Goal: Complete application form: Complete application form

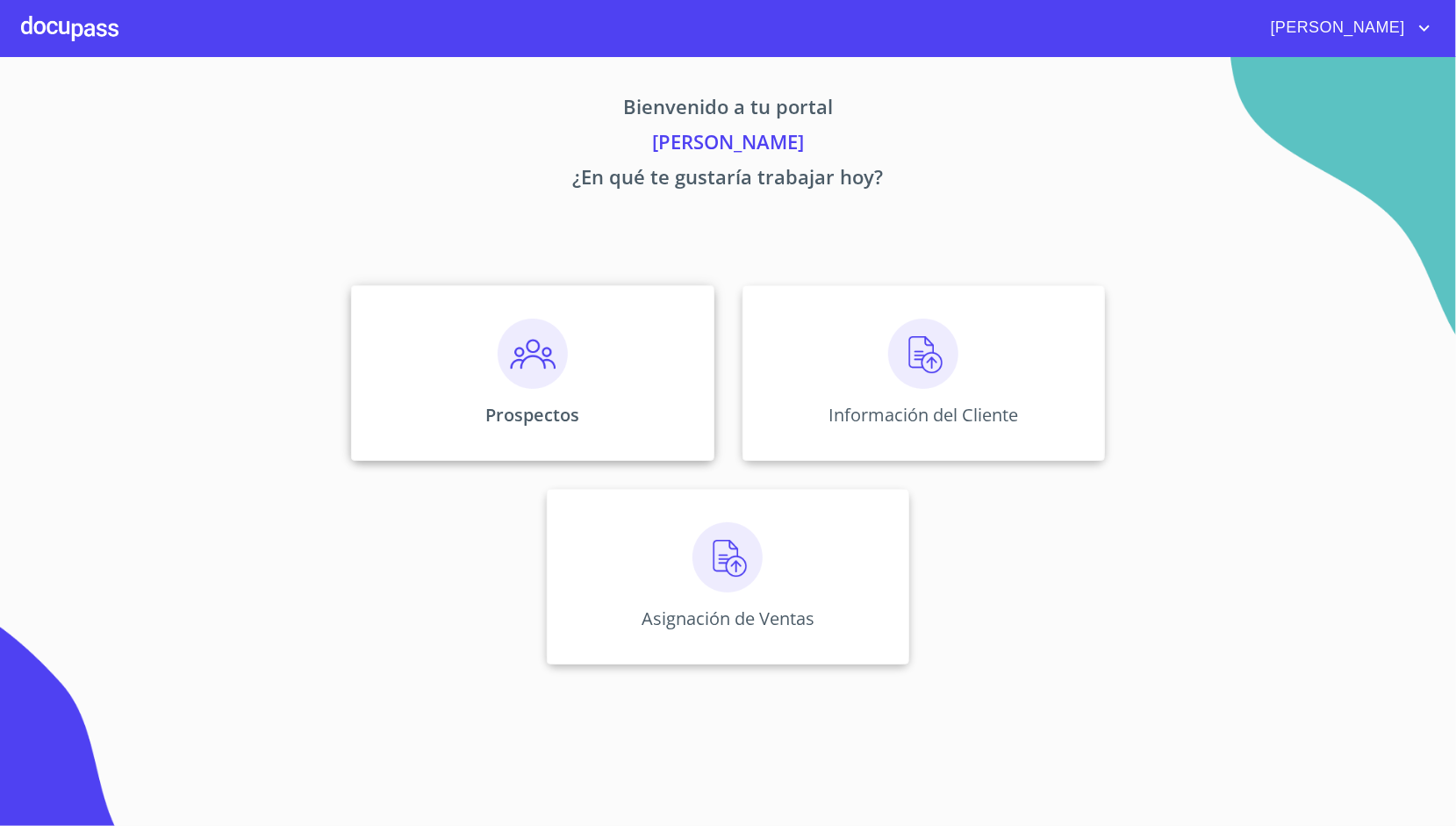
click at [668, 377] on div "Prospectos" at bounding box center [532, 372] width 362 height 175
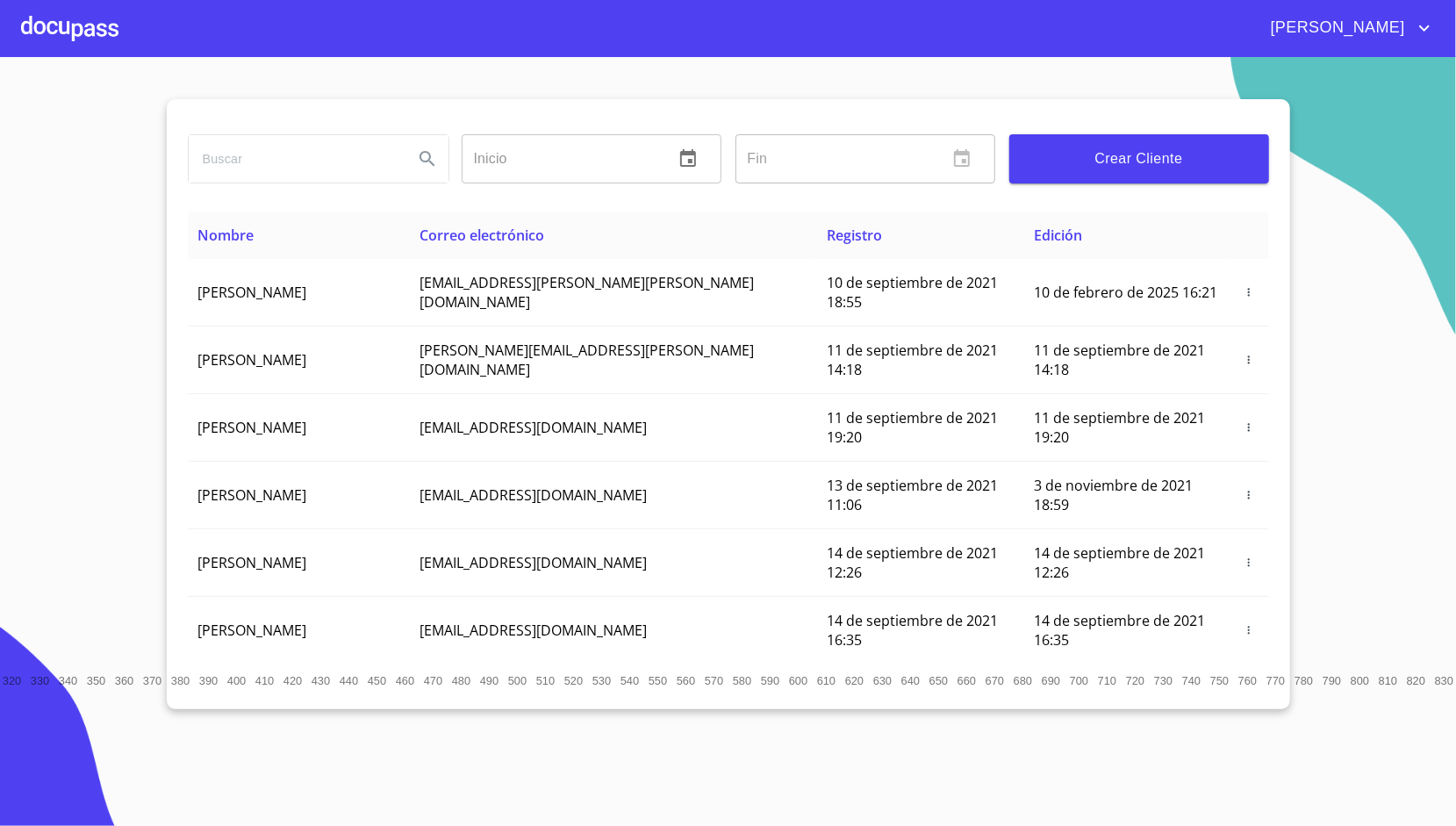
click at [361, 130] on div at bounding box center [317, 159] width 274 height 63
click at [345, 160] on input "search" at bounding box center [294, 158] width 210 height 48
type input "[PERSON_NAME]"
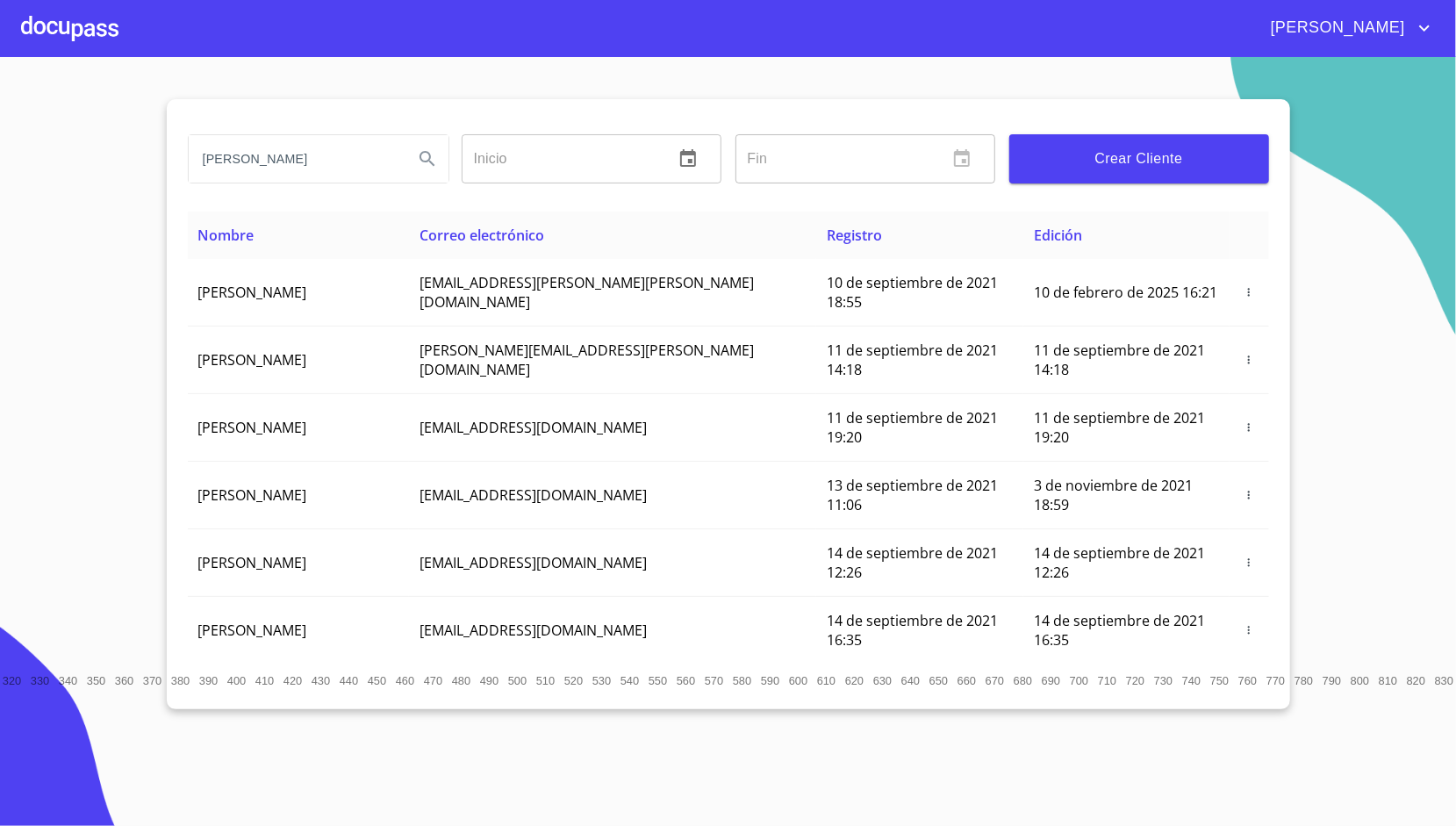
scroll to position [0, 0]
click at [418, 157] on icon "Search" at bounding box center [427, 158] width 21 height 21
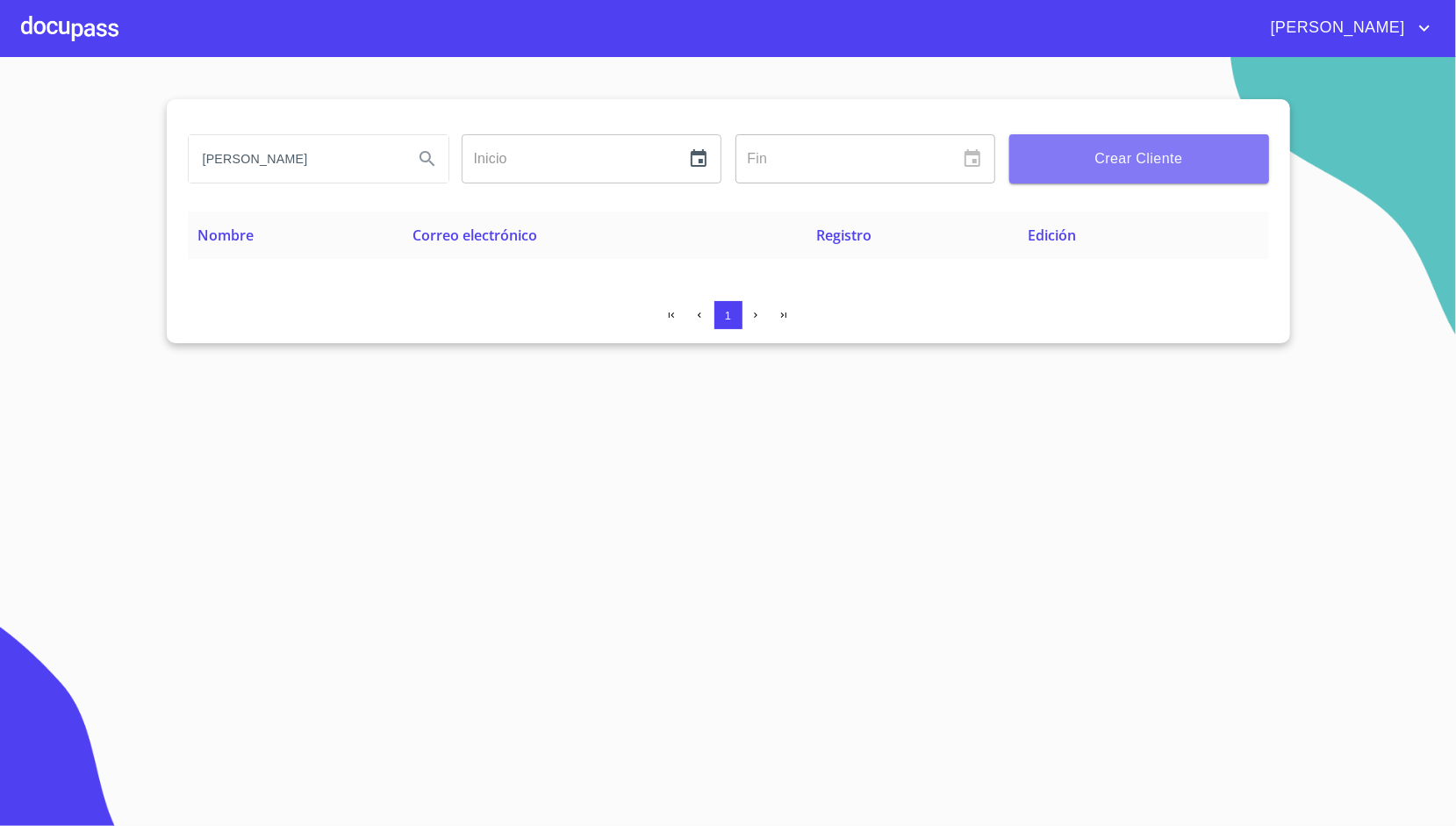
click at [1074, 159] on span "Crear Cliente" at bounding box center [1140, 158] width 232 height 24
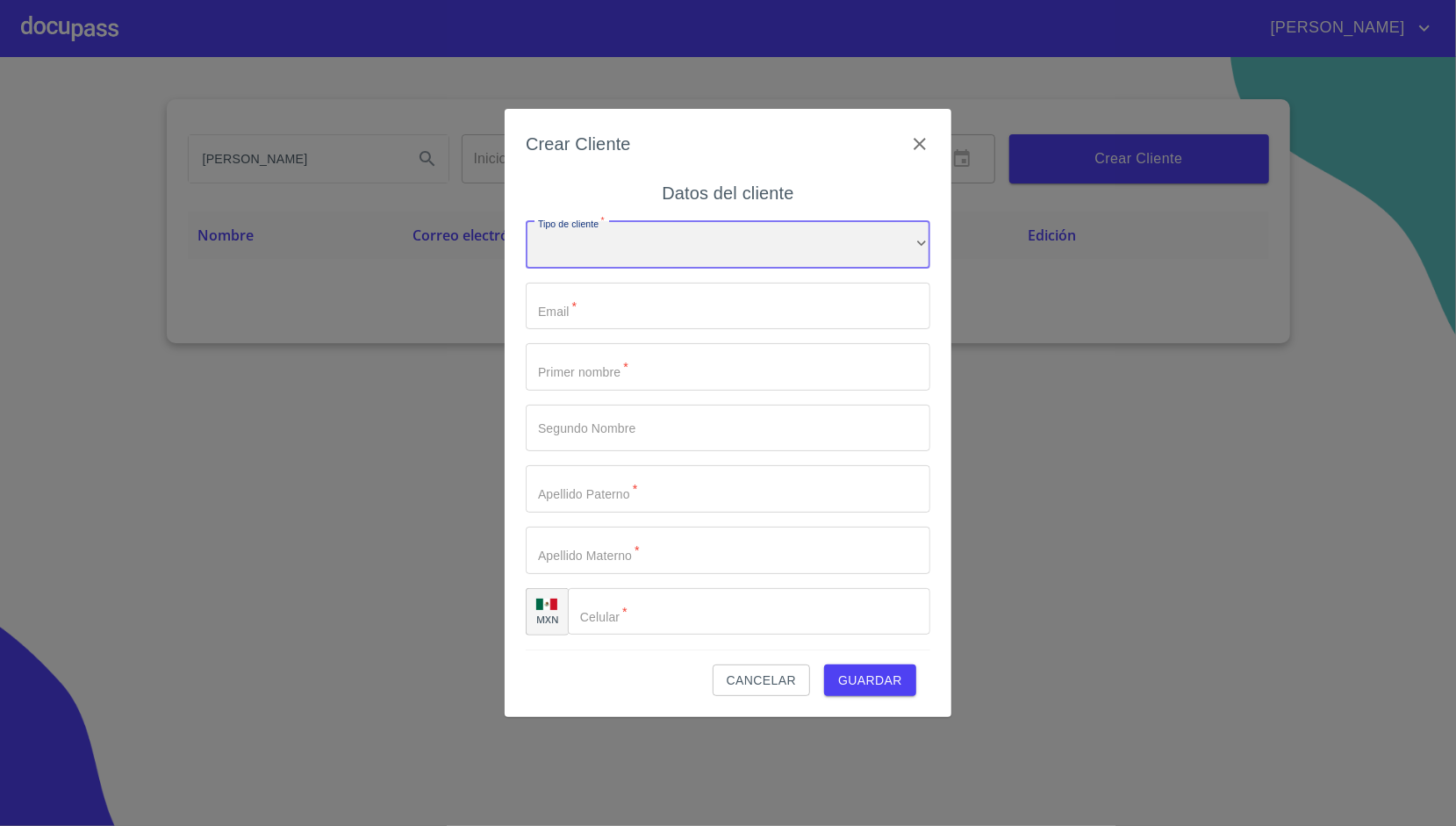
click at [689, 267] on div "​" at bounding box center [728, 244] width 404 height 48
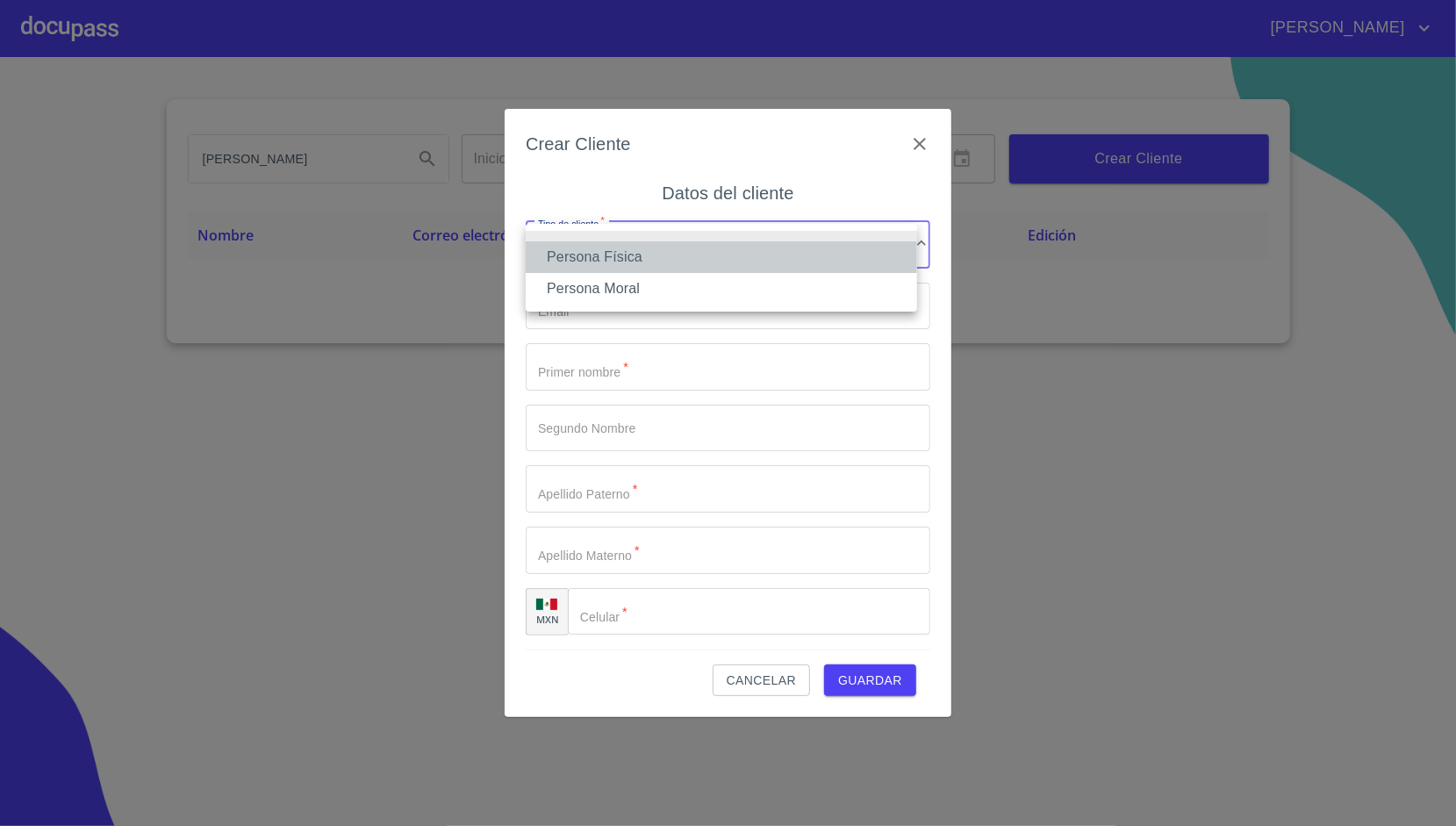
click at [641, 249] on li "Persona Física" at bounding box center [721, 257] width 391 height 31
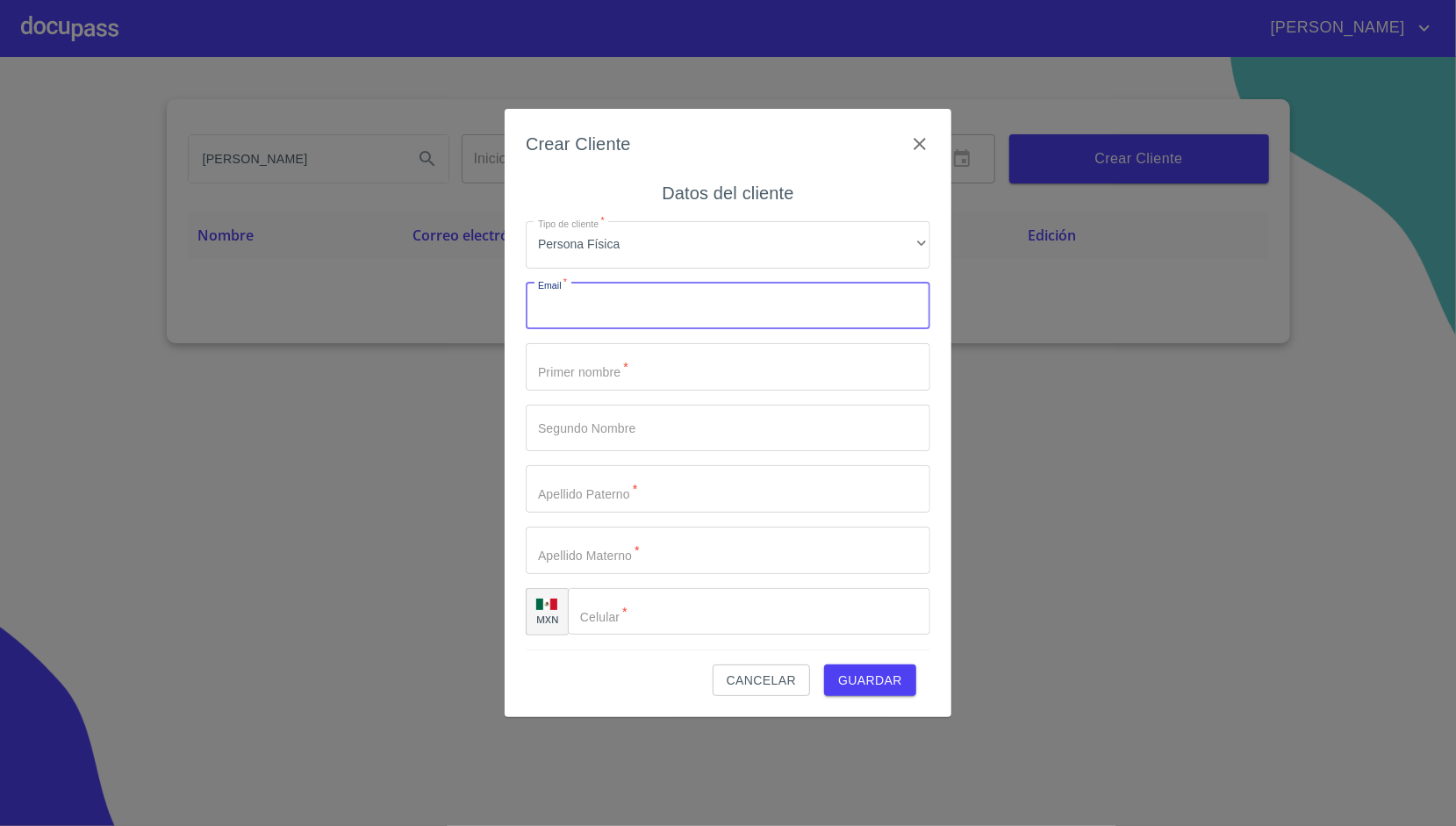
click at [615, 306] on input "Tipo de cliente   *" at bounding box center [728, 306] width 404 height 48
paste input "guillermo.naranjo.79@gmail.com"
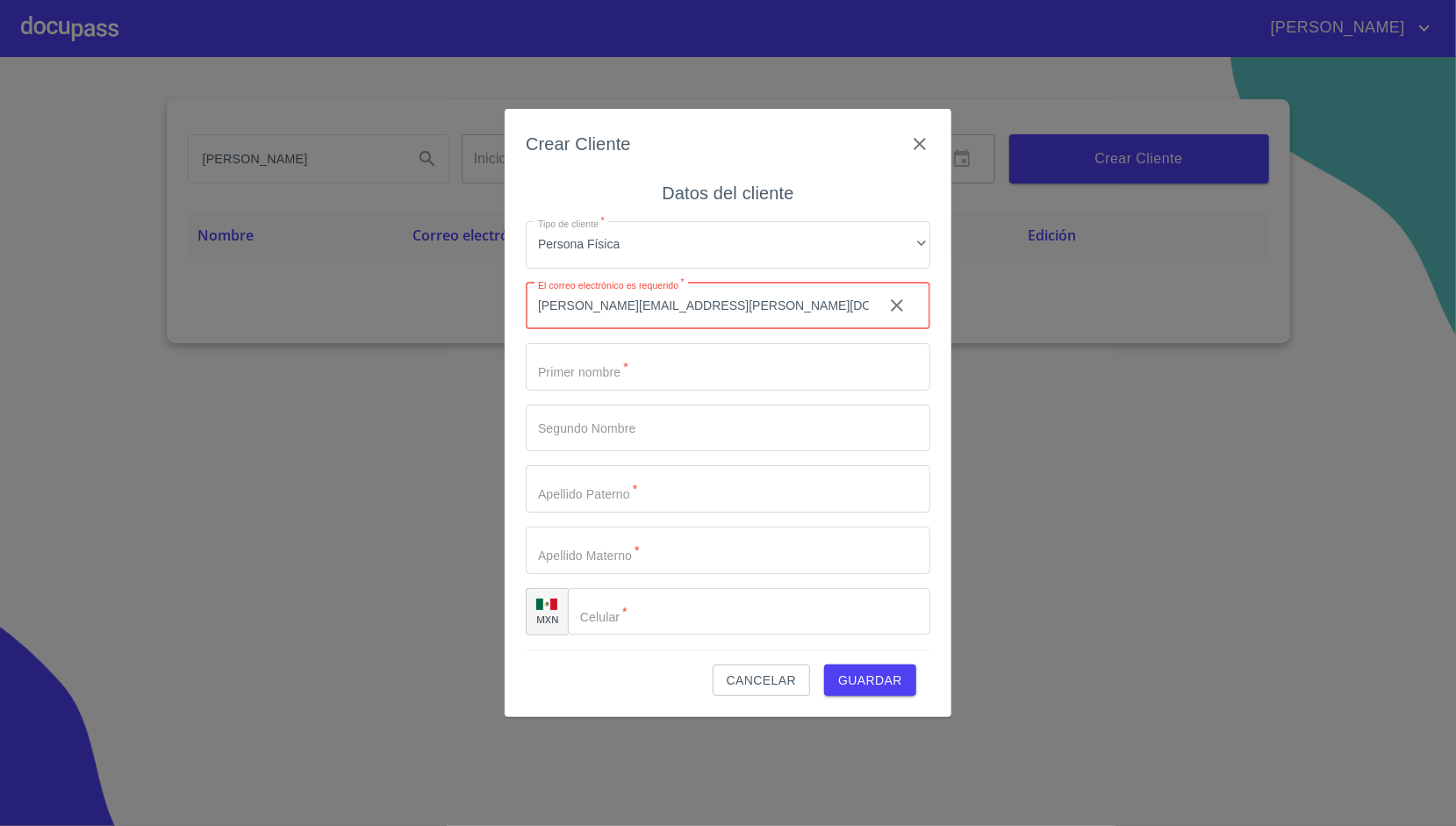
type input "guillermo.naranjo.79@gmail.com"
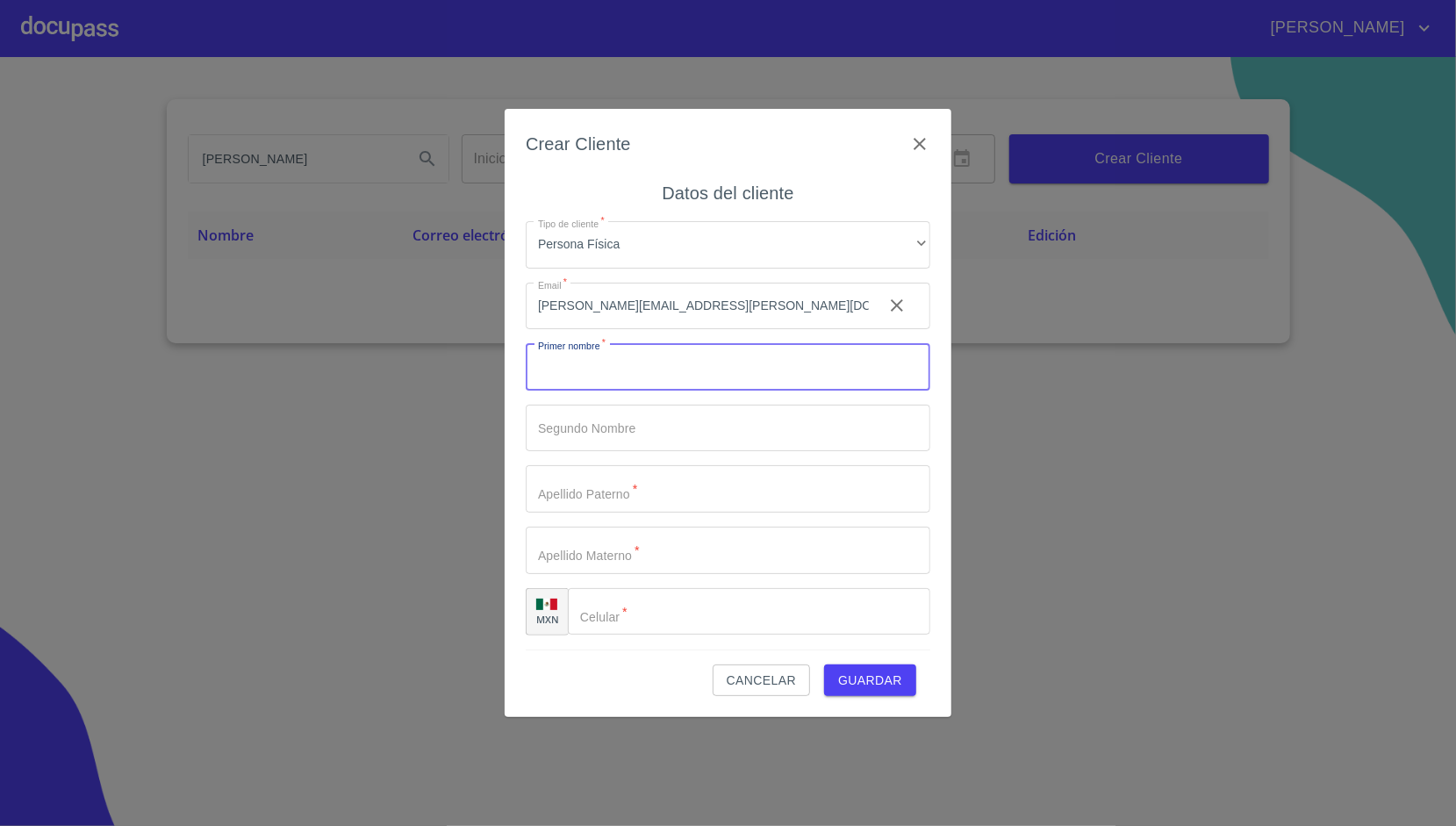
click at [601, 371] on input "Tipo de cliente   *" at bounding box center [728, 367] width 404 height 48
type input "F"
type input "[PERSON_NAME]"
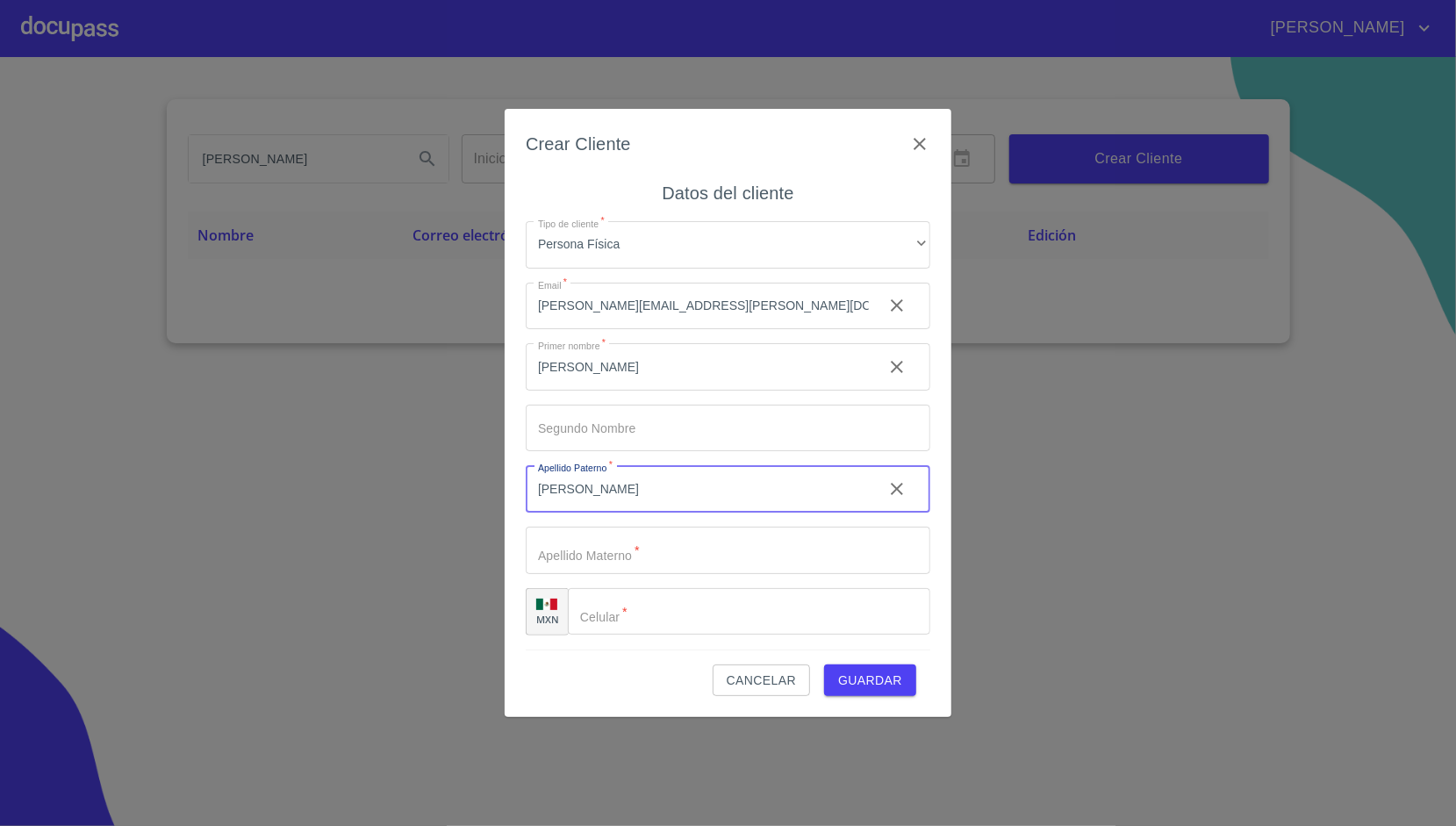
type input "[PERSON_NAME]"
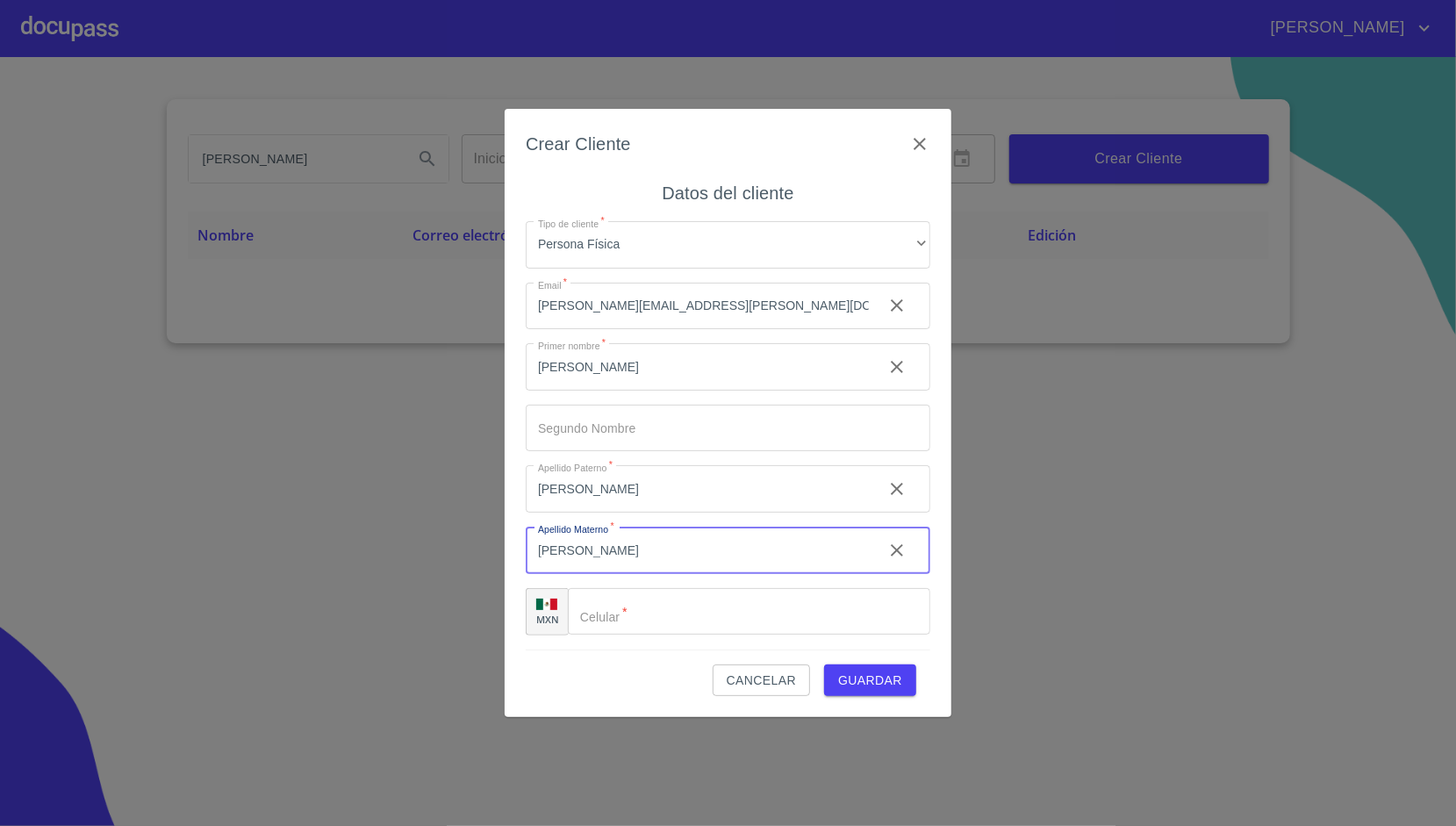
type input "[PERSON_NAME]"
click at [510, 428] on div "Crear Cliente Datos del cliente Tipo de cliente   * Persona Física ​ Email   * …" at bounding box center [727, 413] width 447 height 608
click at [597, 623] on div "​" at bounding box center [749, 611] width 362 height 48
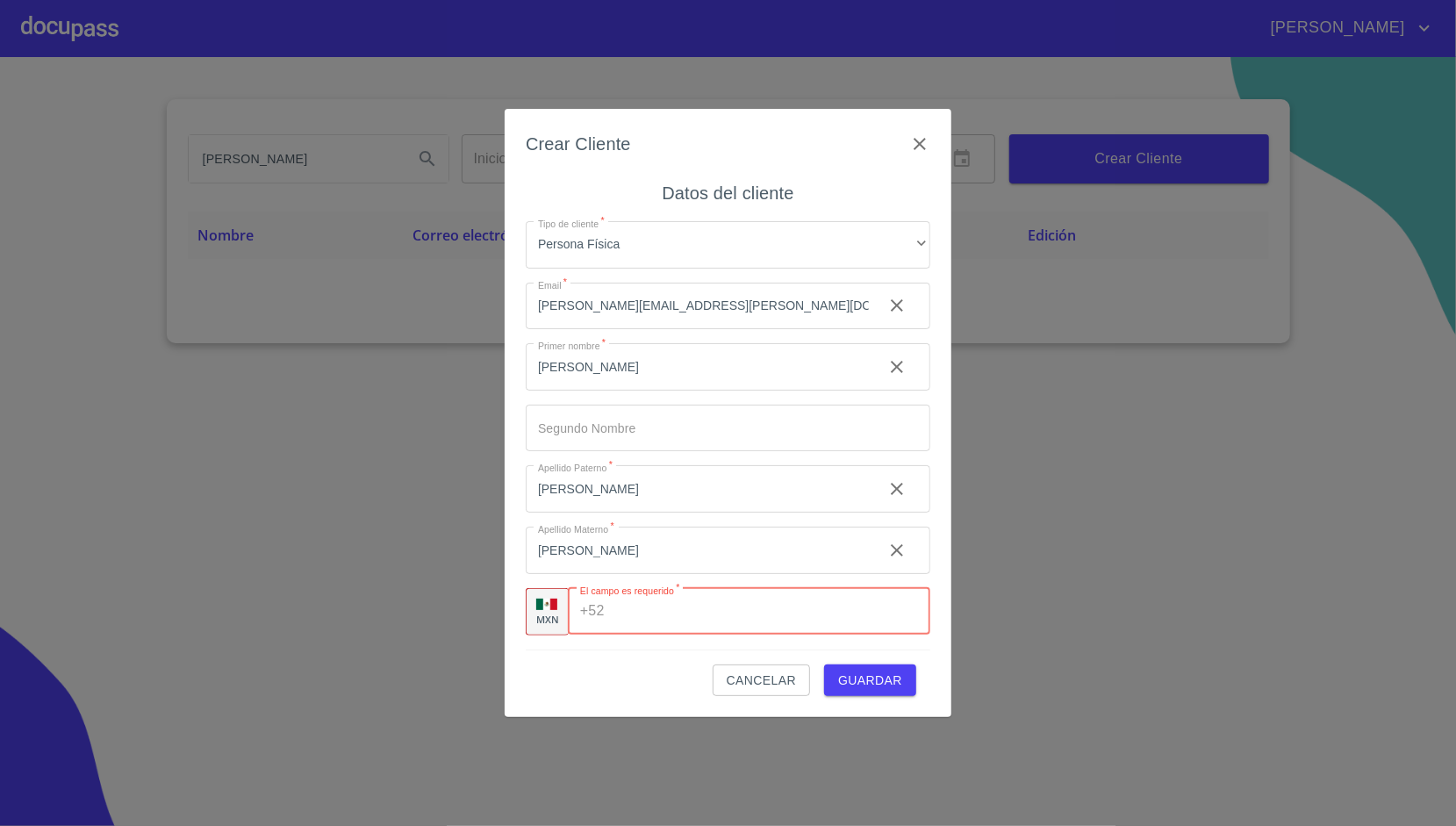
paste input "[PHONE_NUMBER]"
type input "[PHONE_NUMBER]"
click at [688, 653] on div "Cancelar Guardar" at bounding box center [728, 673] width 404 height 48
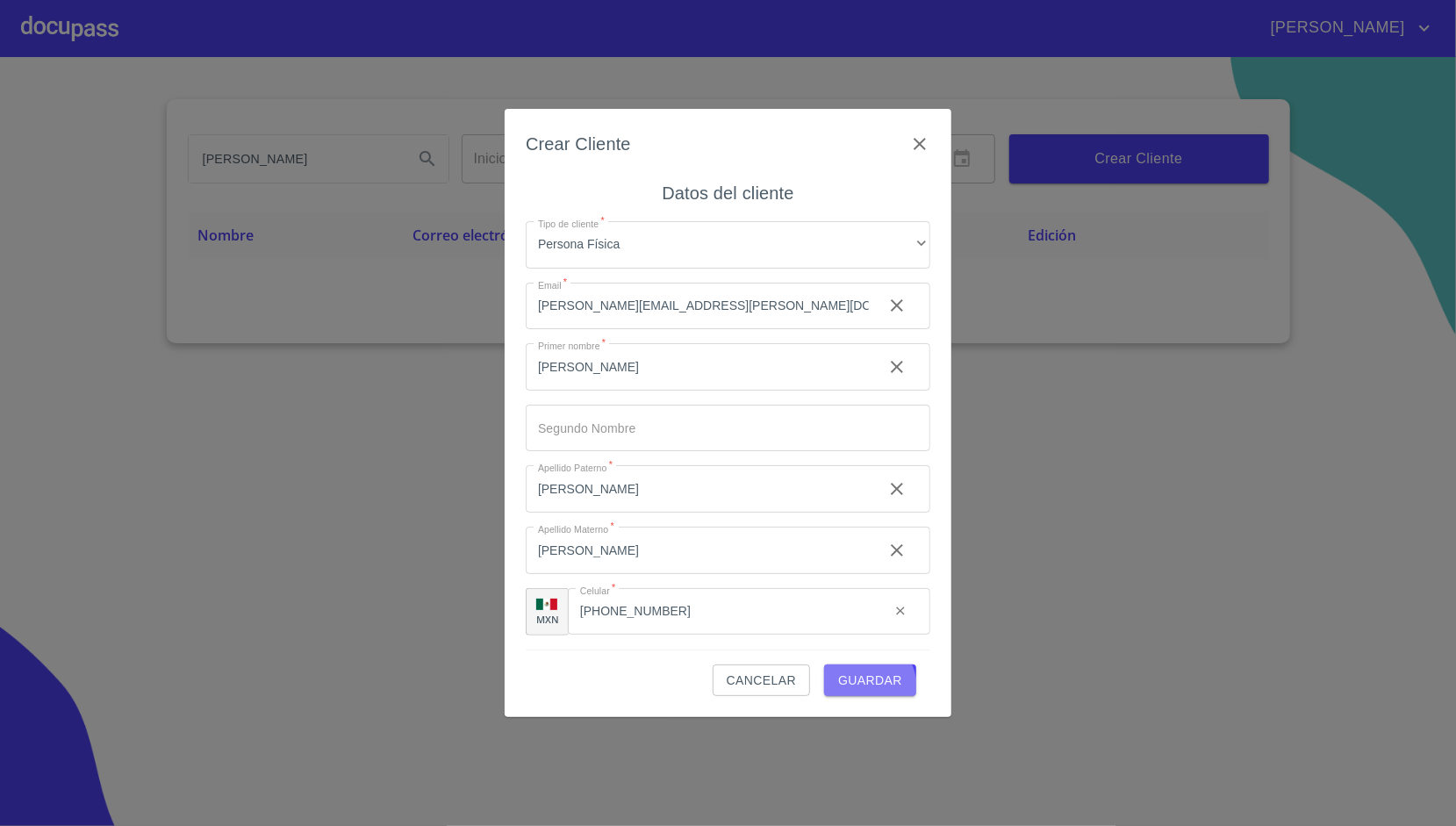
click at [862, 689] on span "Guardar" at bounding box center [870, 680] width 64 height 22
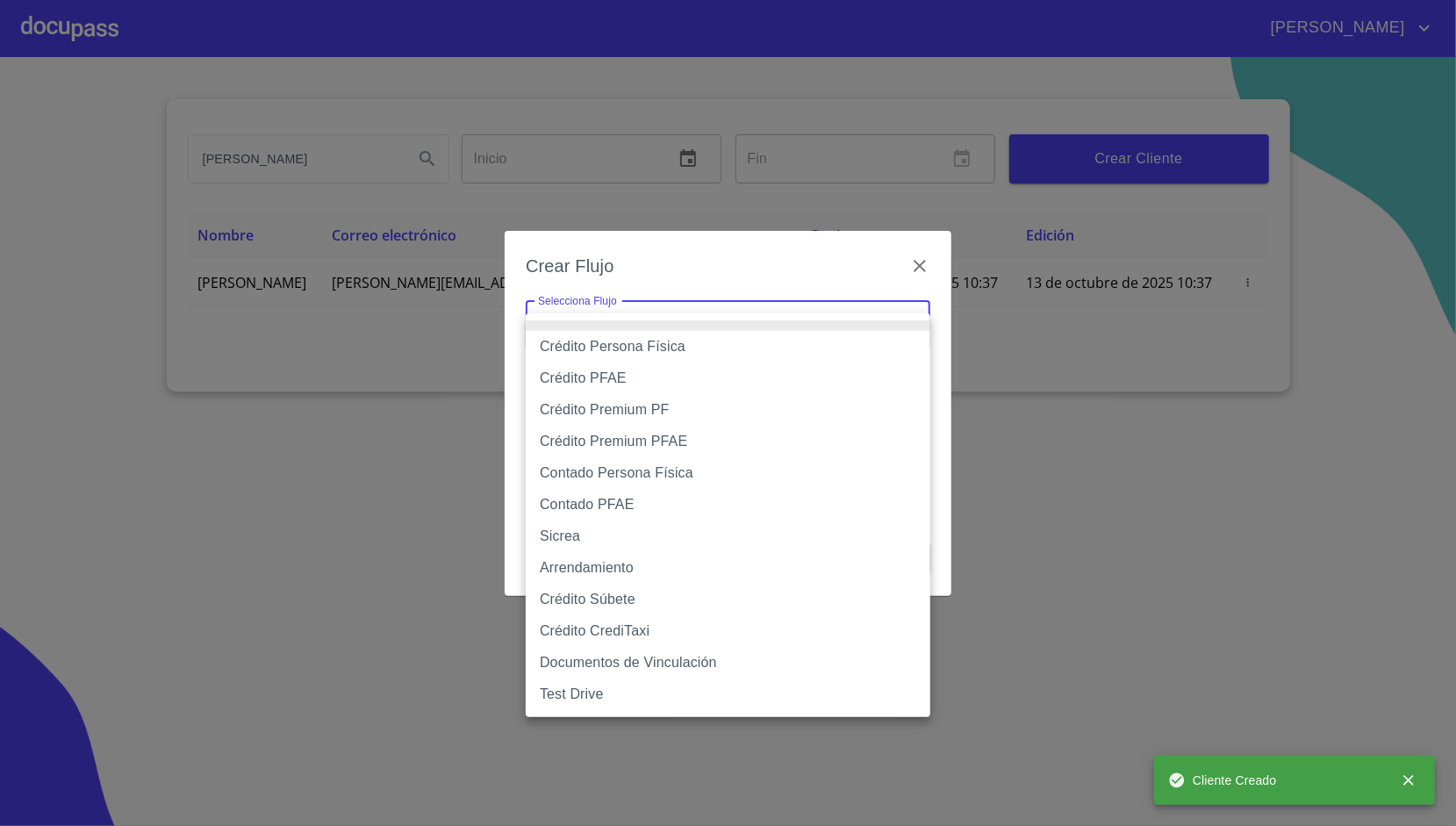
click at [624, 306] on body "JONATHAN GUILLERMO NARANJO VAZQUEZ Inicio ​ Fin ​ Crear Cliente Nombre Correo e…" at bounding box center [728, 413] width 1456 height 826
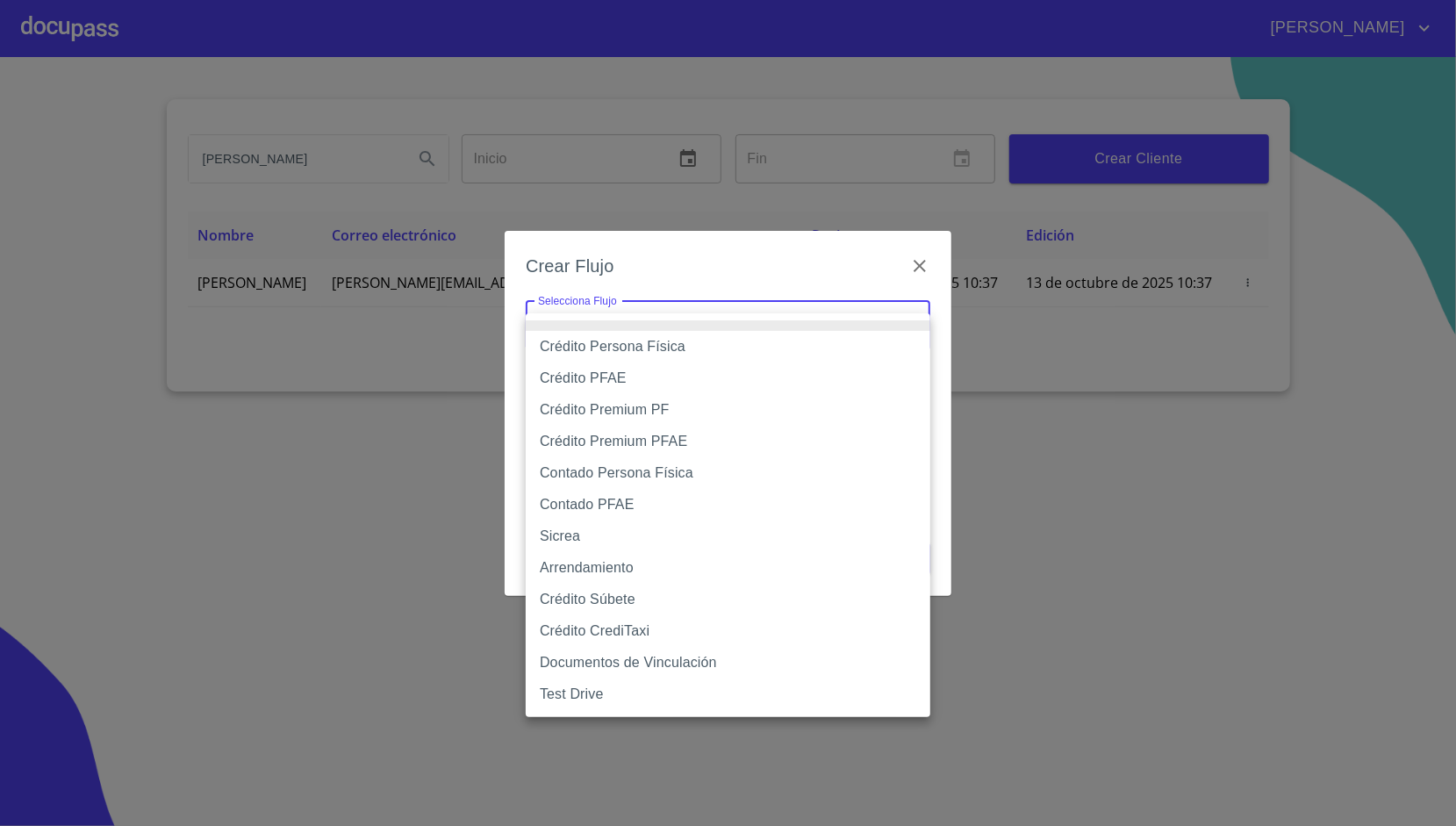
click at [678, 357] on li "Crédito Persona Física" at bounding box center [728, 346] width 404 height 31
type input "6009fb3c7d1714eb8809aa97"
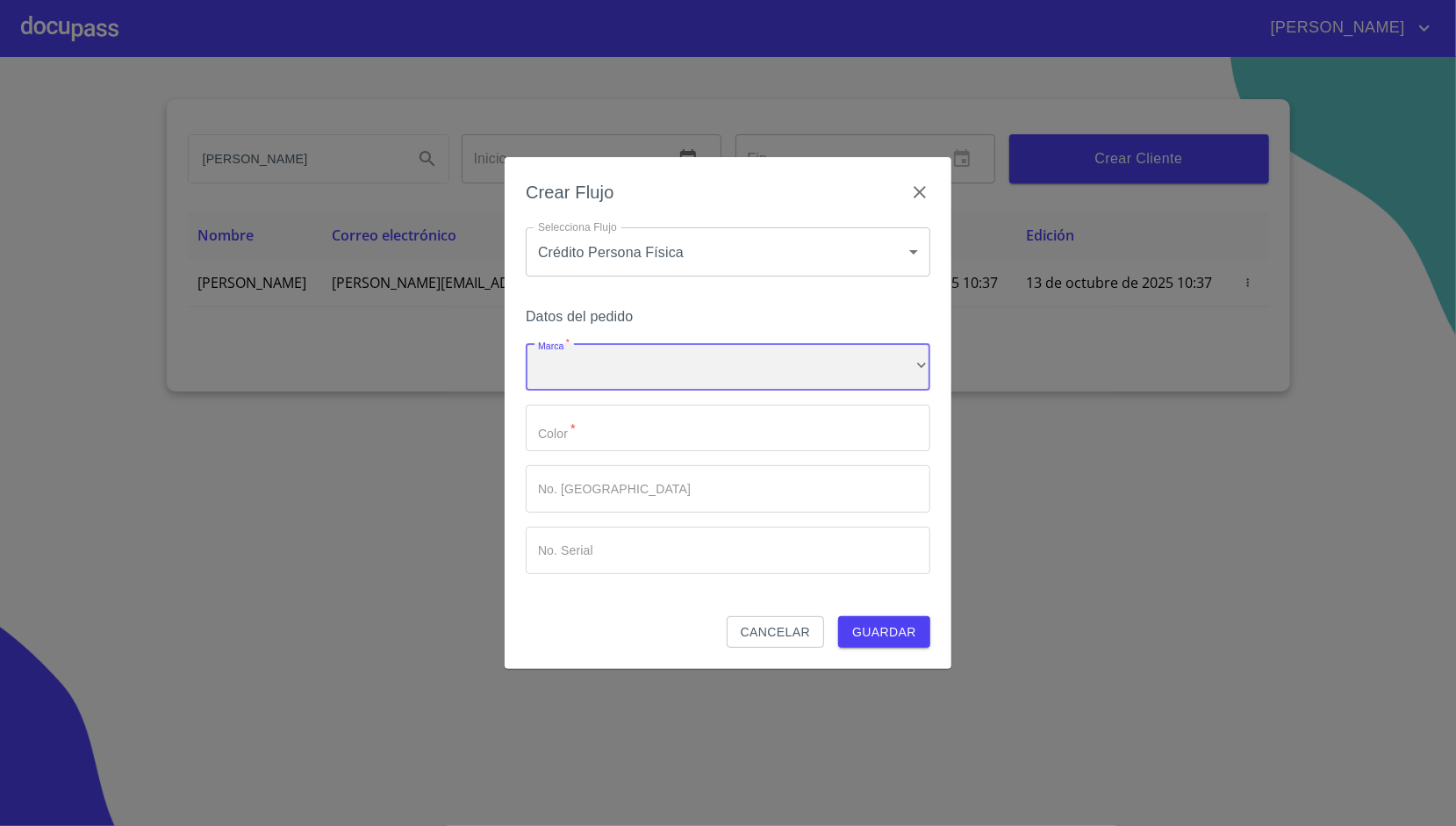
click at [648, 369] on div "​" at bounding box center [728, 367] width 404 height 48
drag, startPoint x: 632, startPoint y: 376, endPoint x: 564, endPoint y: 377, distance: 68.0
click at [564, 377] on div "​" at bounding box center [728, 367] width 404 height 48
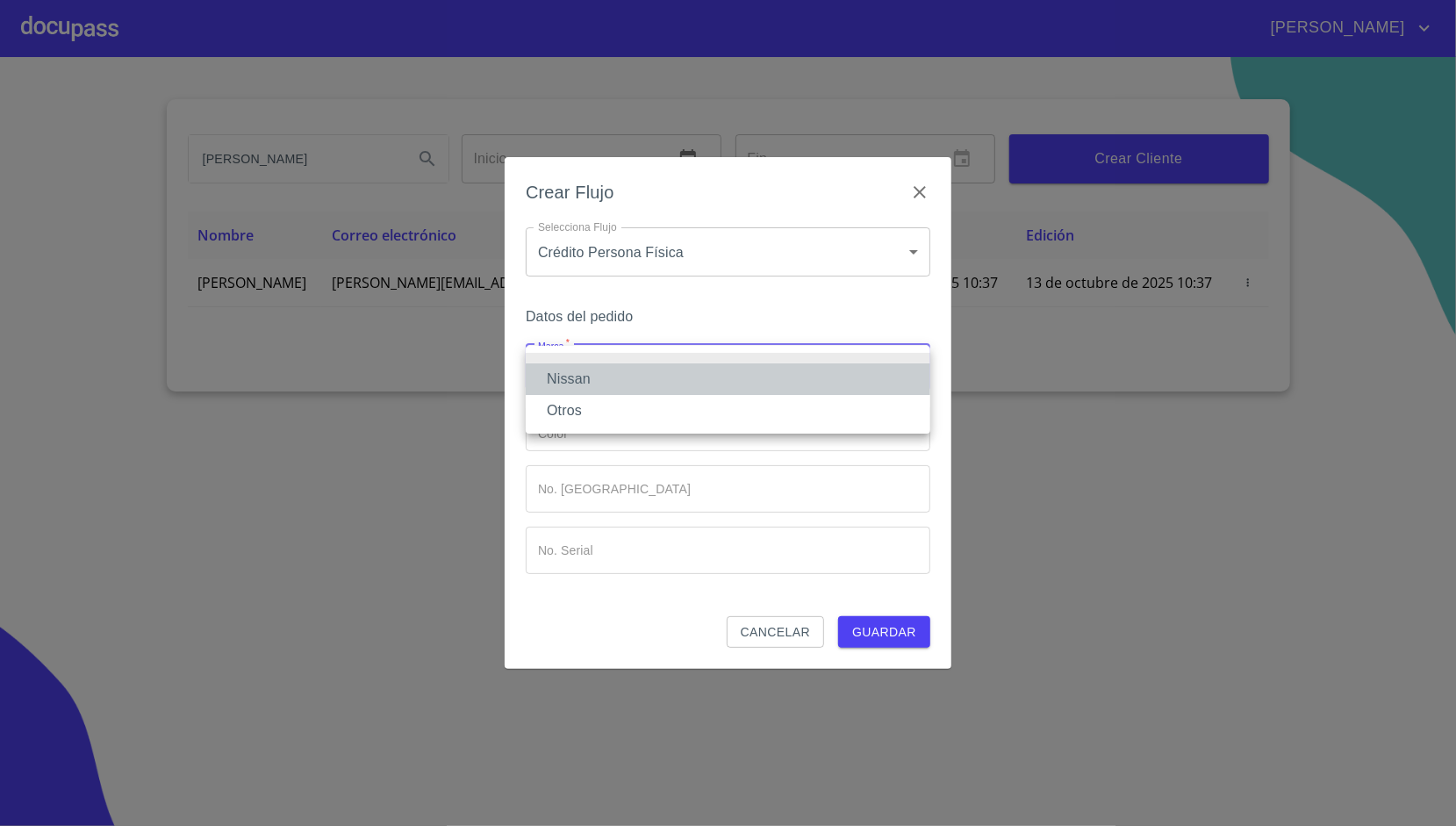
click at [564, 377] on li "Nissan" at bounding box center [728, 378] width 404 height 31
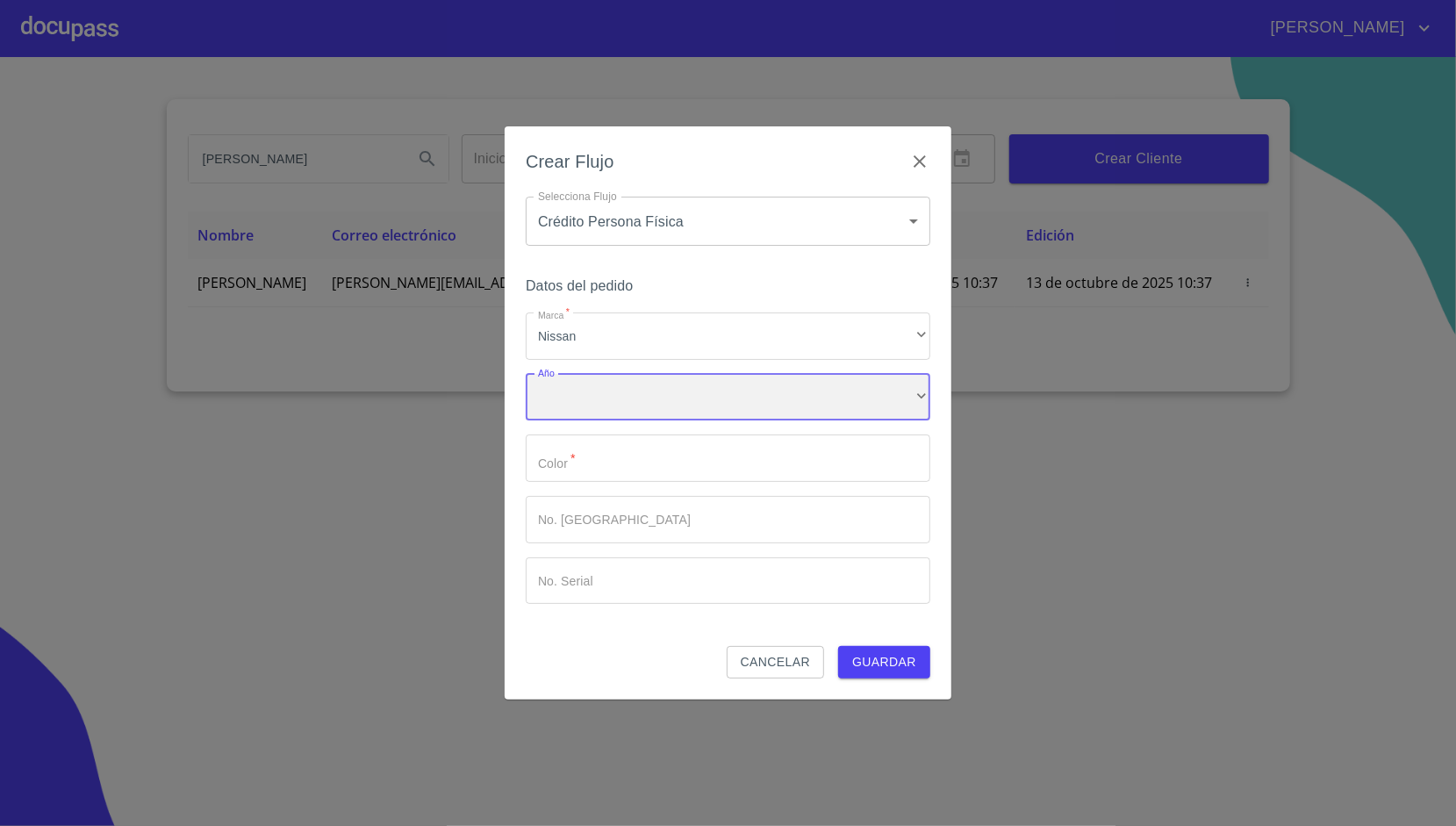
click at [574, 411] on div "​" at bounding box center [728, 397] width 404 height 48
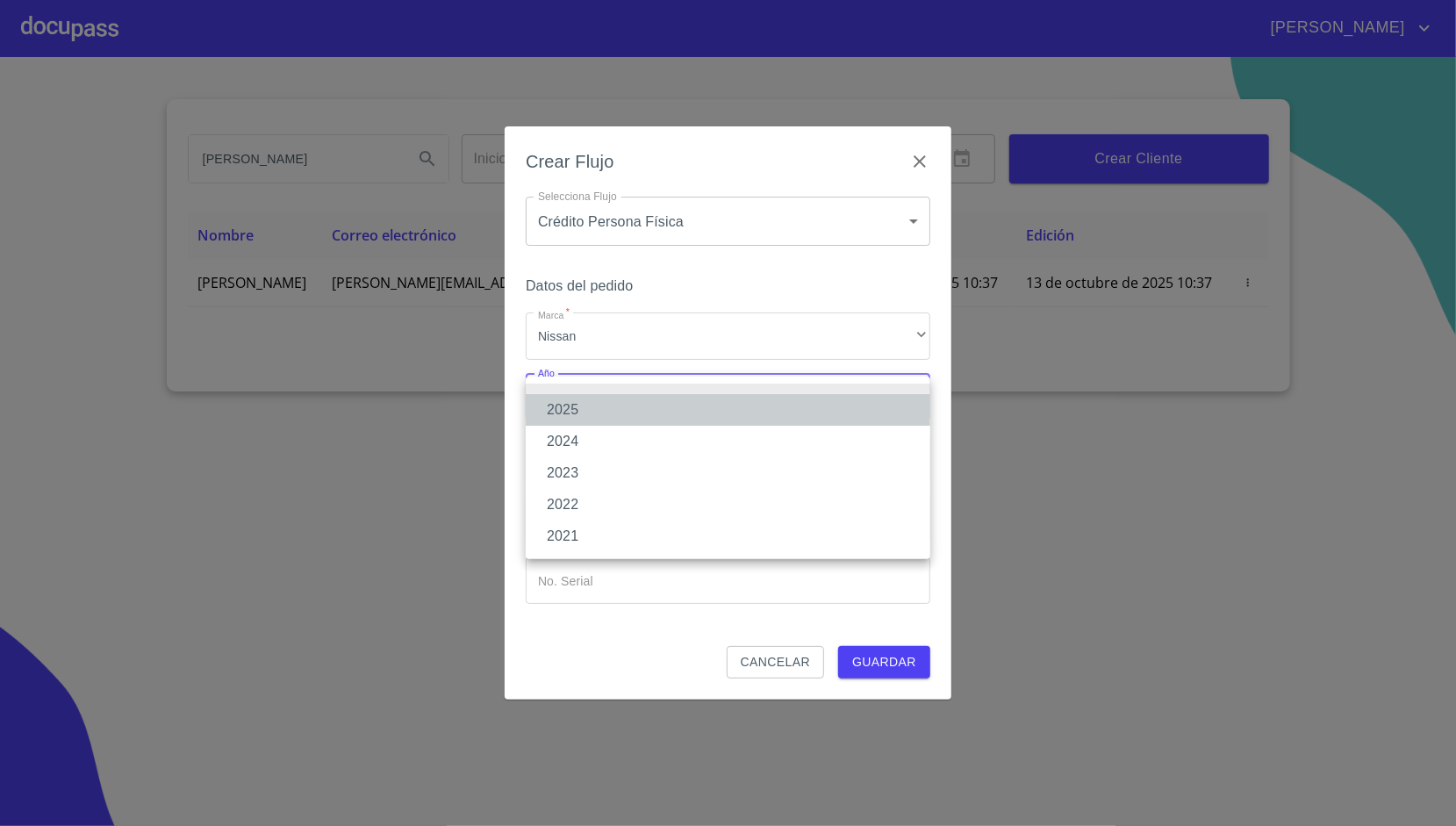
click at [565, 413] on li "2025" at bounding box center [728, 409] width 404 height 31
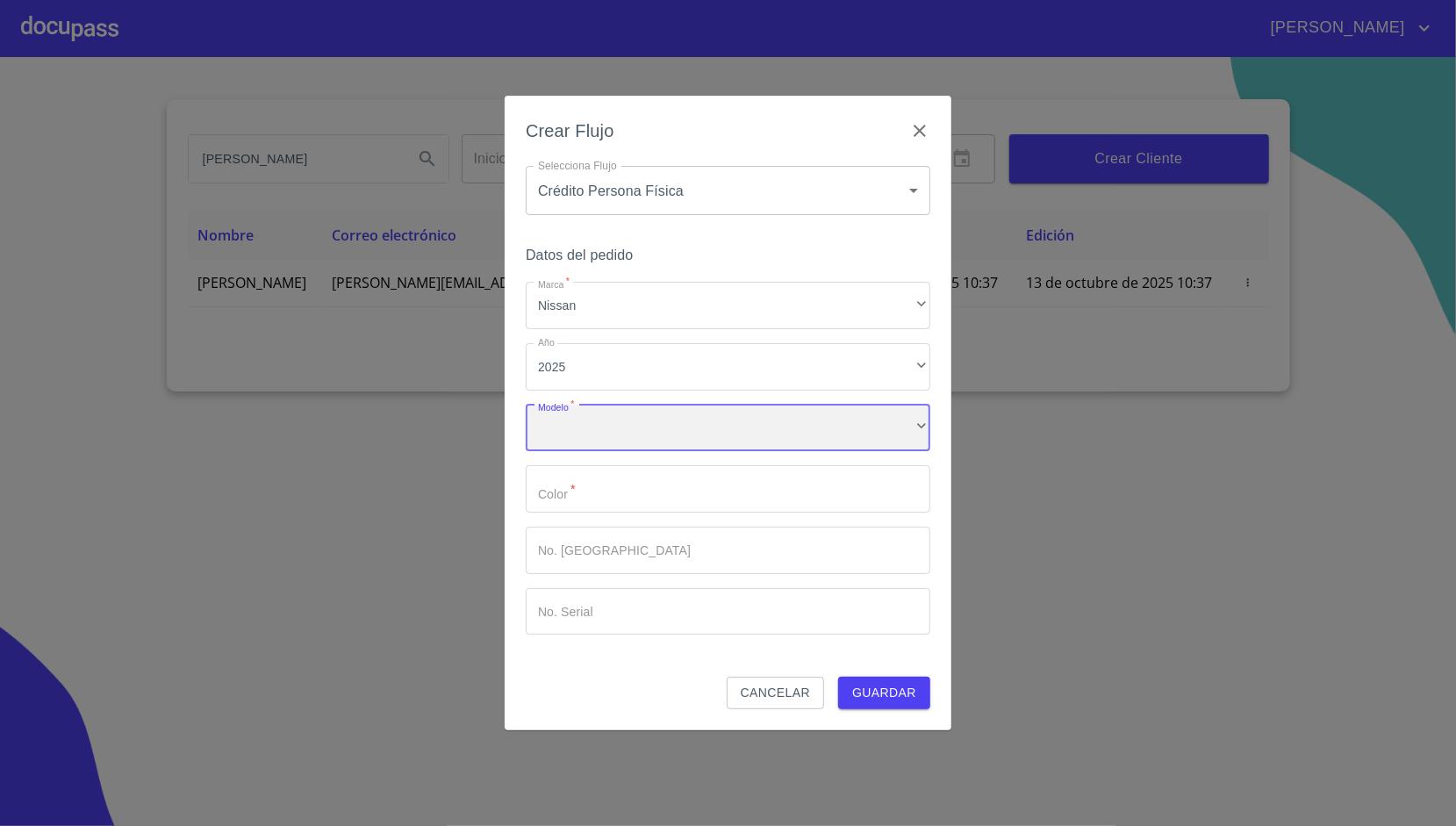
click at [583, 444] on div "​" at bounding box center [728, 428] width 404 height 48
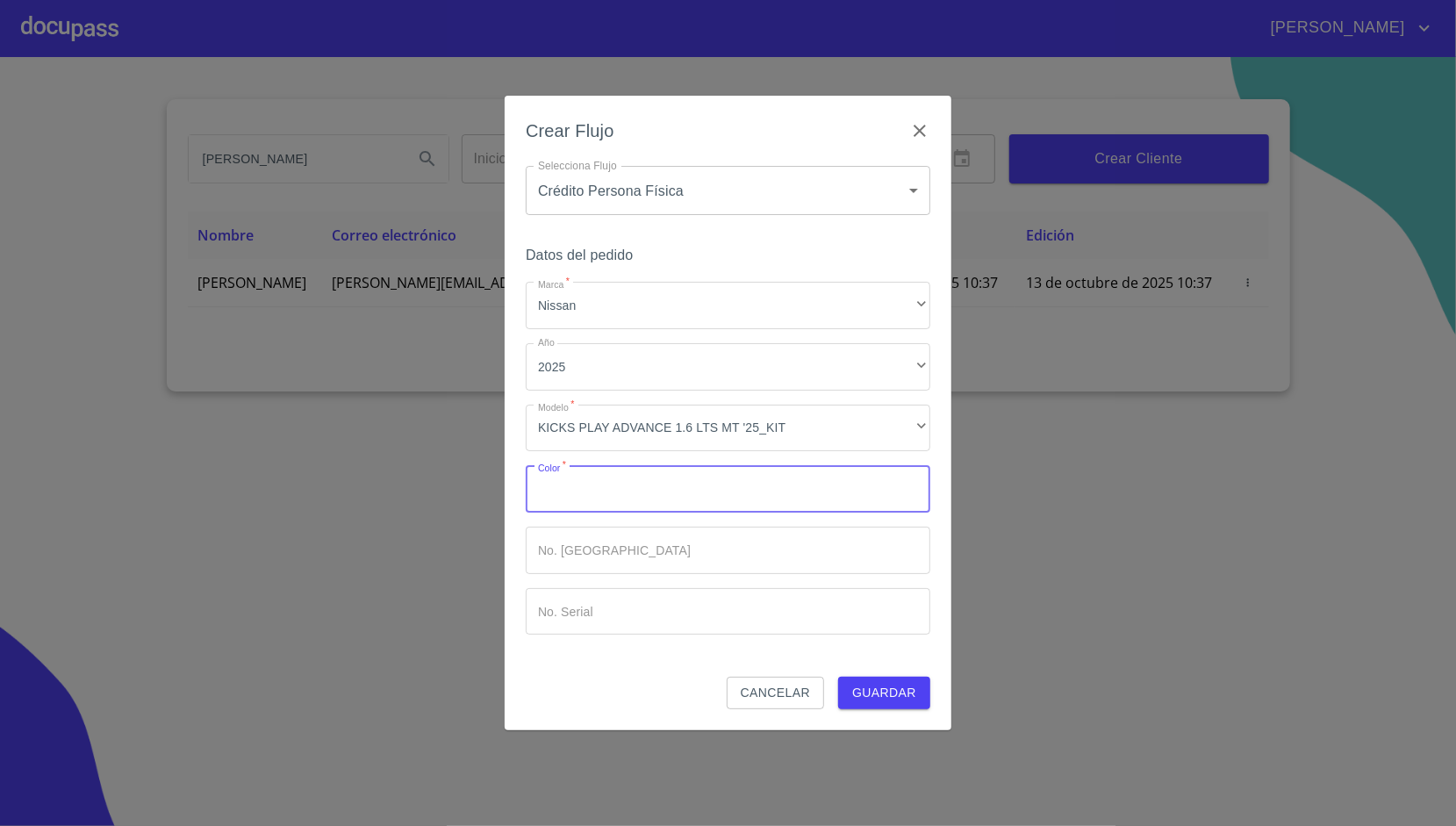
click at [590, 502] on input "Marca   *" at bounding box center [728, 489] width 404 height 48
type input "ROJA"
click at [839, 677] on button "Guardar" at bounding box center [884, 693] width 93 height 32
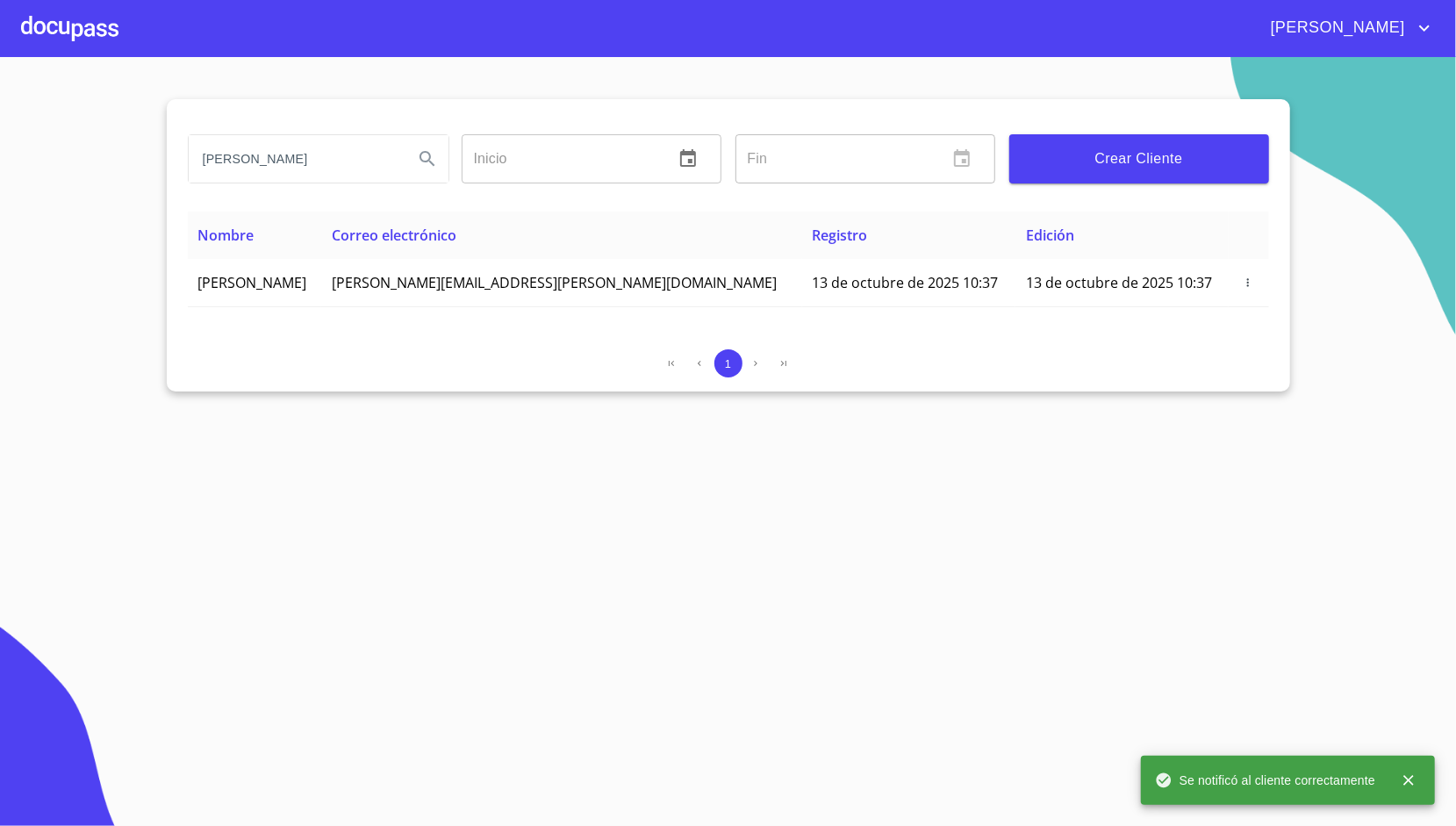
click at [101, 44] on div at bounding box center [69, 28] width 97 height 56
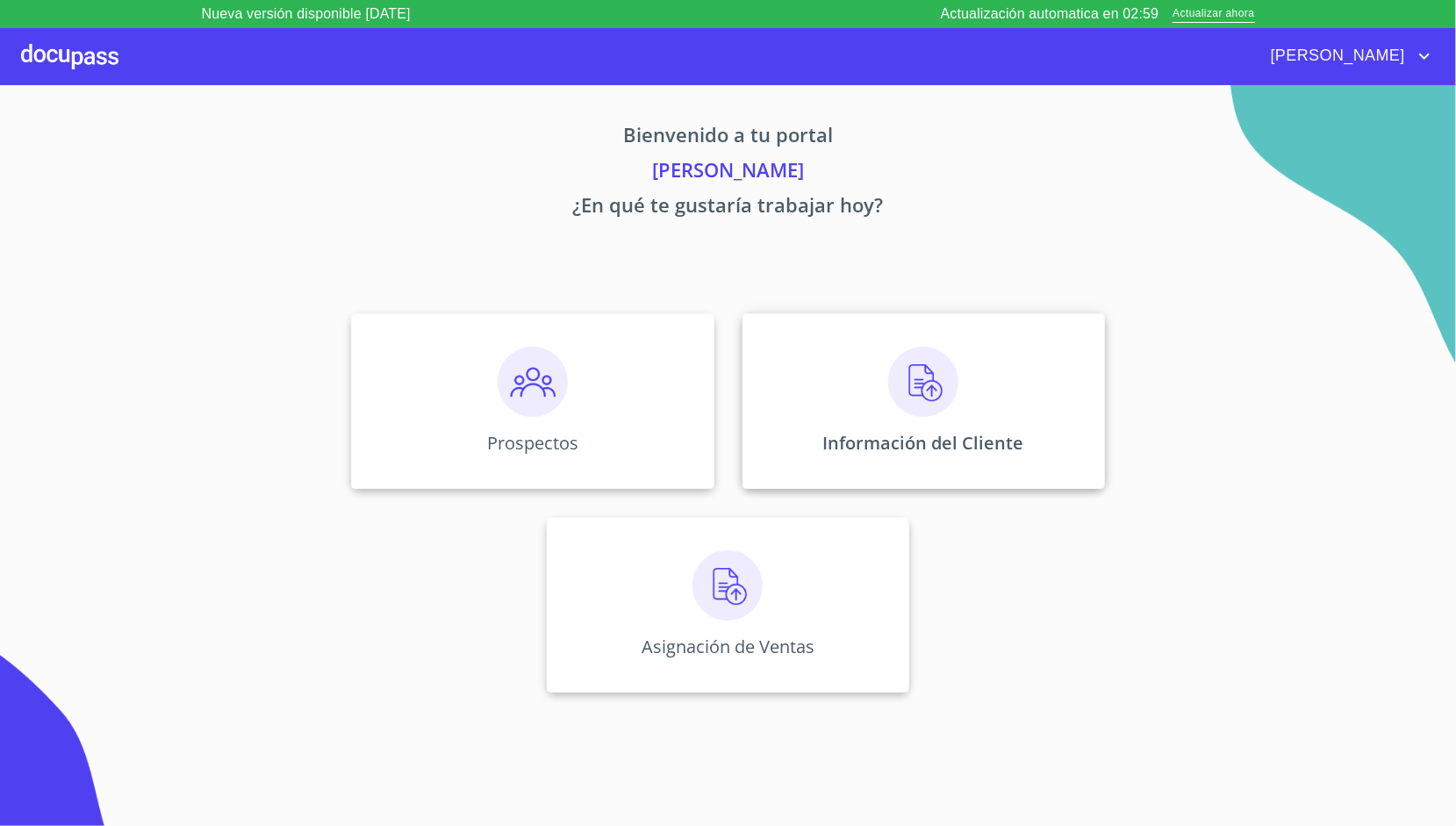
click at [836, 354] on div "Información del Cliente" at bounding box center [923, 401] width 362 height 175
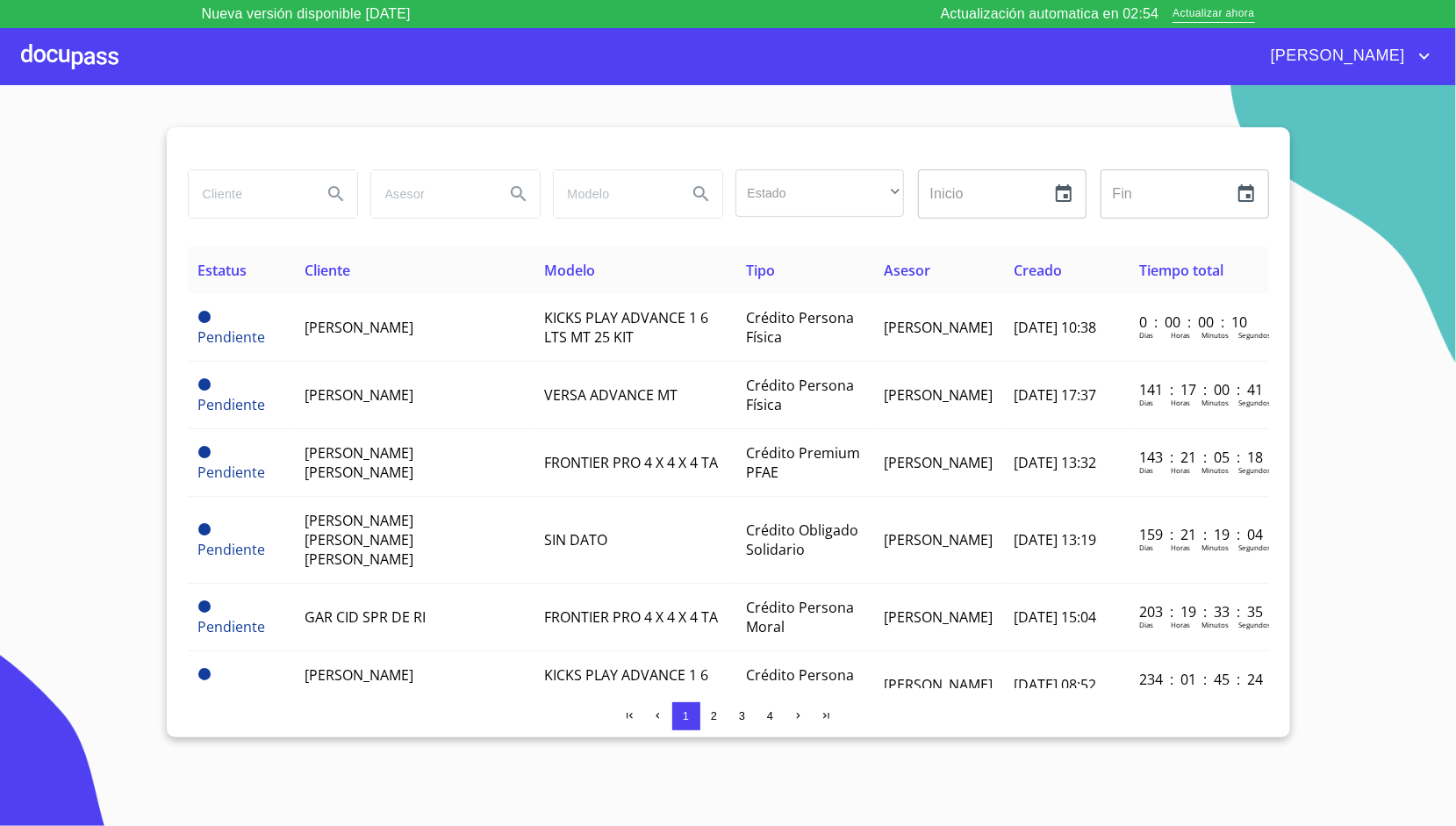
scroll to position [49, 0]
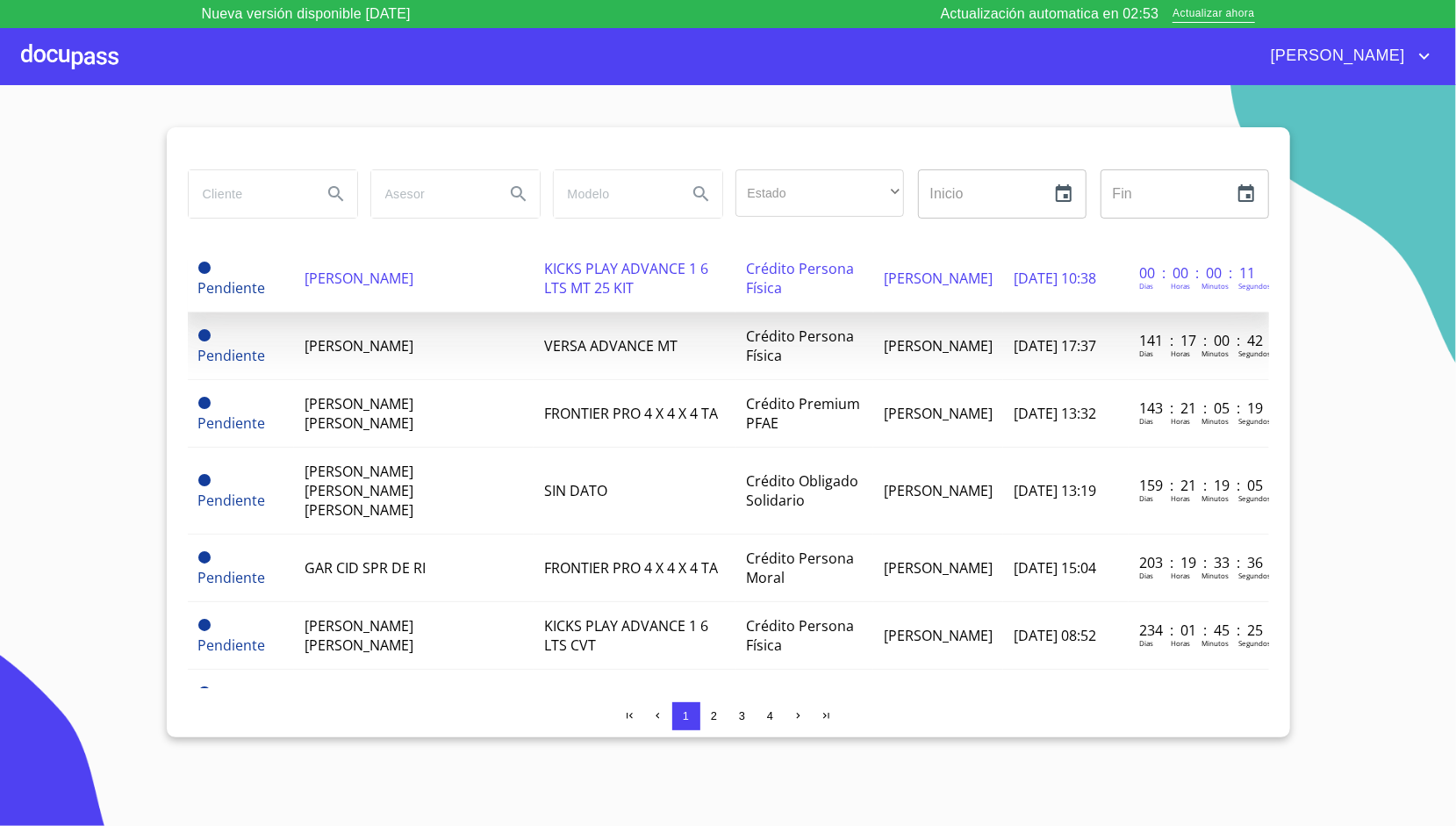
click at [423, 287] on td "[PERSON_NAME]" at bounding box center [413, 278] width 240 height 67
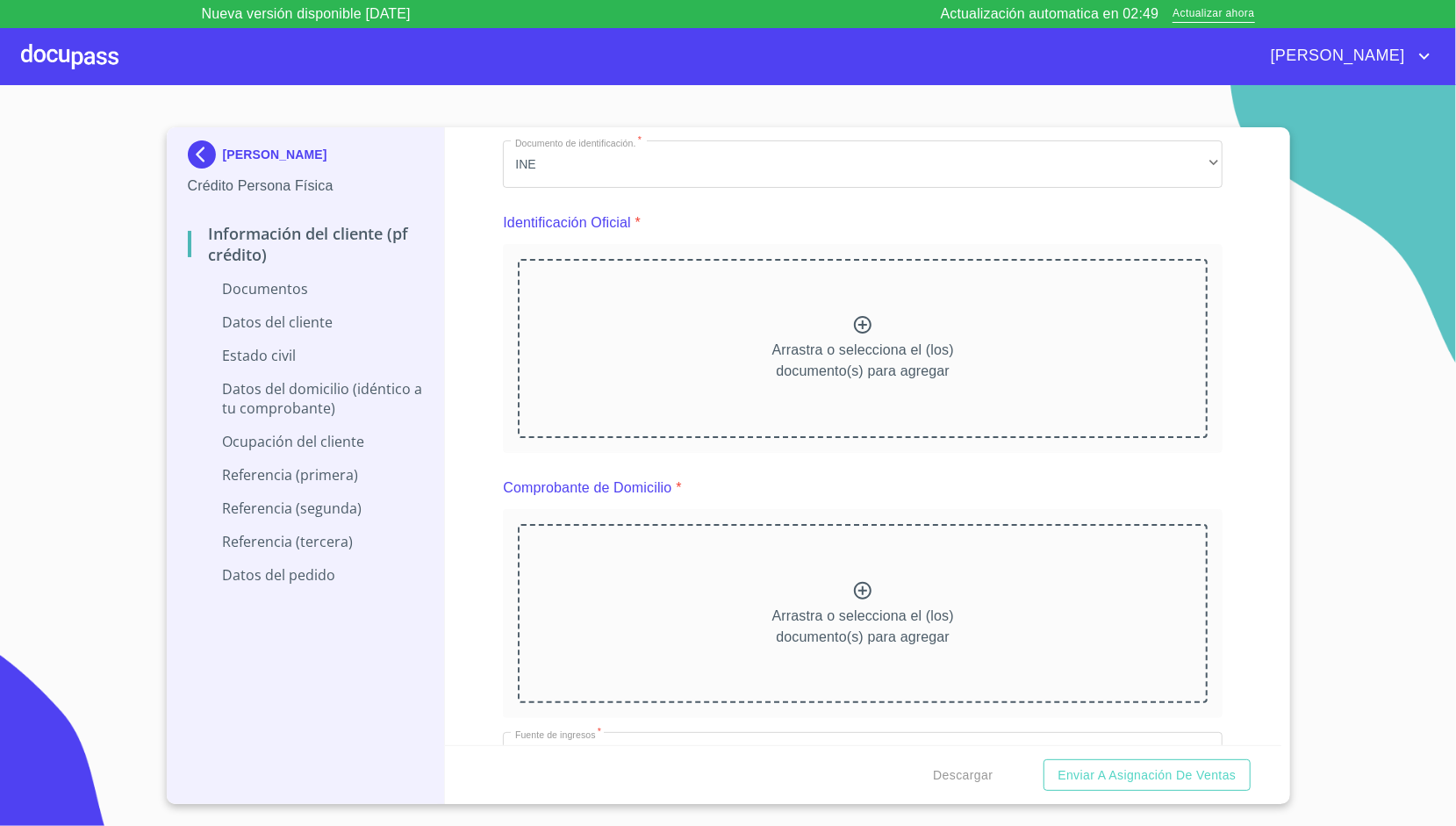
scroll to position [138, 0]
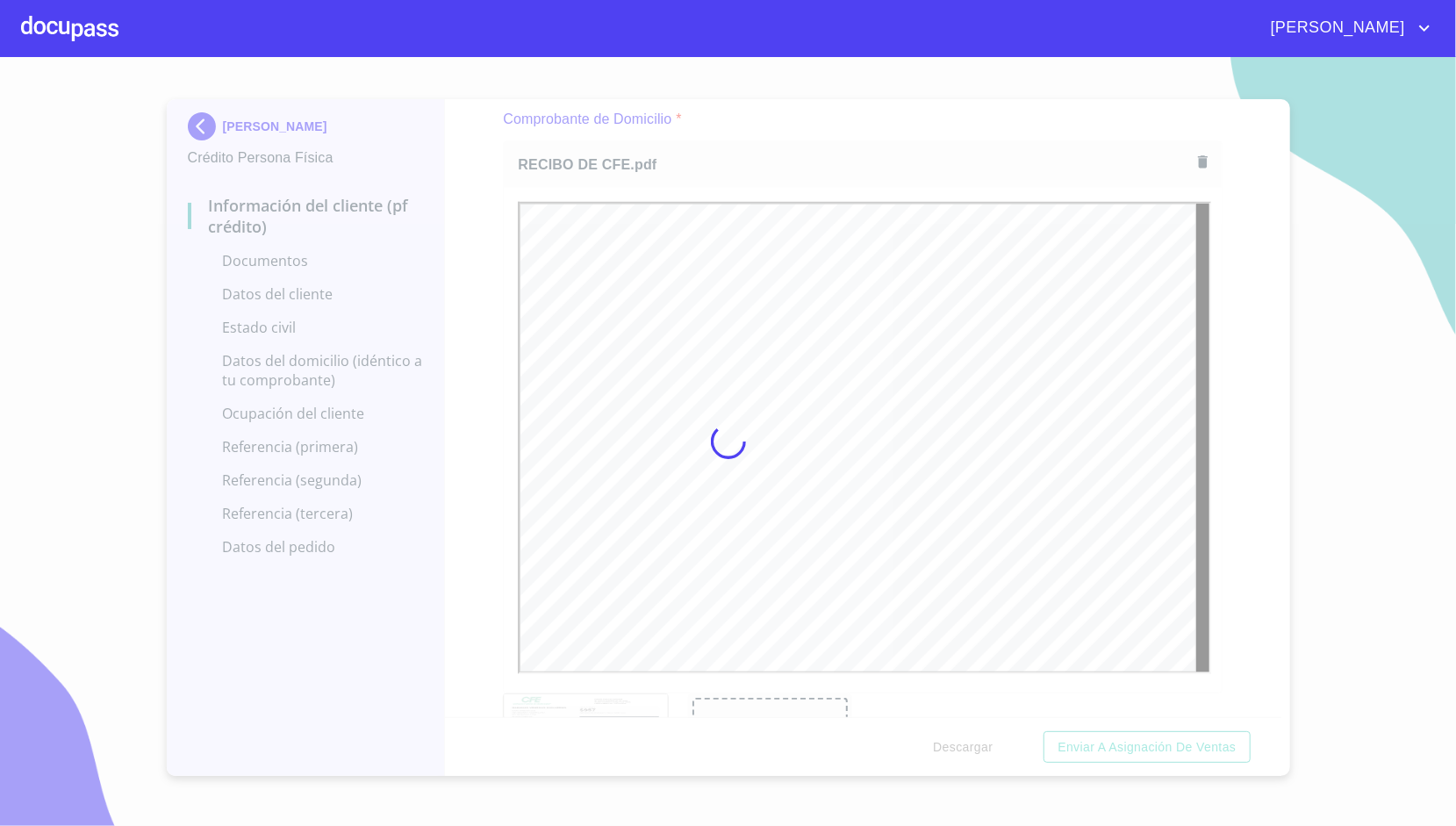
click at [474, 380] on div at bounding box center [728, 440] width 1456 height 768
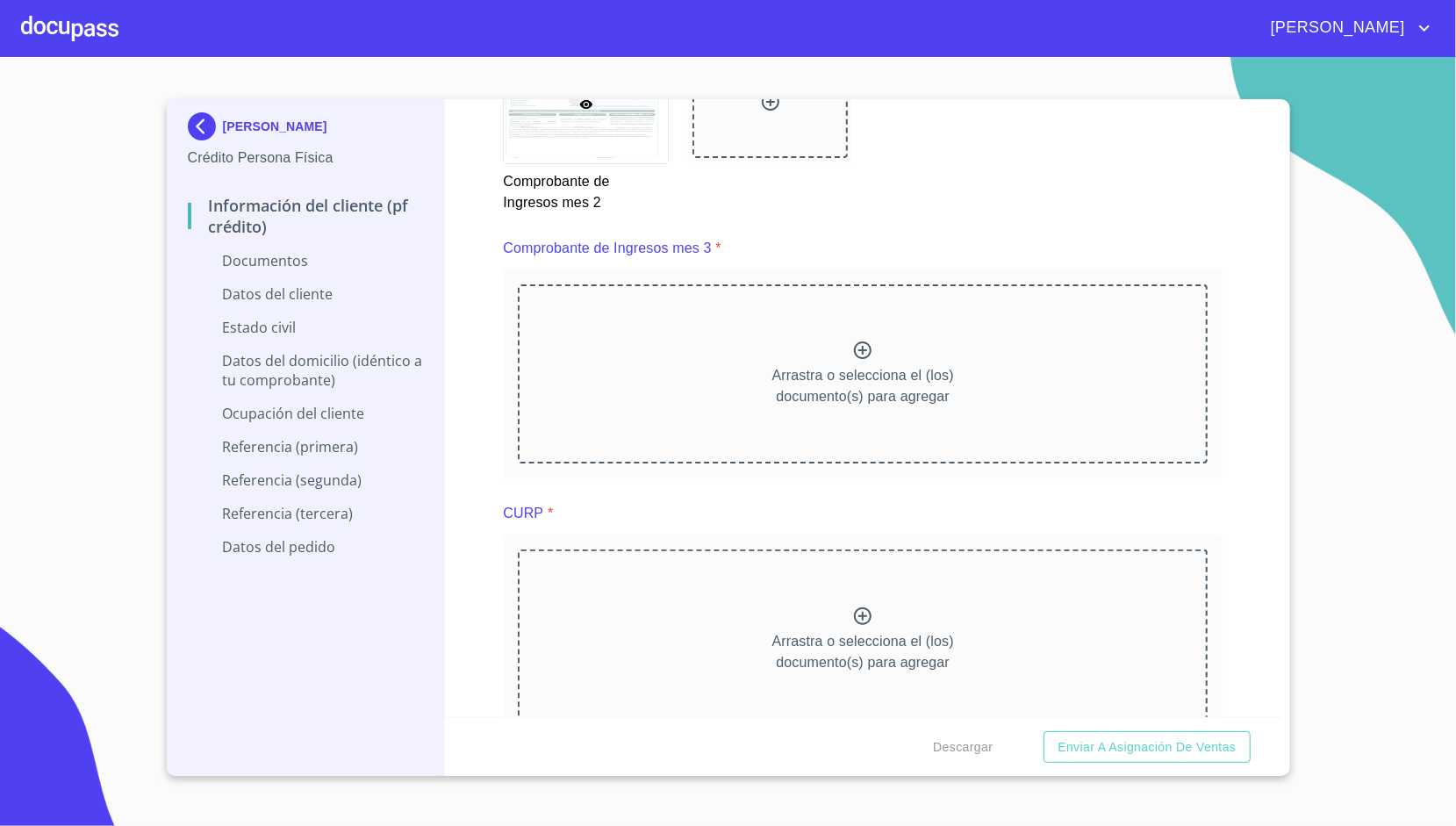
scroll to position [3229, 0]
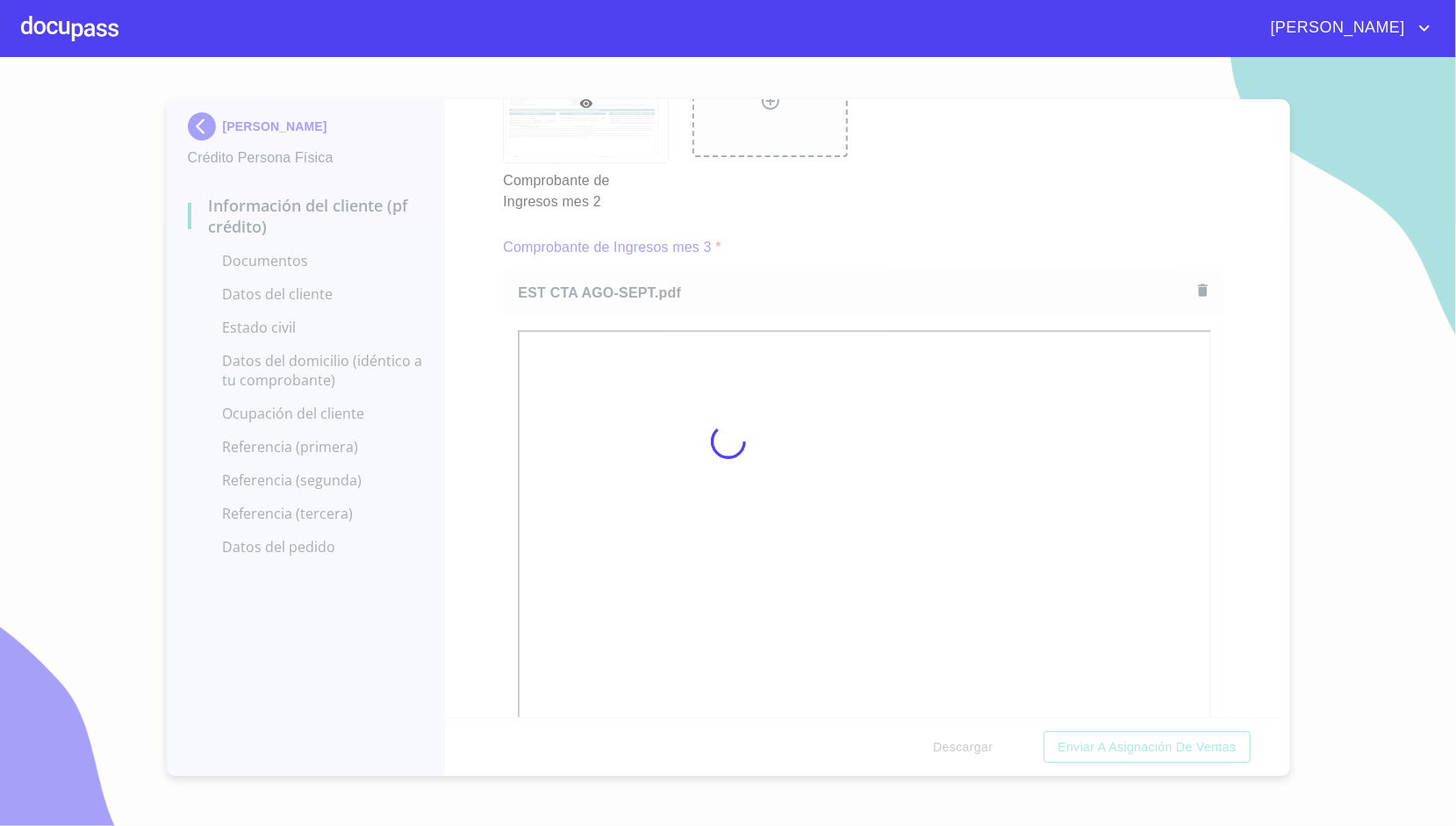
click at [499, 388] on div at bounding box center [728, 440] width 1456 height 768
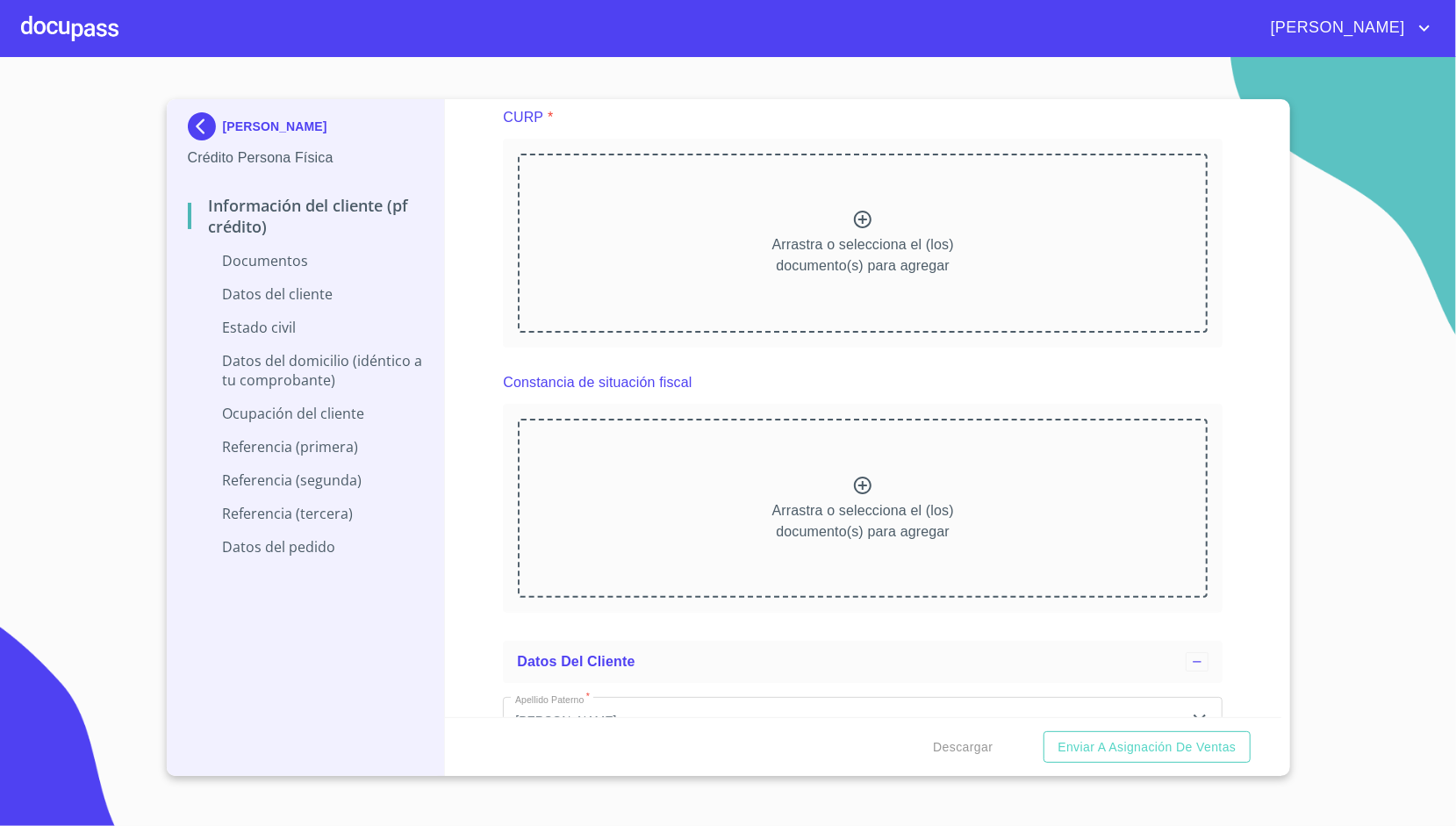
scroll to position [4137, 0]
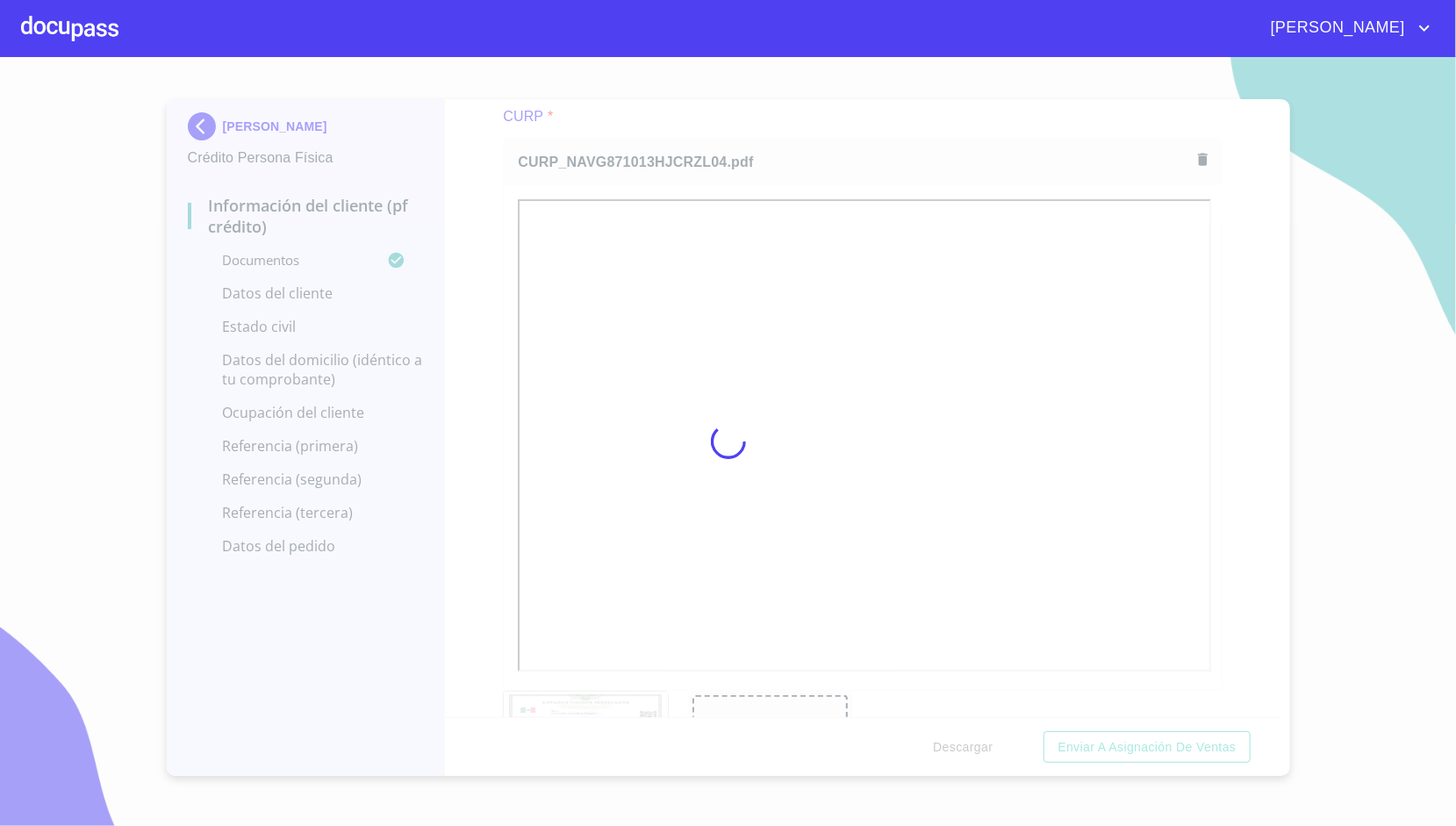
click at [479, 319] on div at bounding box center [728, 440] width 1456 height 768
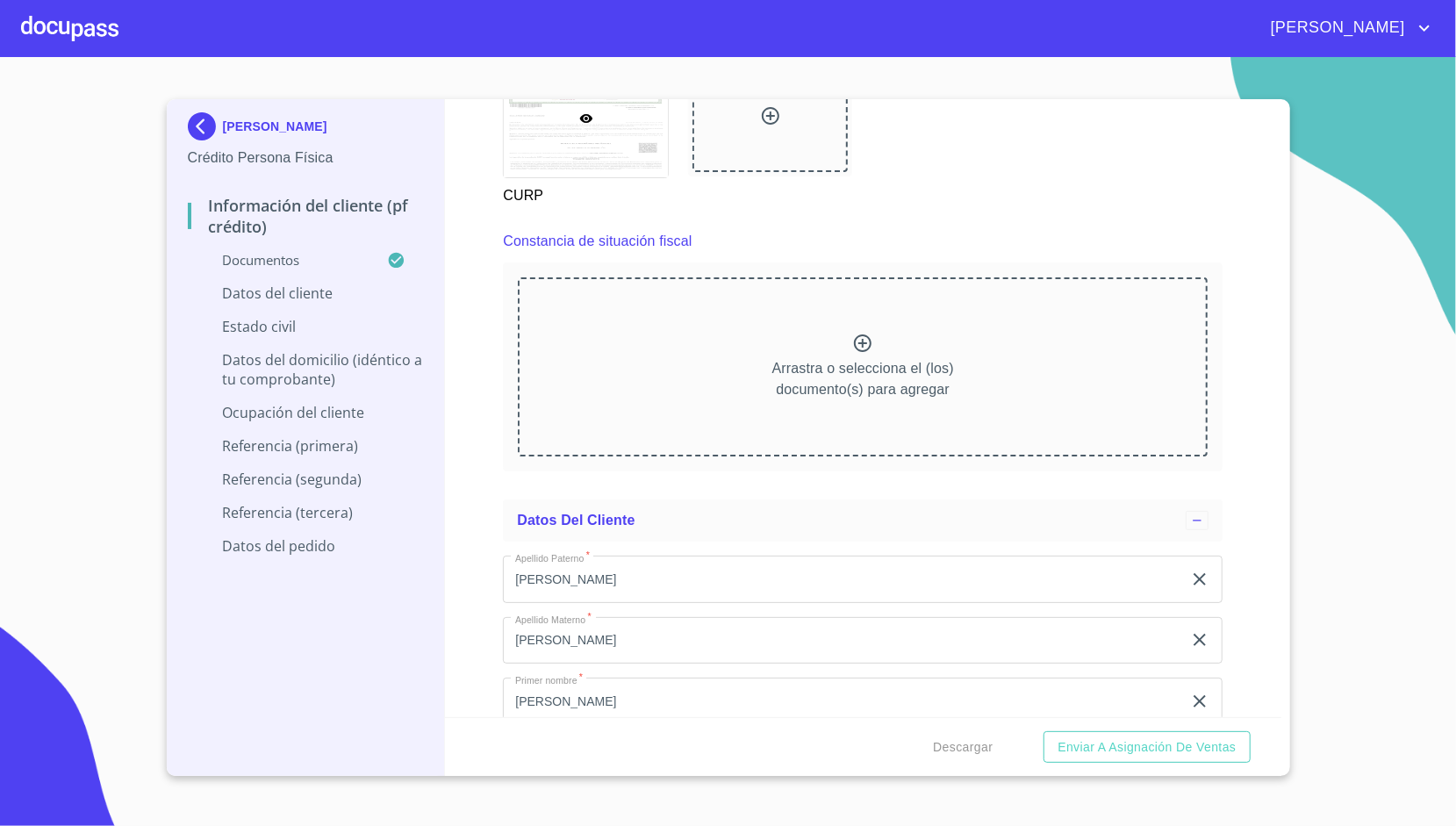
scroll to position [4786, 0]
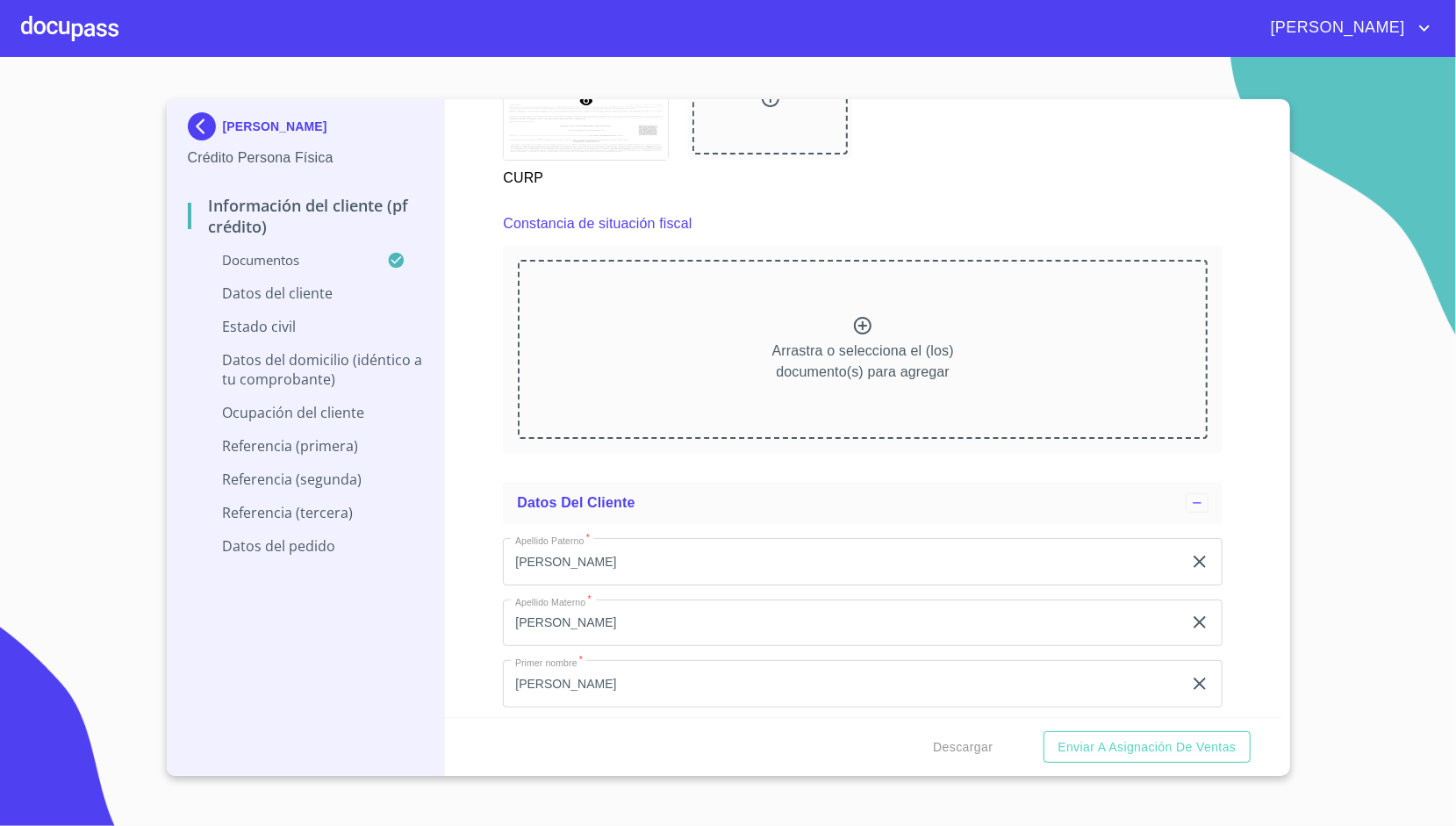
click at [432, 235] on div "[PERSON_NAME] Persona Física Información del cliente (PF crédito) Documentos Da…" at bounding box center [306, 437] width 280 height 677
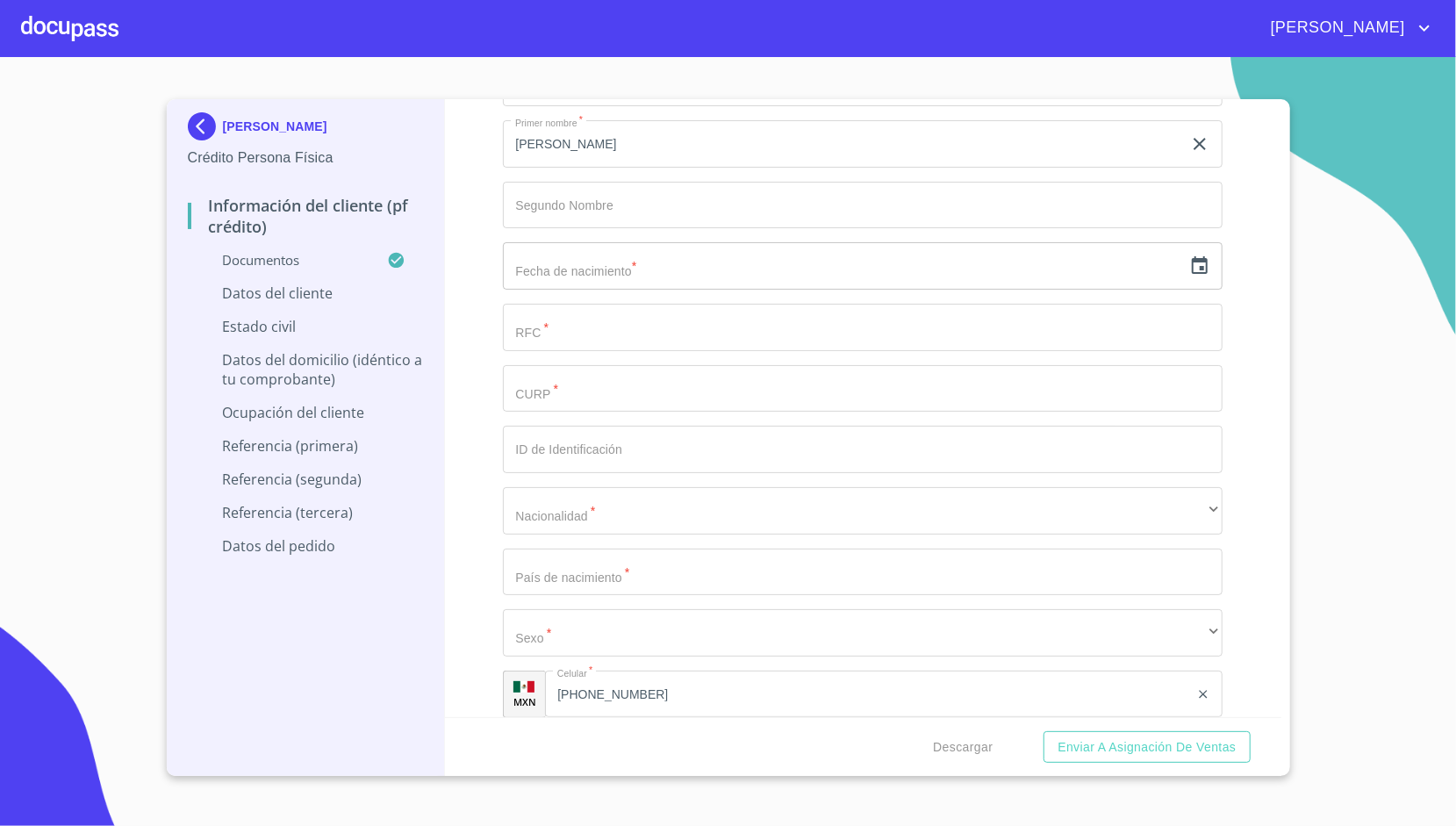
scroll to position [5326, 0]
click at [626, 251] on input "text" at bounding box center [843, 265] width 679 height 48
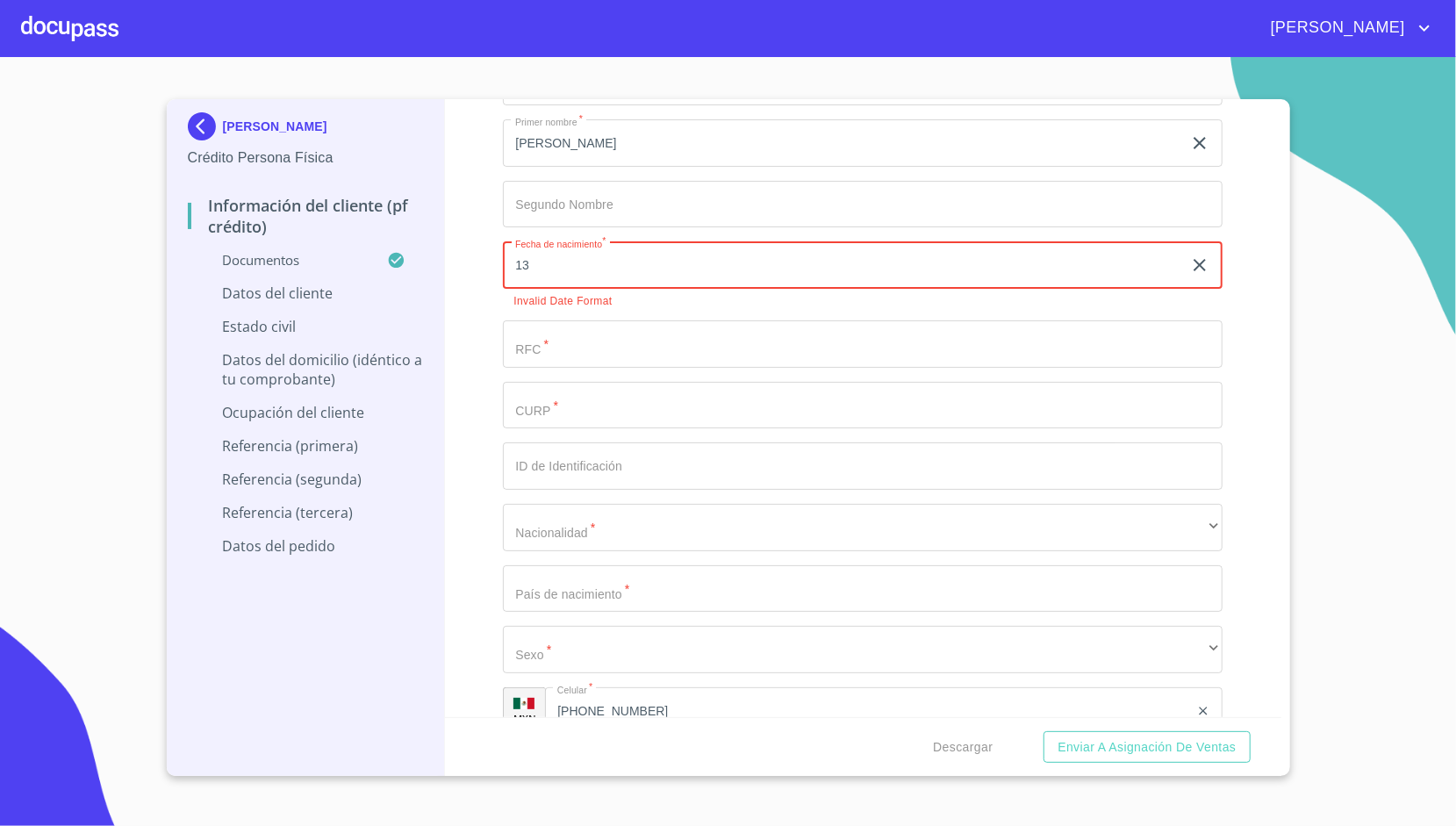
type input "1_"
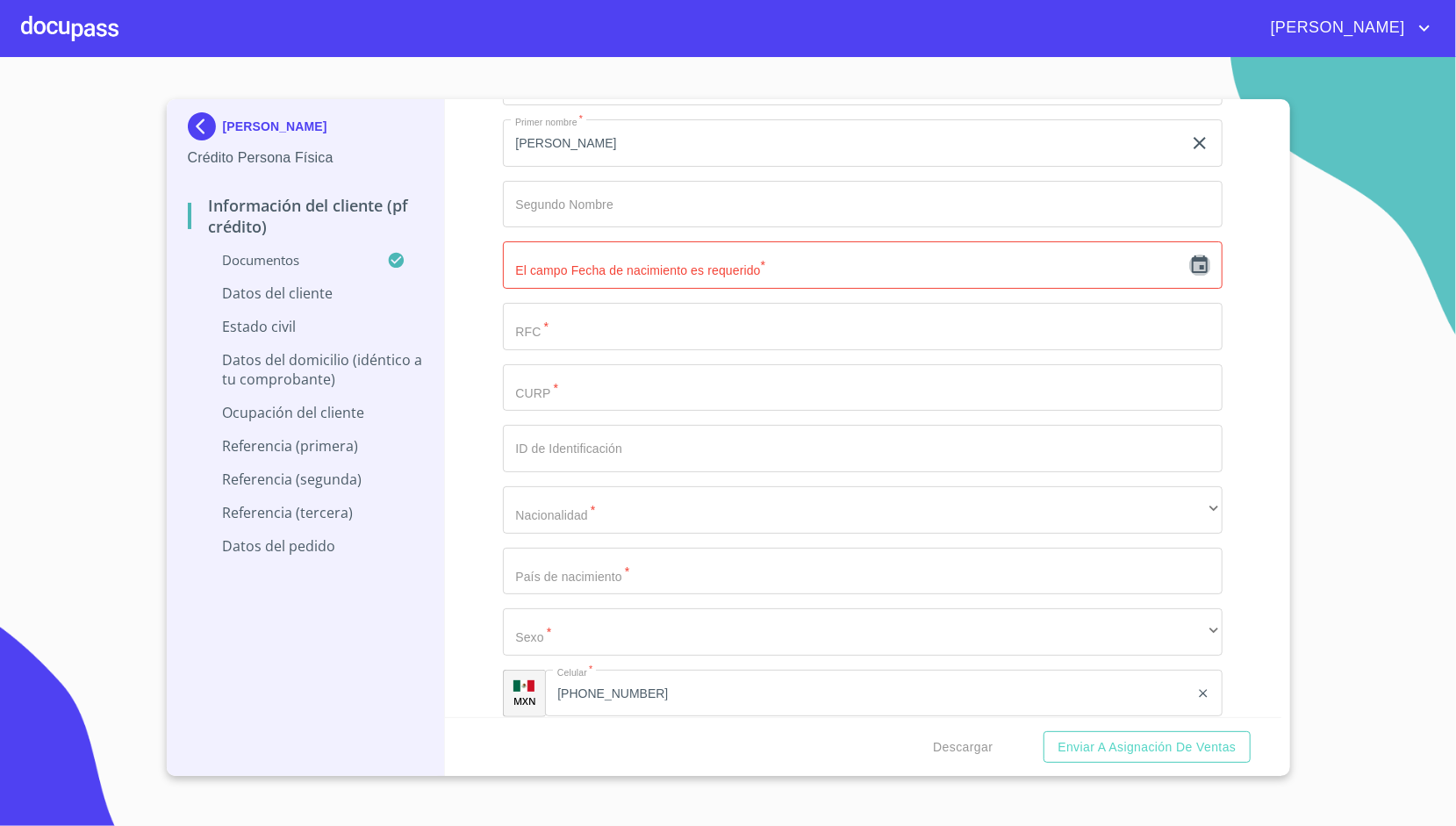
click at [1189, 254] on icon "button" at bounding box center [1199, 264] width 21 height 21
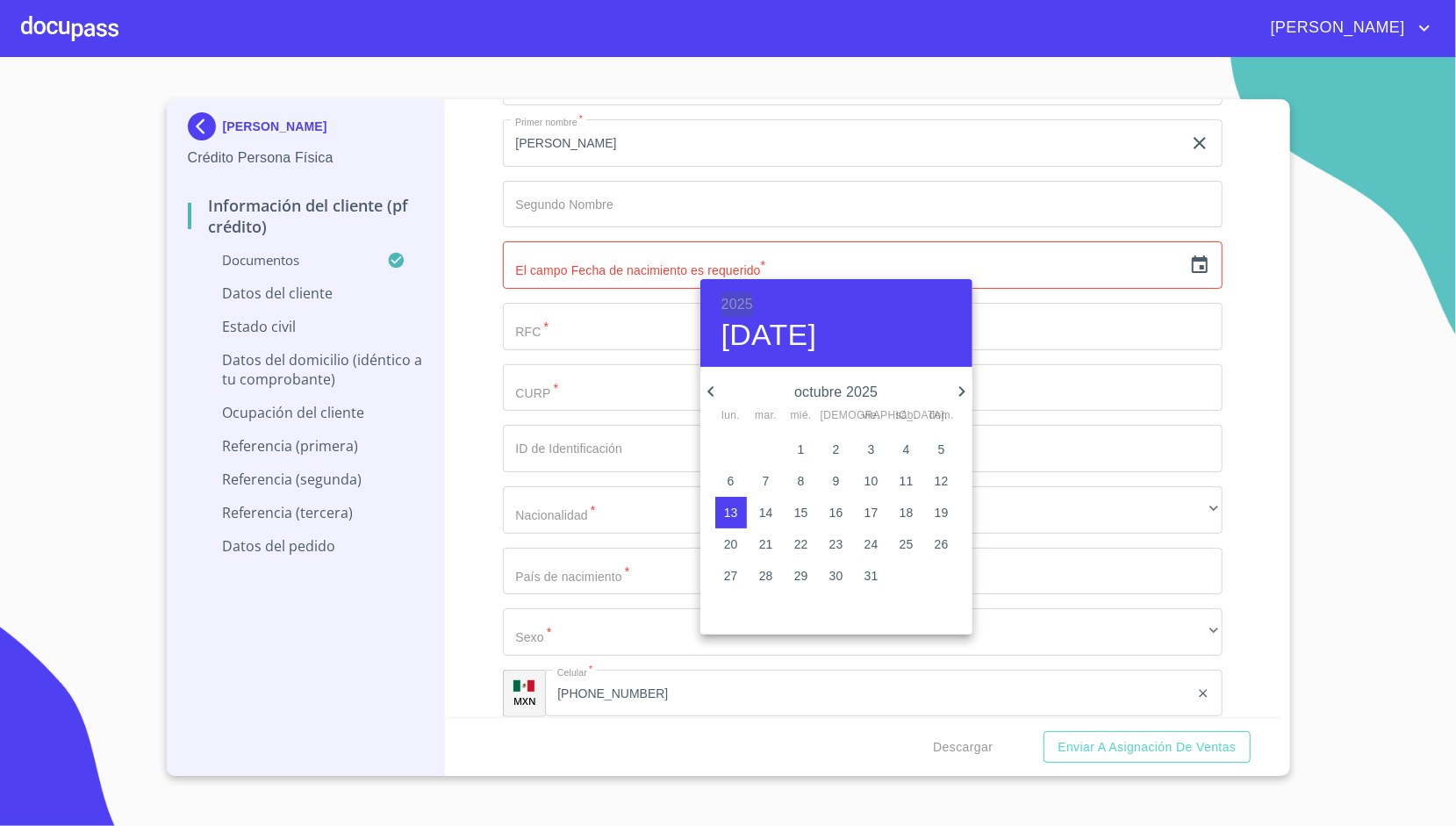
click at [747, 306] on h6 "2025" at bounding box center [737, 304] width 31 height 24
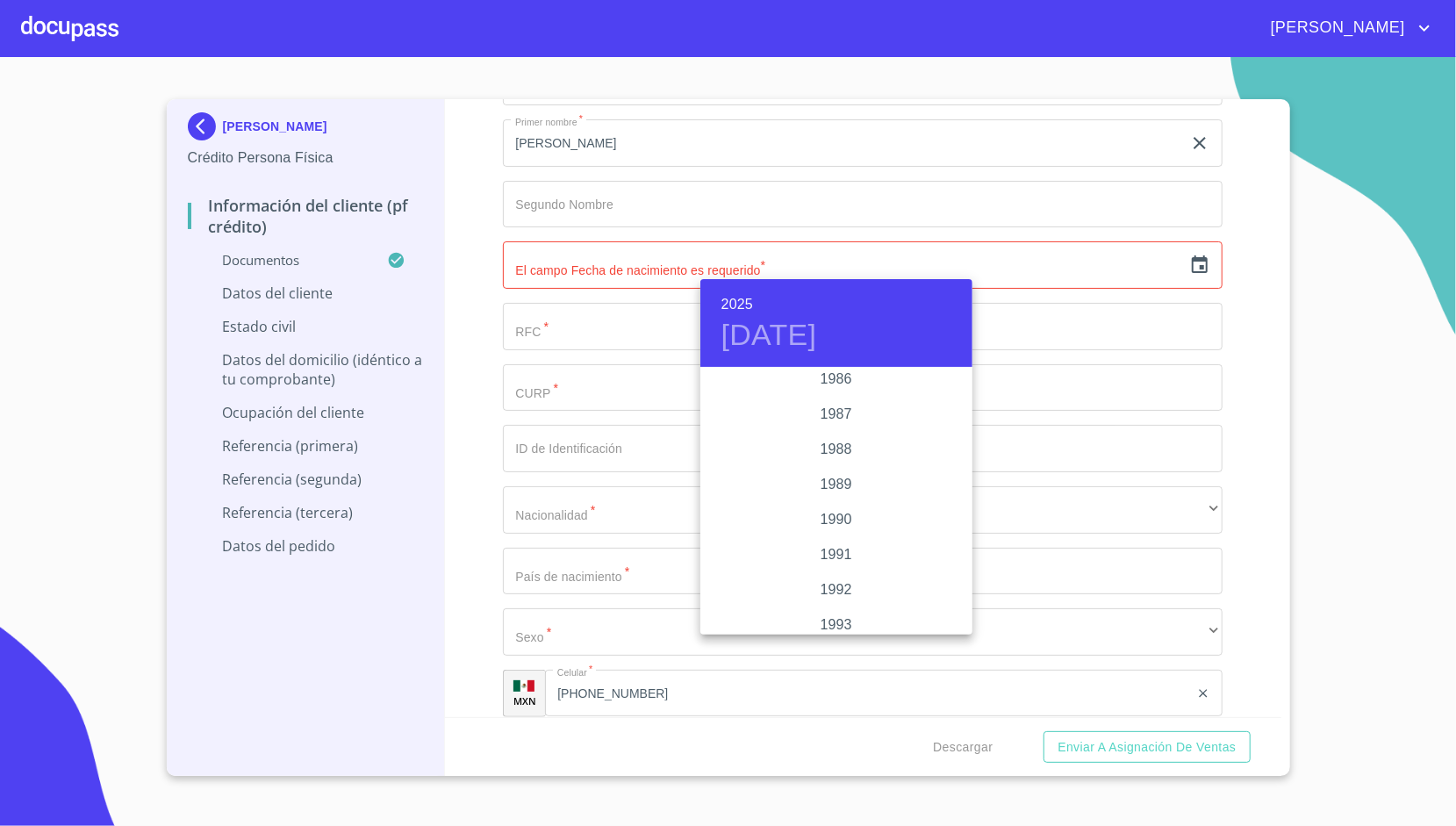
scroll to position [2126, 0]
click at [832, 439] on div "1987" at bounding box center [836, 437] width 272 height 35
type input "[DATE]"
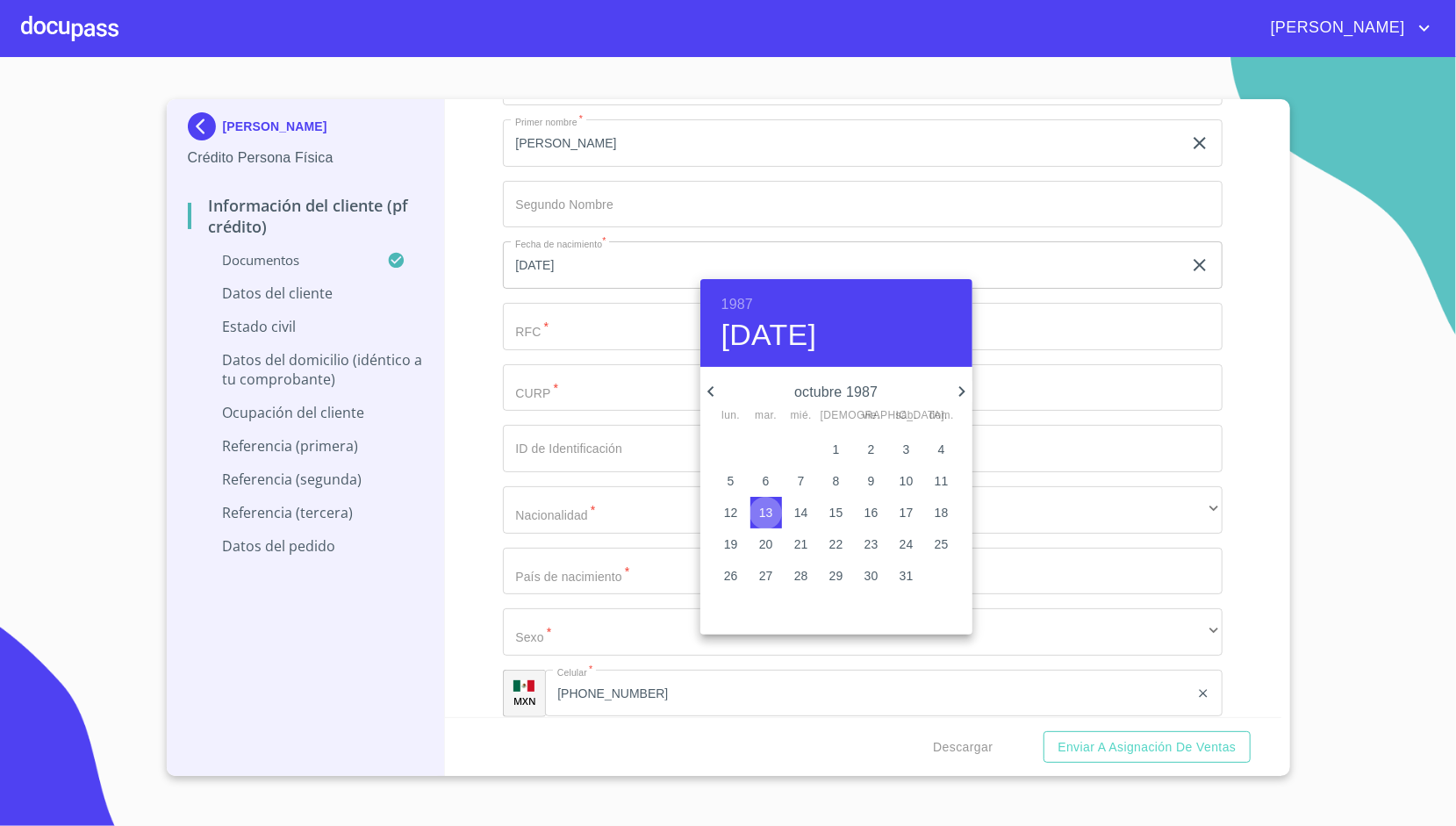
click at [768, 512] on p "13" at bounding box center [767, 512] width 14 height 18
click at [499, 354] on div at bounding box center [728, 413] width 1456 height 826
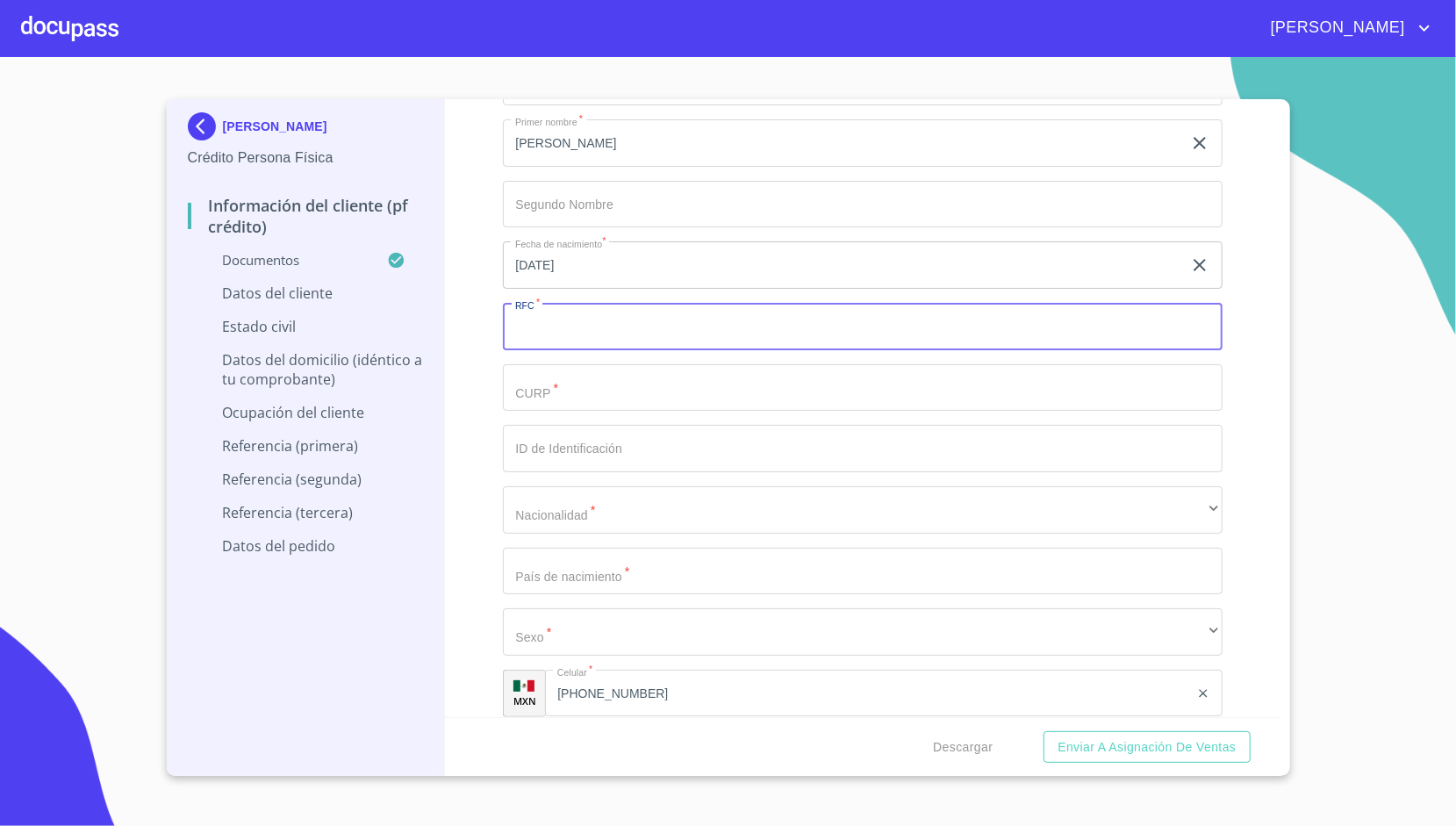
click at [541, 330] on input "Documento de identificación.   *" at bounding box center [863, 326] width 720 height 48
paste input "NAVG871013"
type input "NAVG8710135G3"
click at [494, 372] on div "Información del cliente (PF crédito) Documentos Documento de identificación.   …" at bounding box center [863, 407] width 837 height 617
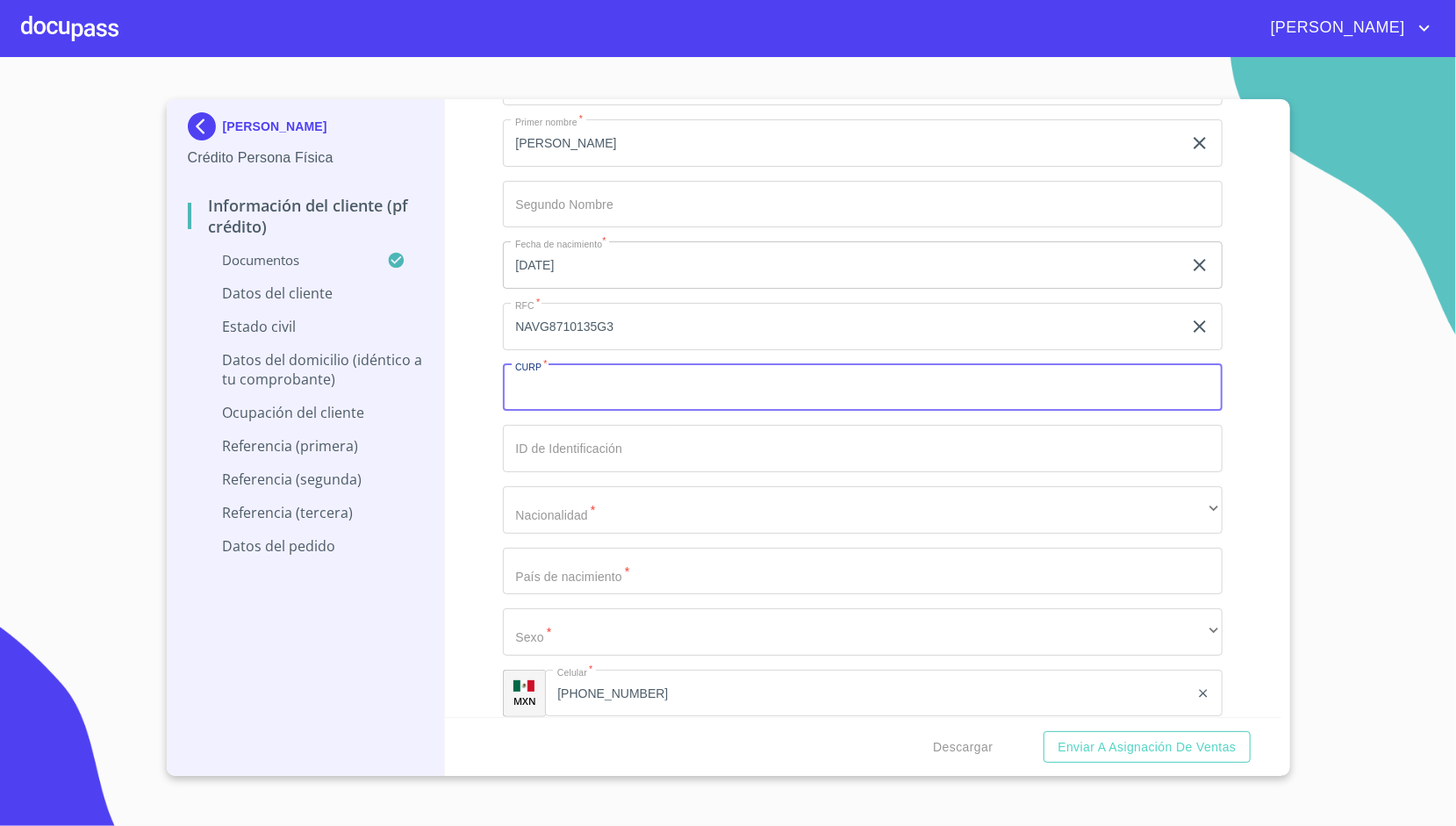
paste input "NAVG871013HJCRZL04"
click at [601, 386] on input "Documento de identificación.   *" at bounding box center [863, 387] width 720 height 48
type input "NAVG871013HJCRZL04"
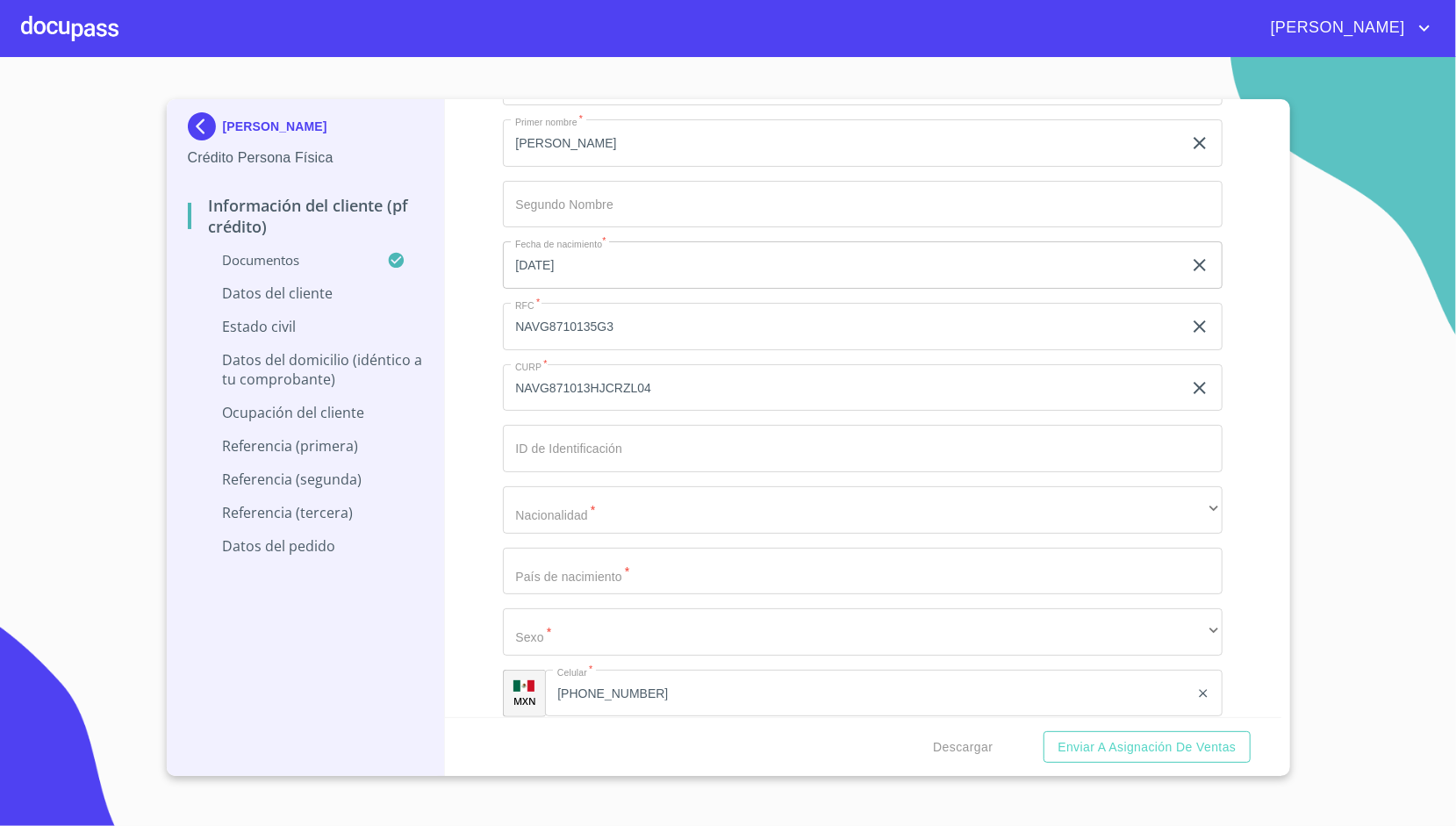
click at [456, 401] on div "Información del cliente (PF crédito) Documentos Documento de identificación.   …" at bounding box center [863, 407] width 837 height 617
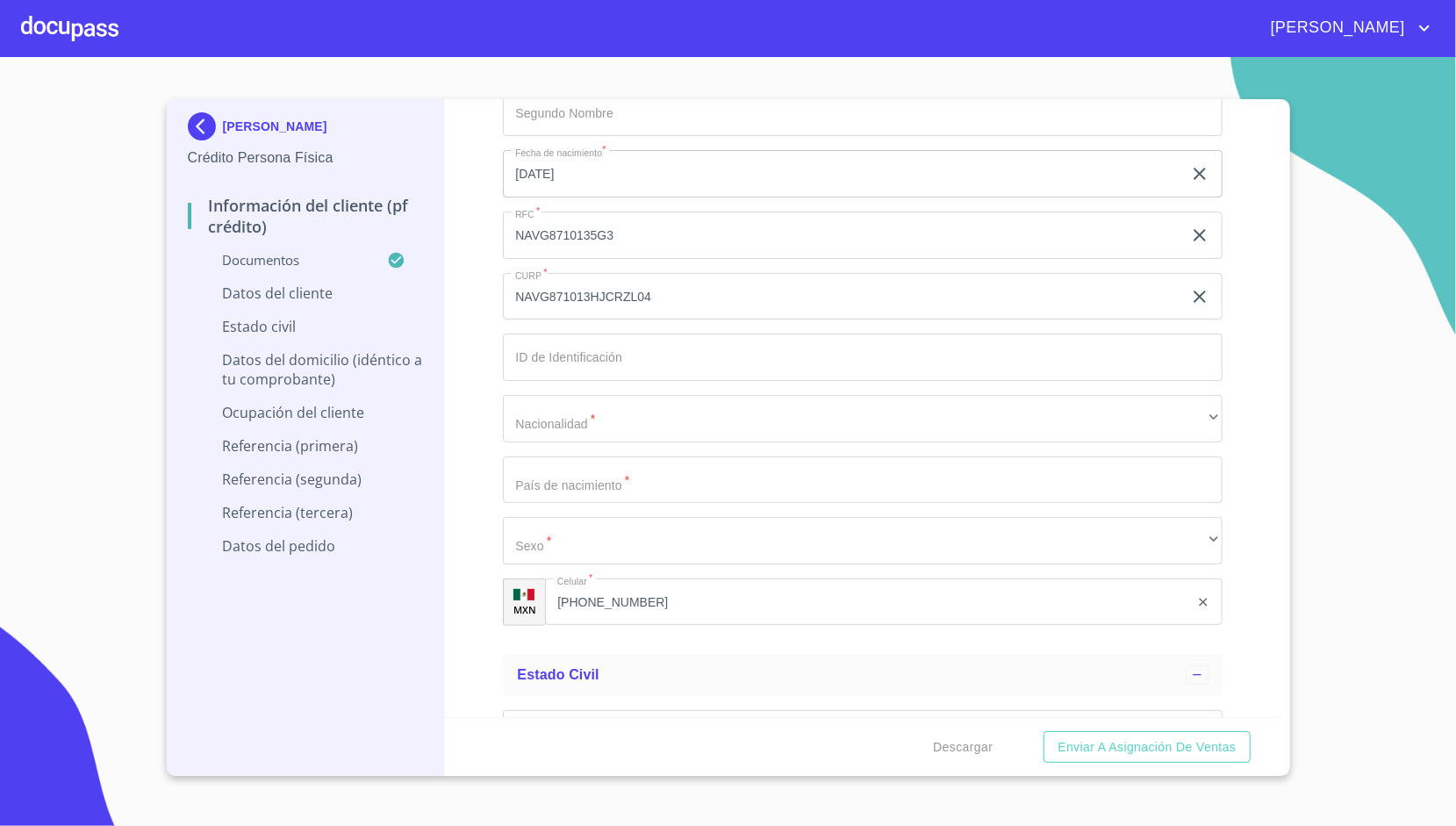
scroll to position [5423, 0]
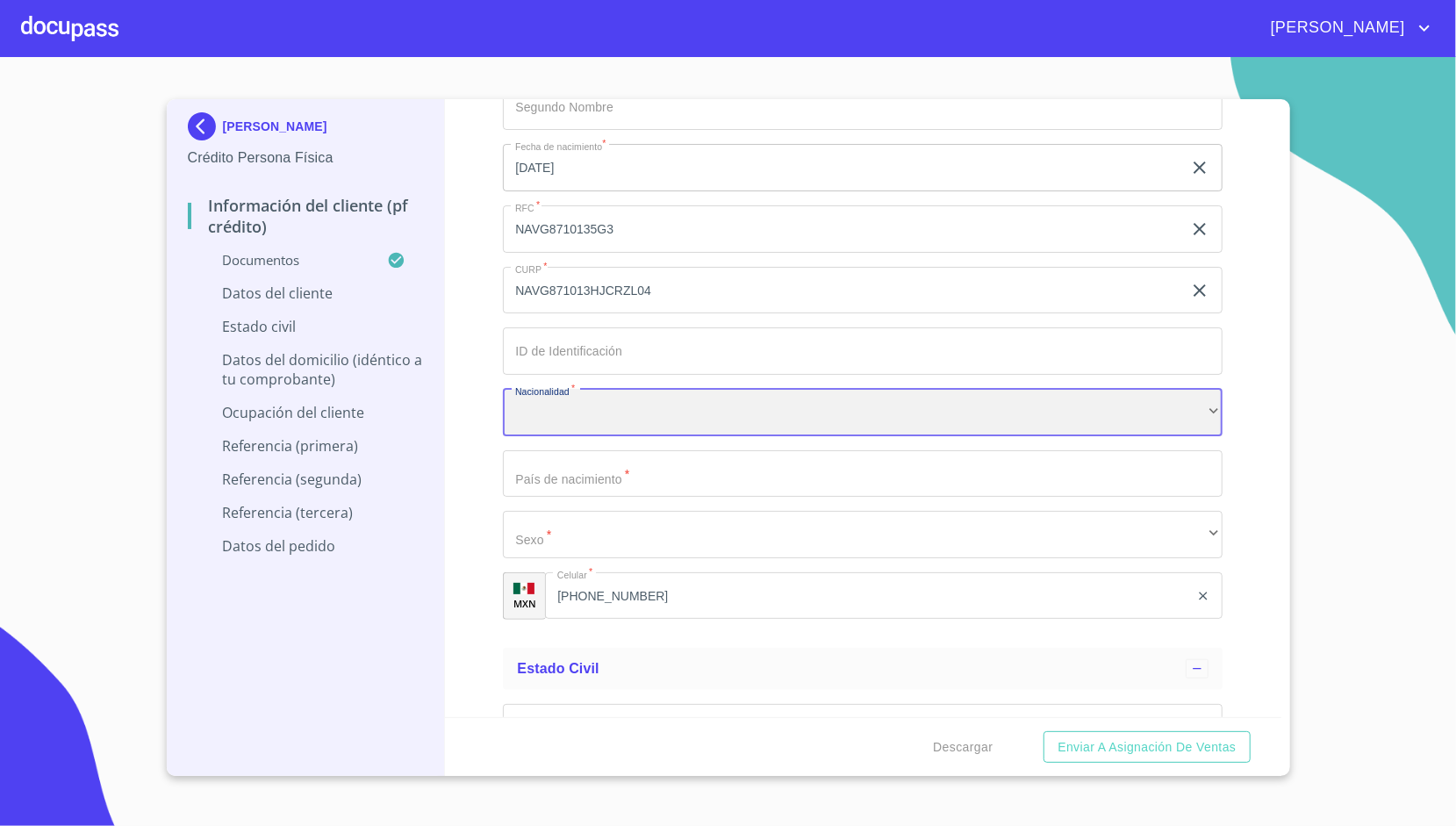
click at [537, 405] on div "​" at bounding box center [863, 413] width 720 height 48
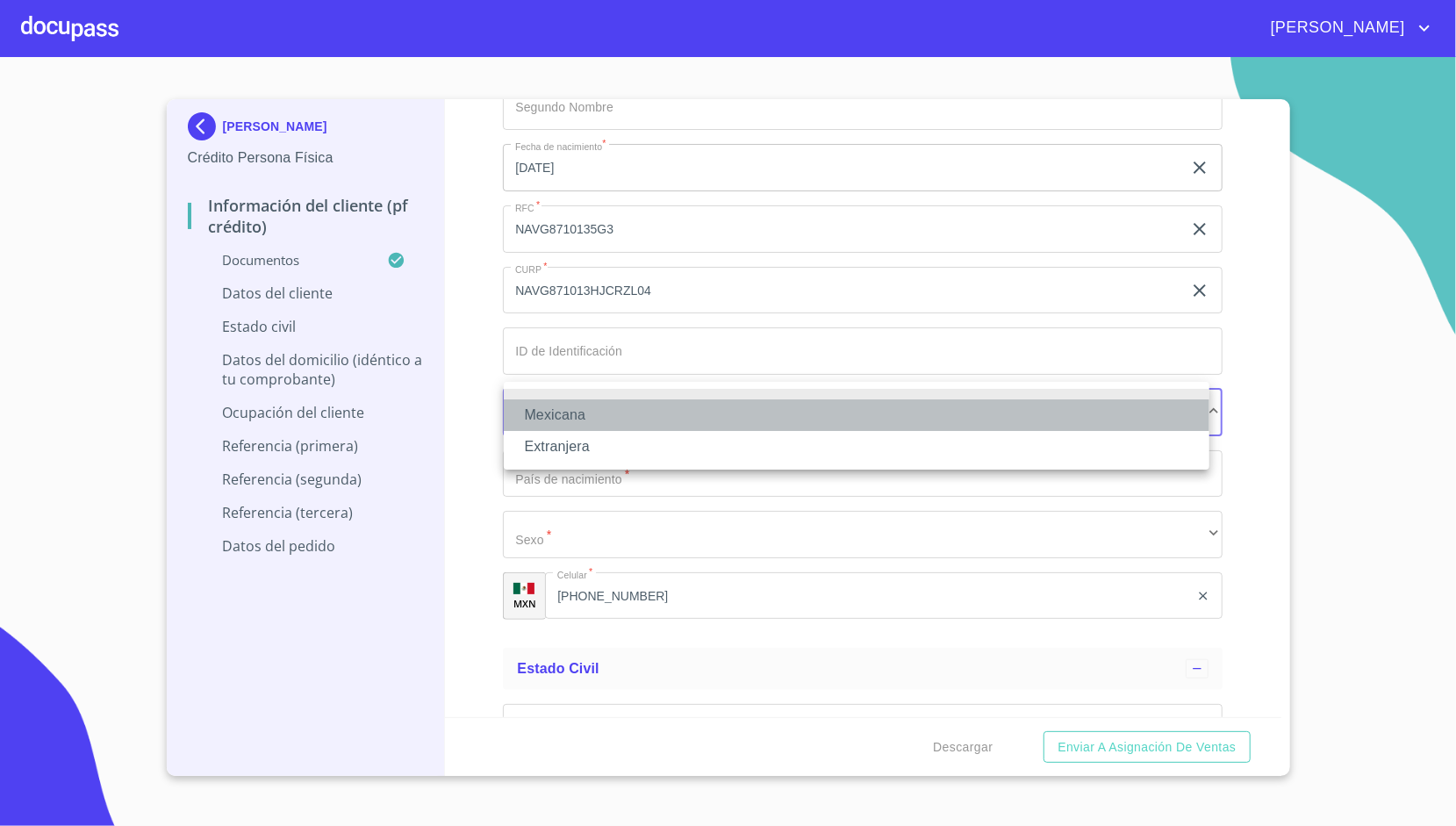
click at [537, 405] on li "Mexicana" at bounding box center [856, 414] width 706 height 31
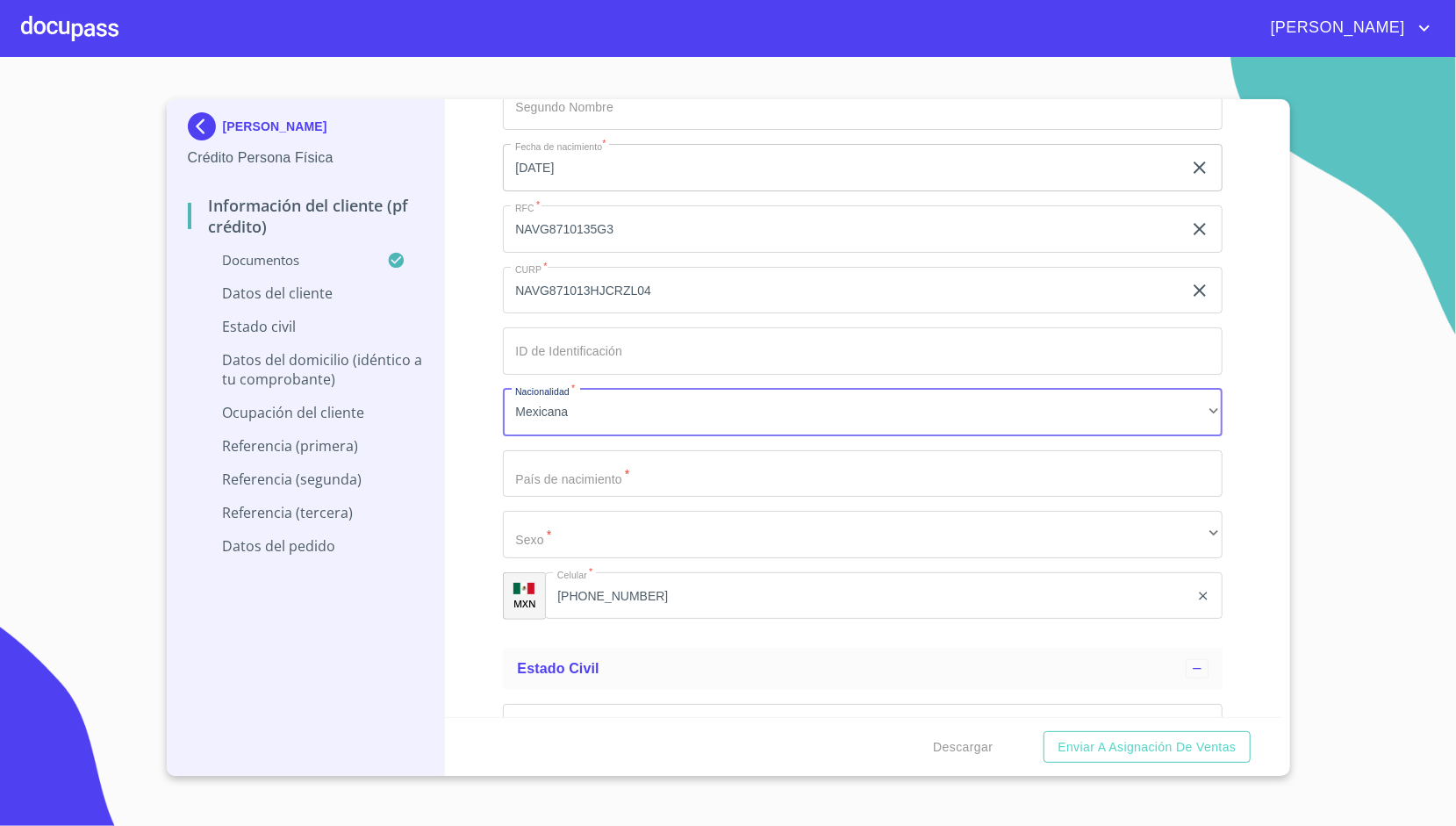
click at [477, 411] on div "Información del cliente (PF crédito) Documentos Documento de identificación.   …" at bounding box center [863, 407] width 837 height 617
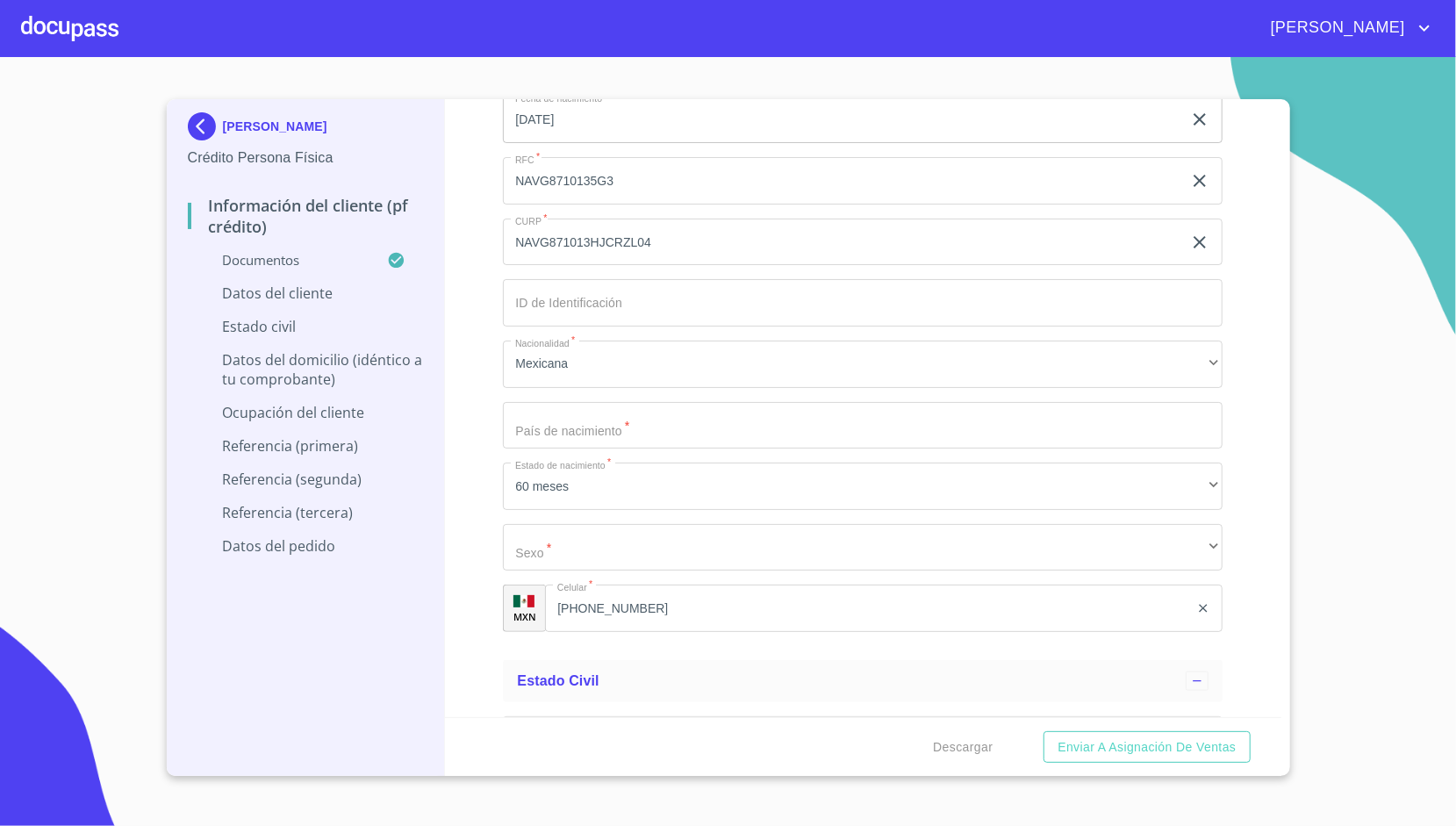
scroll to position [5473, 0]
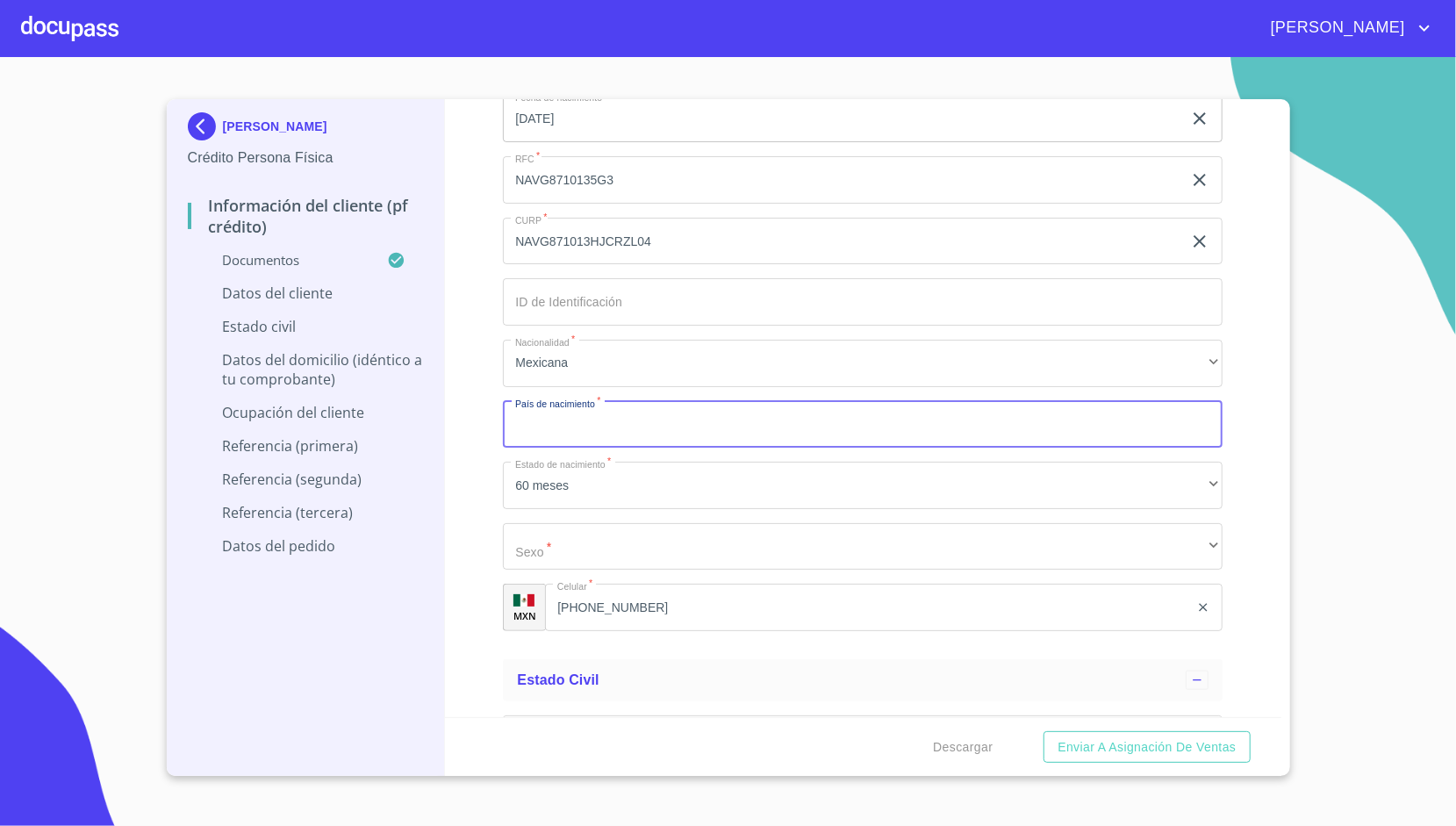
click at [532, 414] on input "Documento de identificación.   *" at bounding box center [863, 424] width 720 height 48
type input "[GEOGRAPHIC_DATA]"
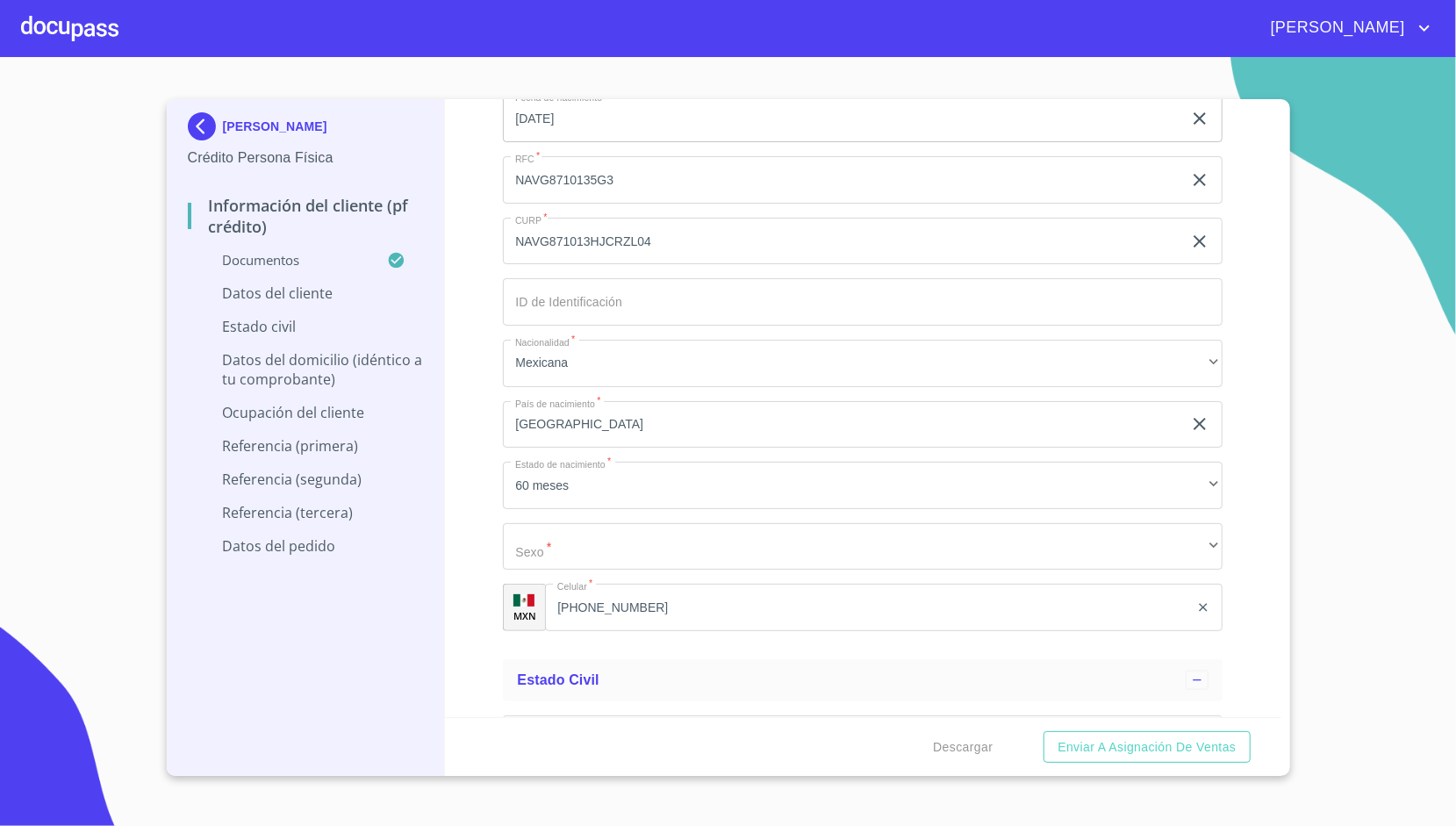
click at [486, 440] on div "Información del cliente (PF crédito) Documentos Documento de identificación.   …" at bounding box center [863, 407] width 837 height 617
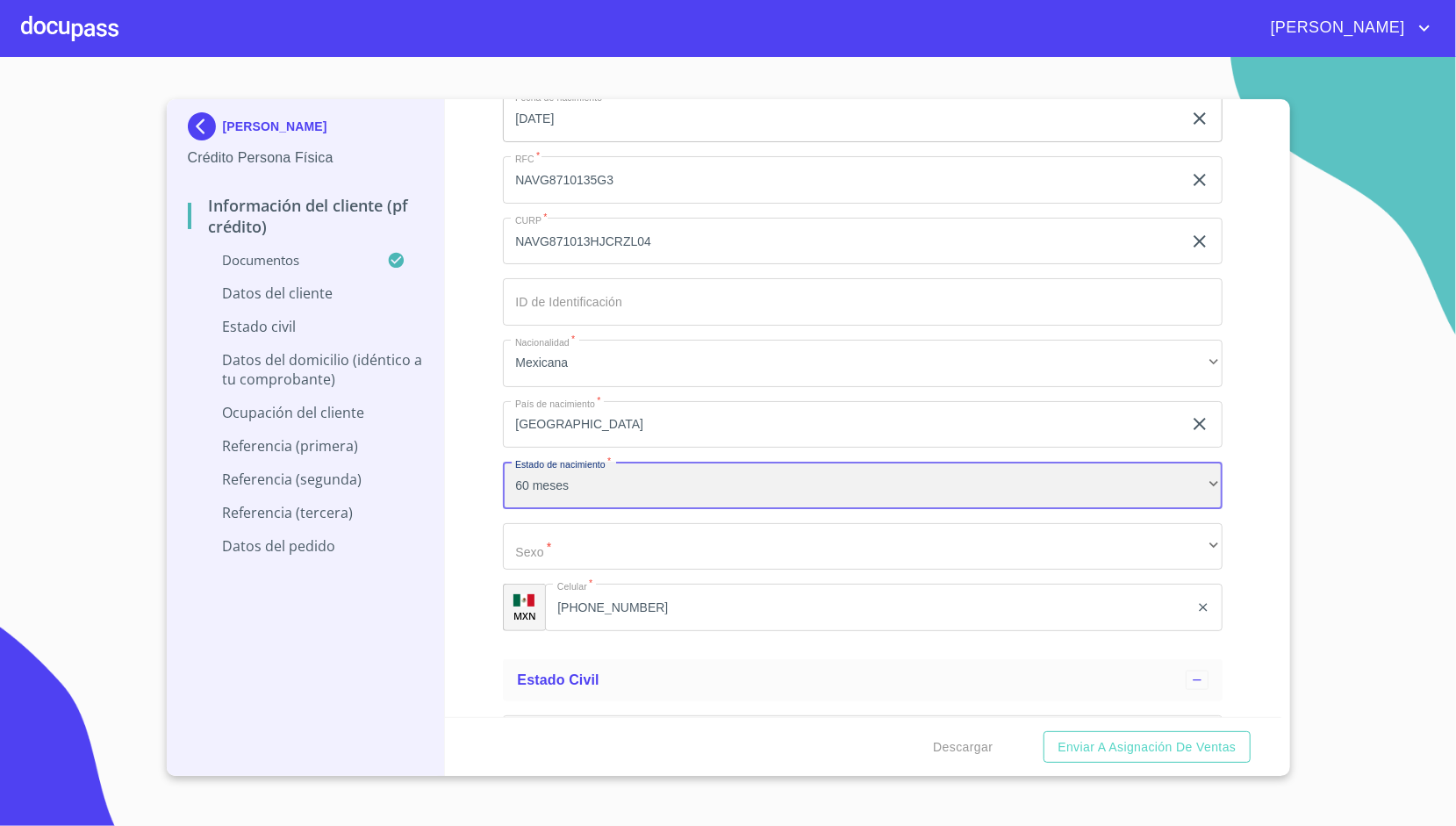
click at [581, 474] on div "60 meses" at bounding box center [863, 485] width 720 height 48
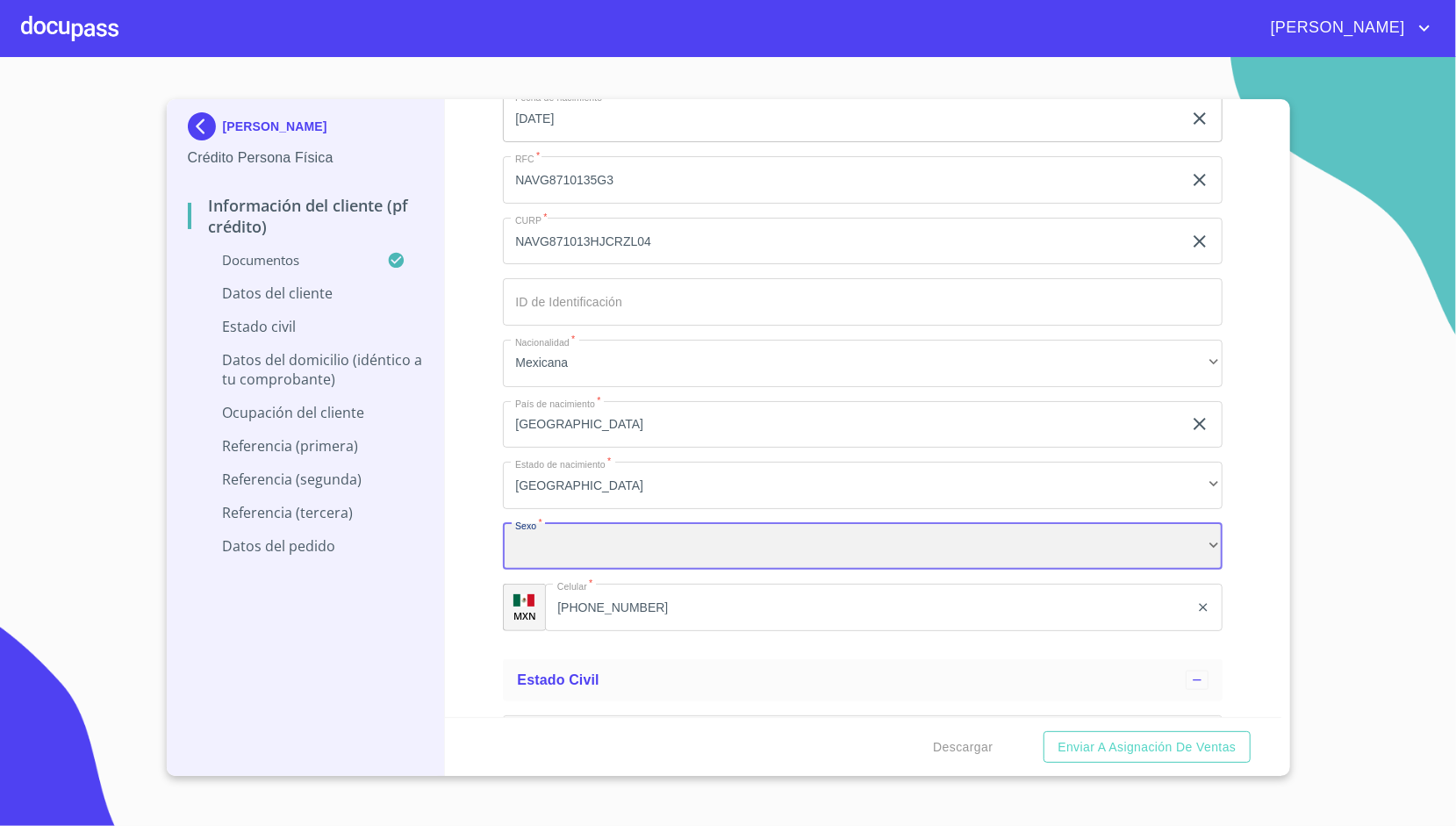
click at [537, 532] on div "​" at bounding box center [863, 546] width 720 height 48
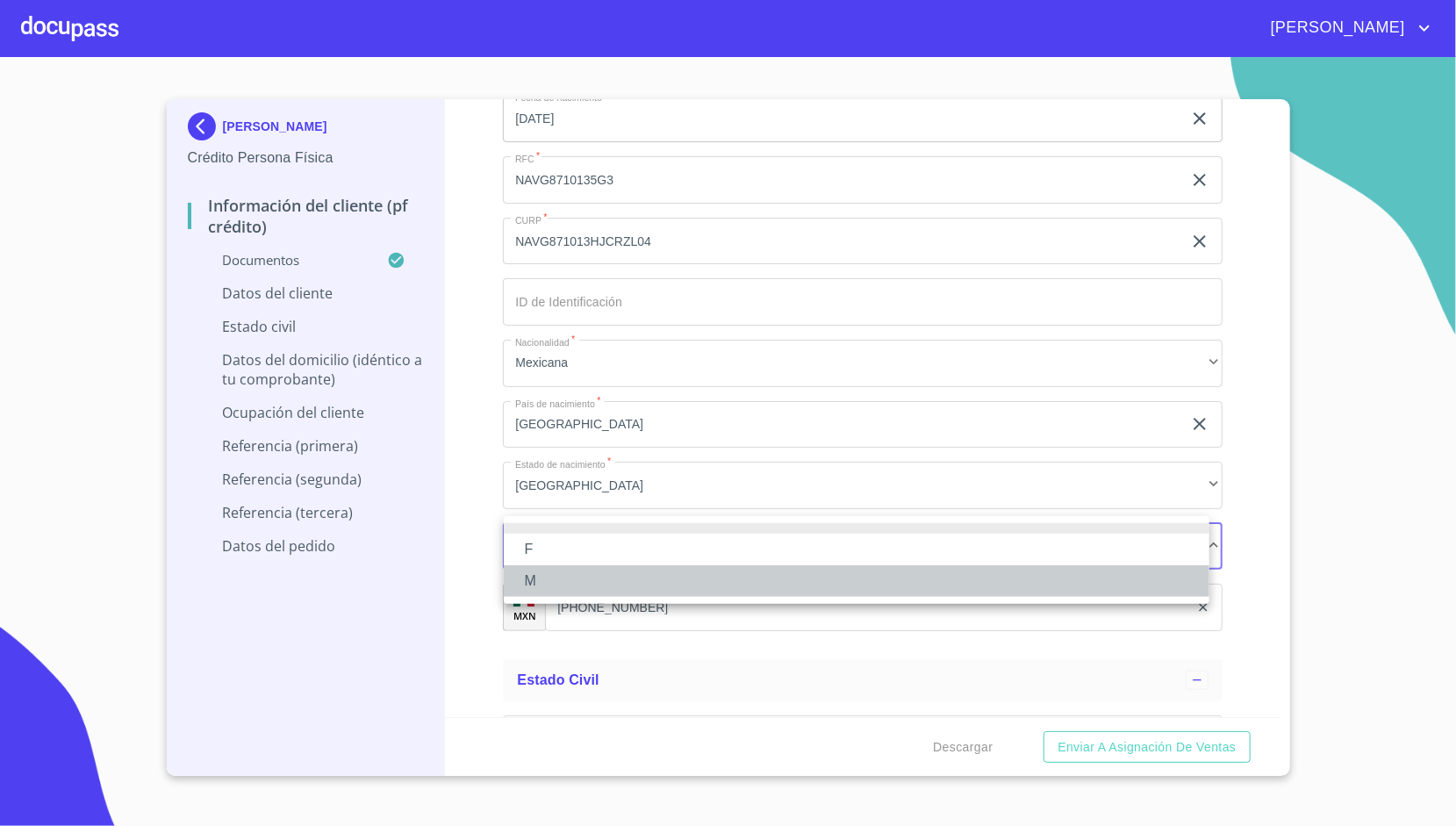
click at [546, 575] on li "M" at bounding box center [856, 581] width 706 height 31
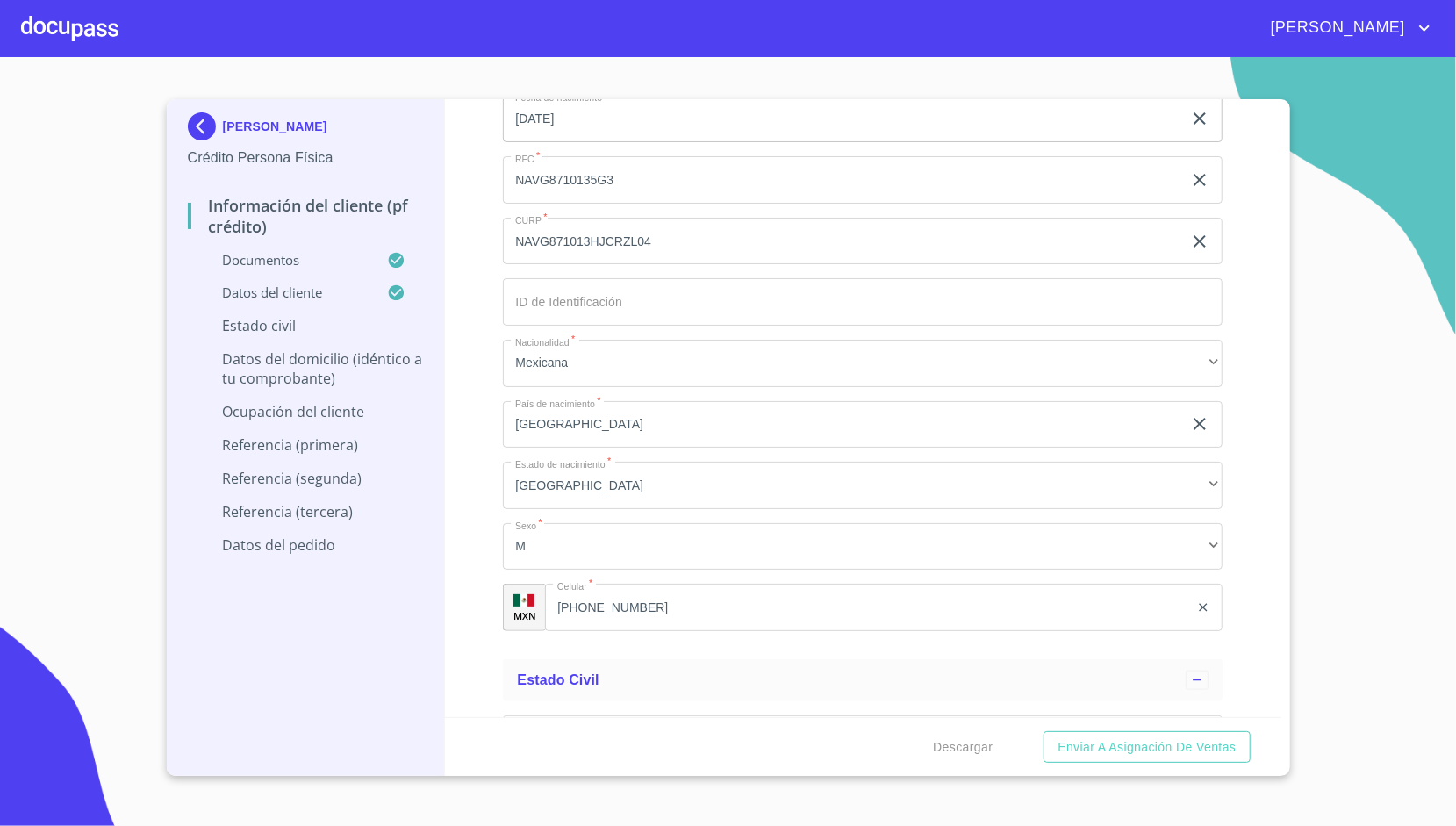
click at [497, 516] on div "Información del cliente (PF crédito) Documentos Documento de identificación.   …" at bounding box center [863, 407] width 837 height 617
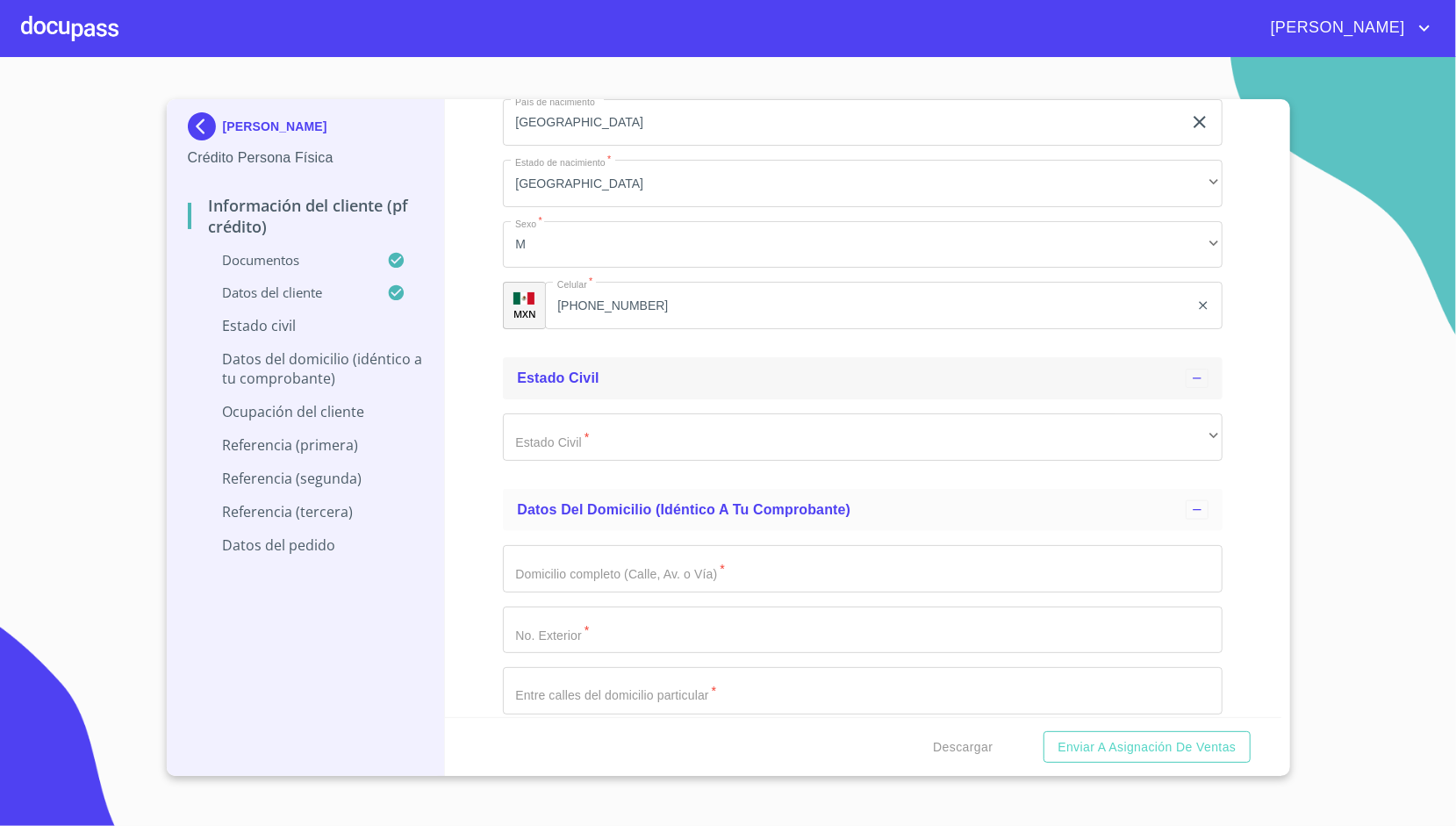
scroll to position [5776, 0]
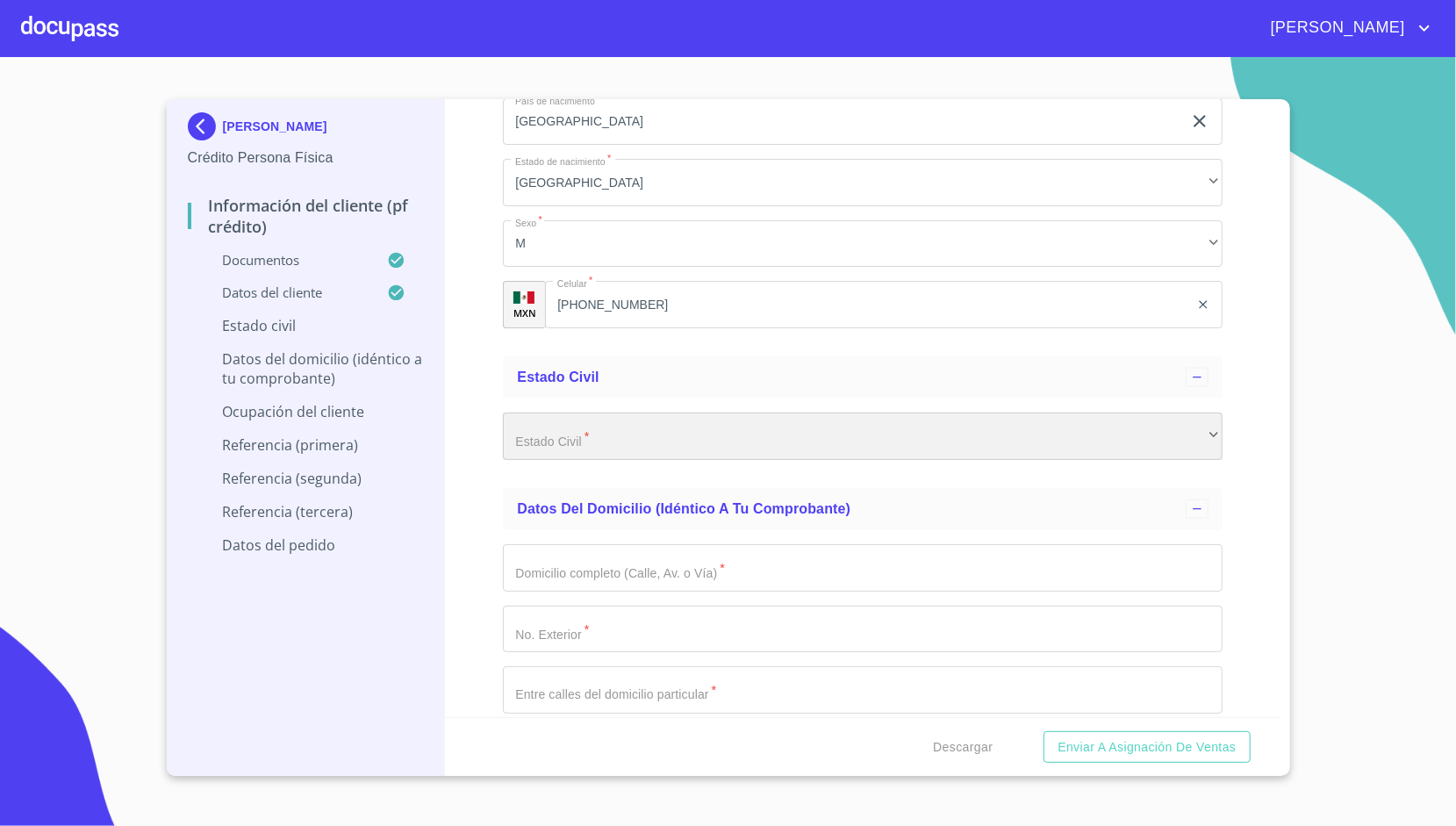
click at [573, 430] on div "​" at bounding box center [863, 436] width 720 height 48
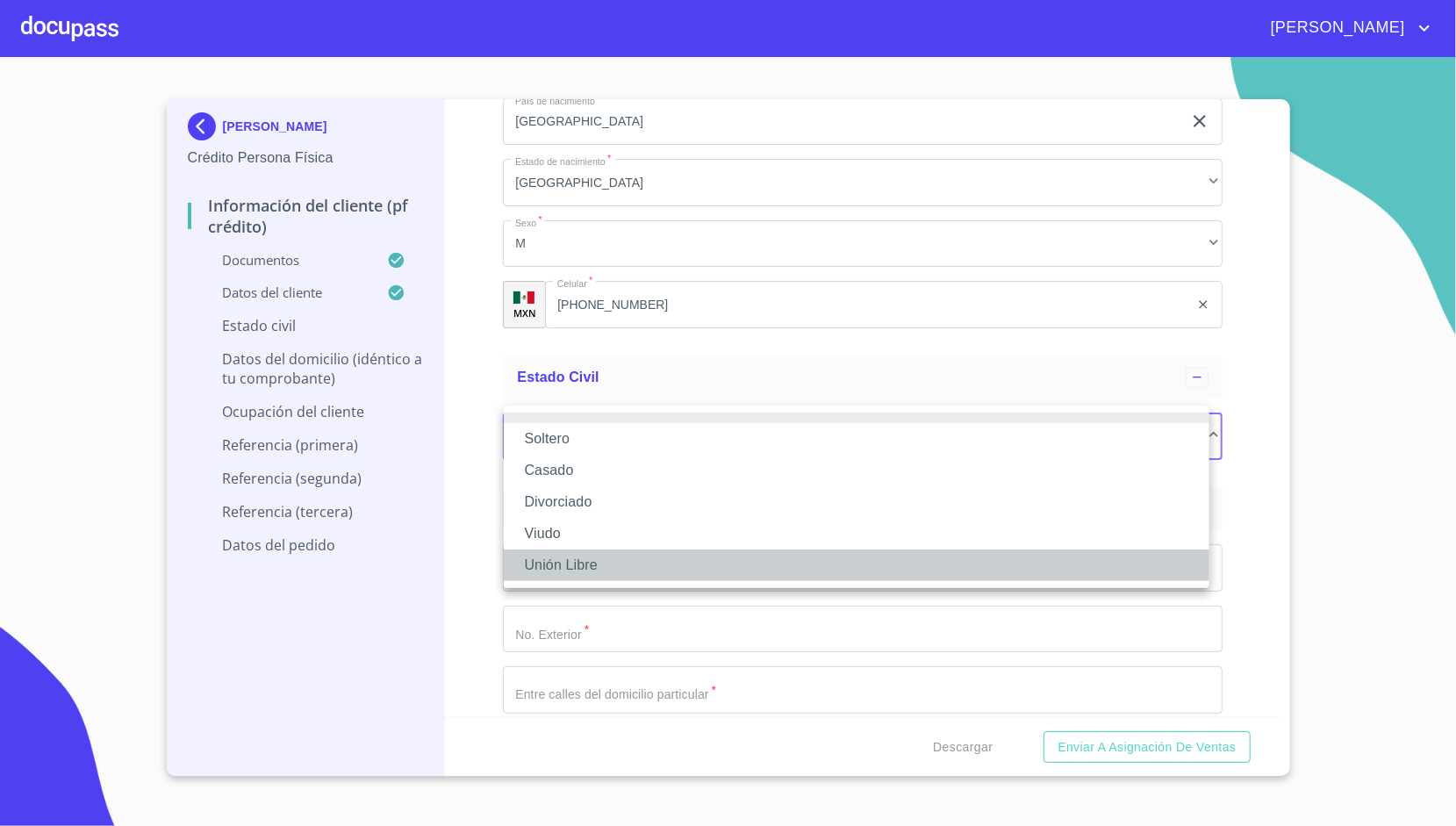
click at [574, 558] on li "Unión Libre" at bounding box center [856, 564] width 706 height 31
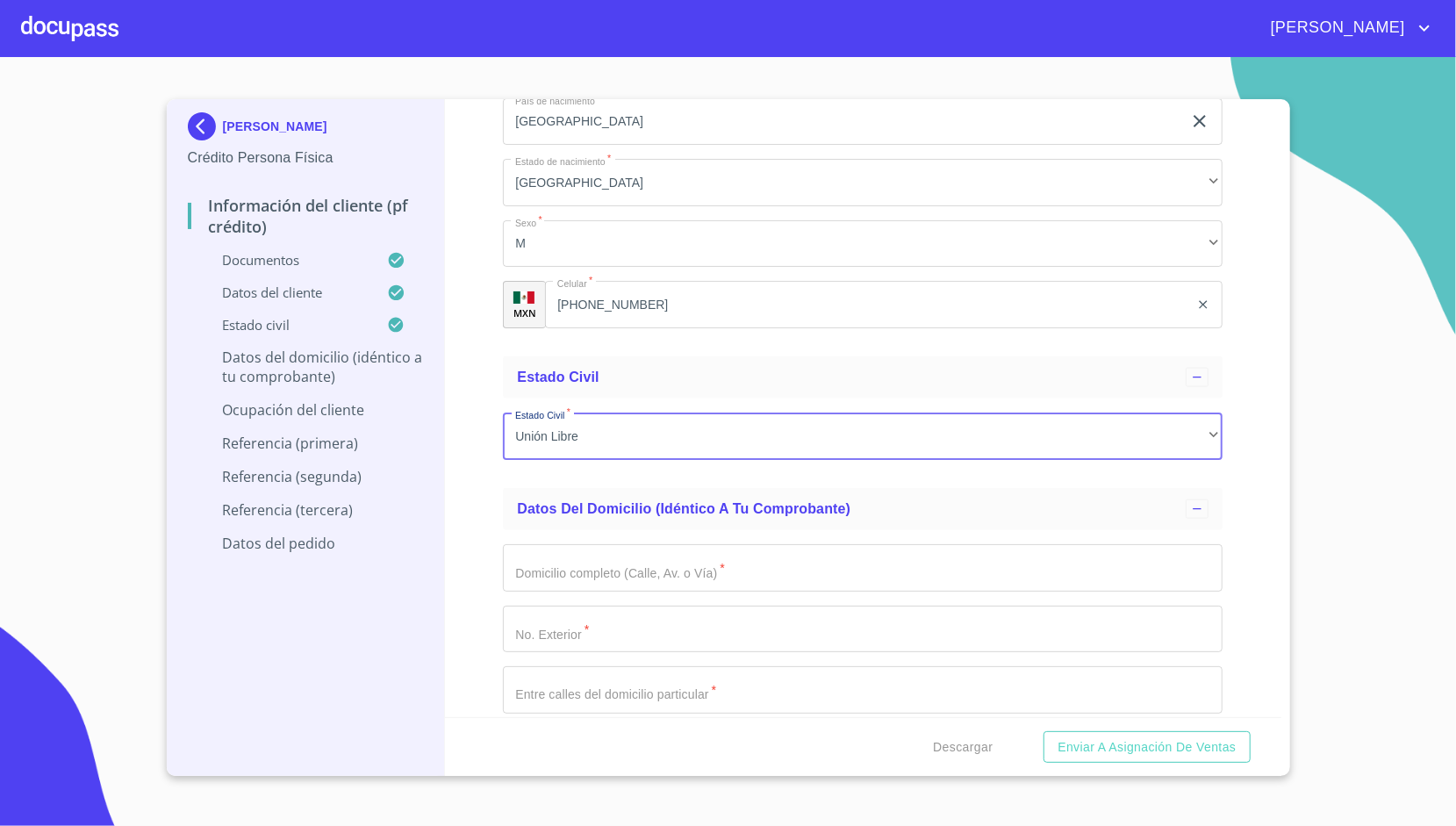
click at [484, 425] on div "Información del cliente (PF crédito) Documentos Documento de identificación.   …" at bounding box center [863, 407] width 837 height 617
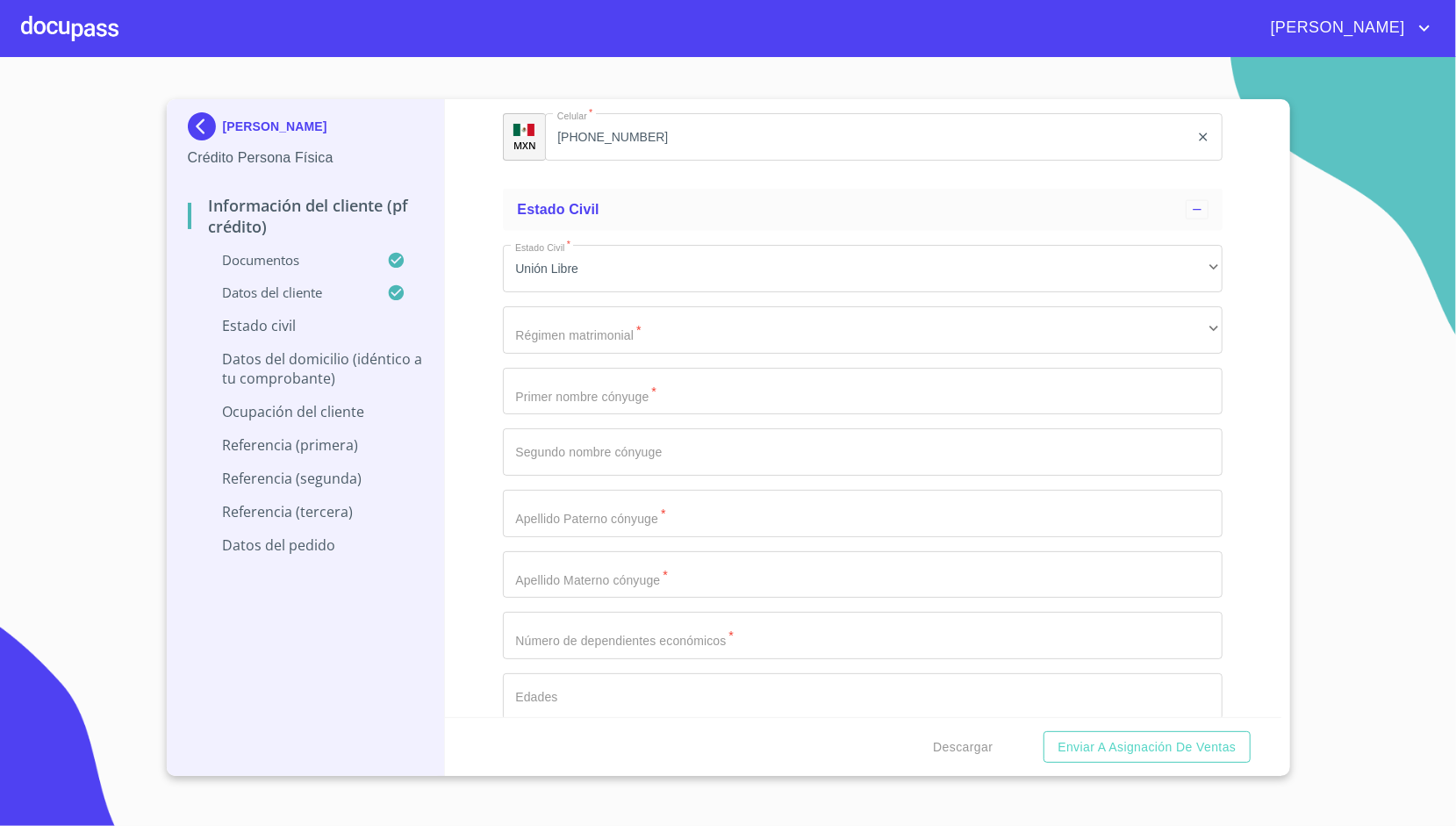
scroll to position [5991, 0]
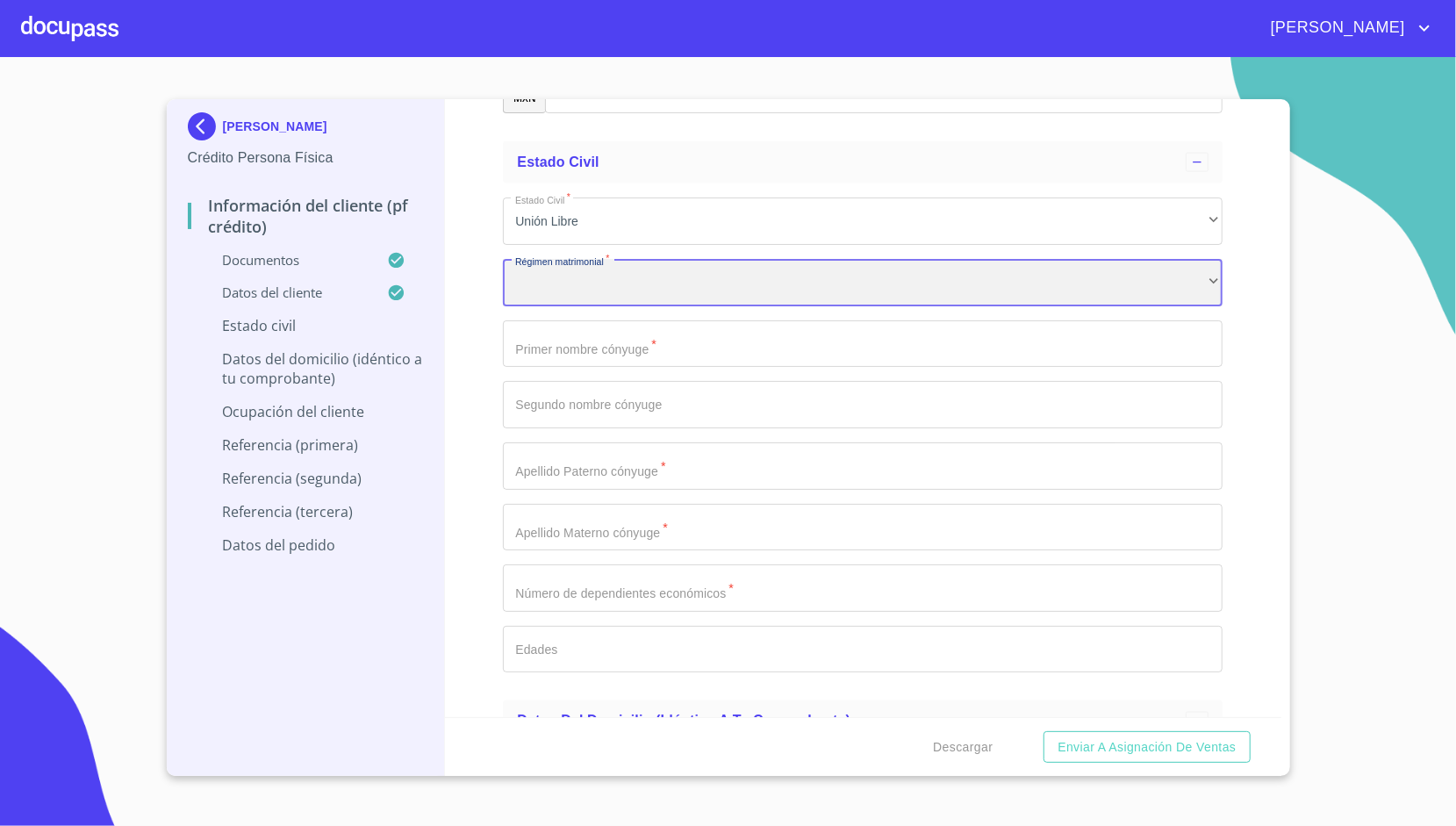
click at [605, 269] on div "​" at bounding box center [863, 282] width 720 height 48
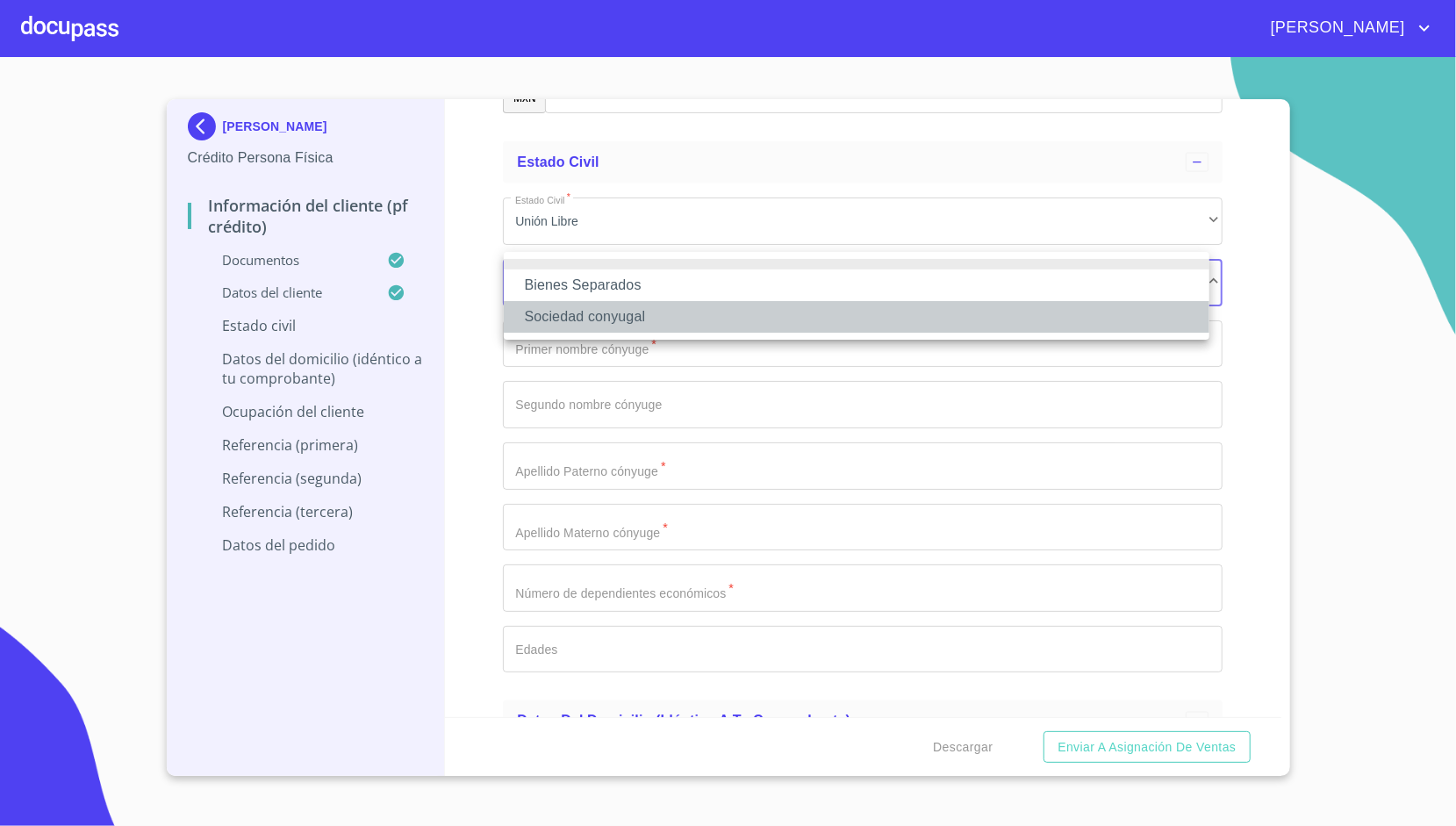
click at [606, 306] on li "Sociedad conyugal" at bounding box center [856, 316] width 706 height 31
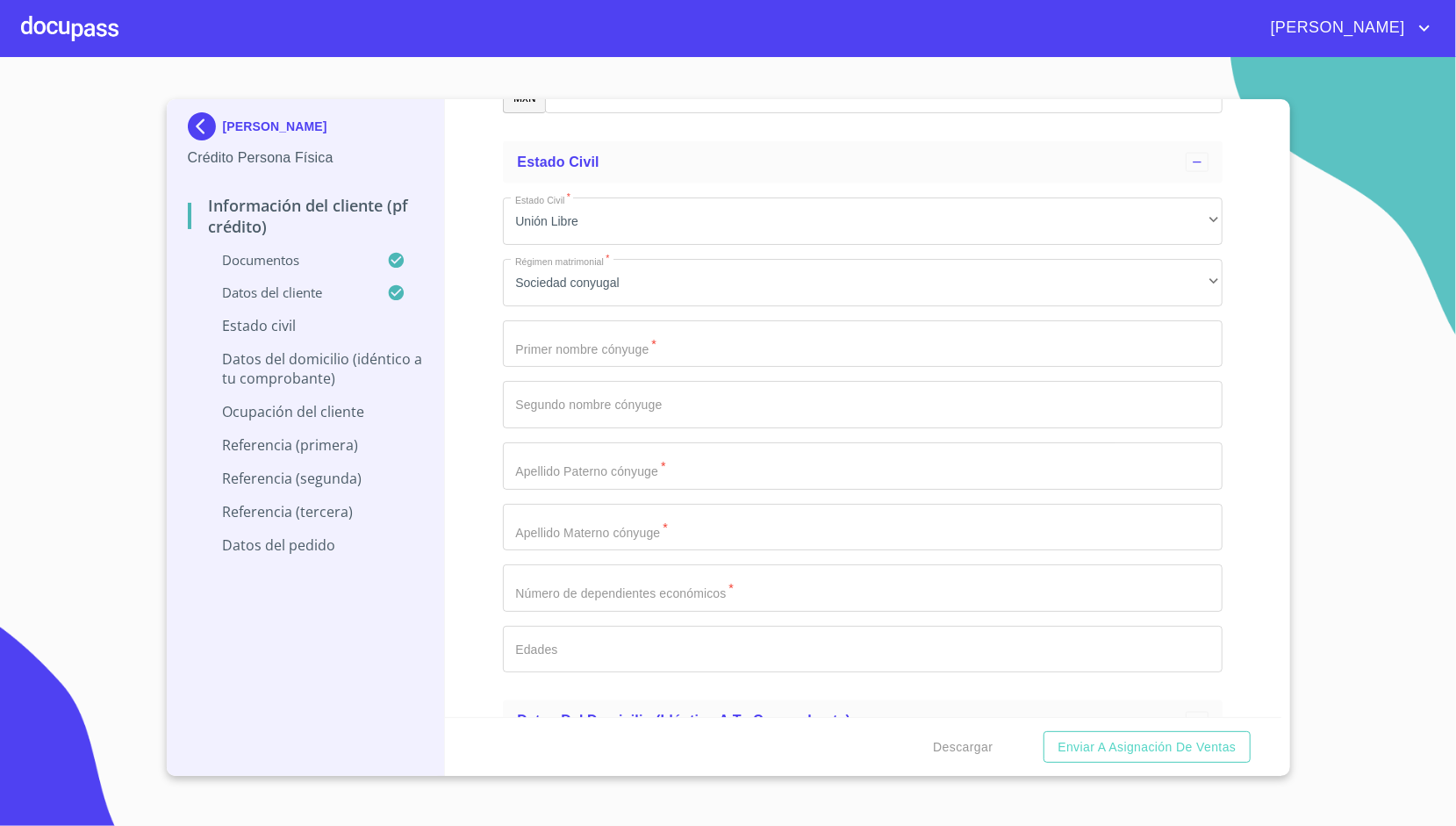
click at [472, 276] on div "Información del cliente (PF crédito) Documentos Documento de identificación.   …" at bounding box center [863, 407] width 837 height 617
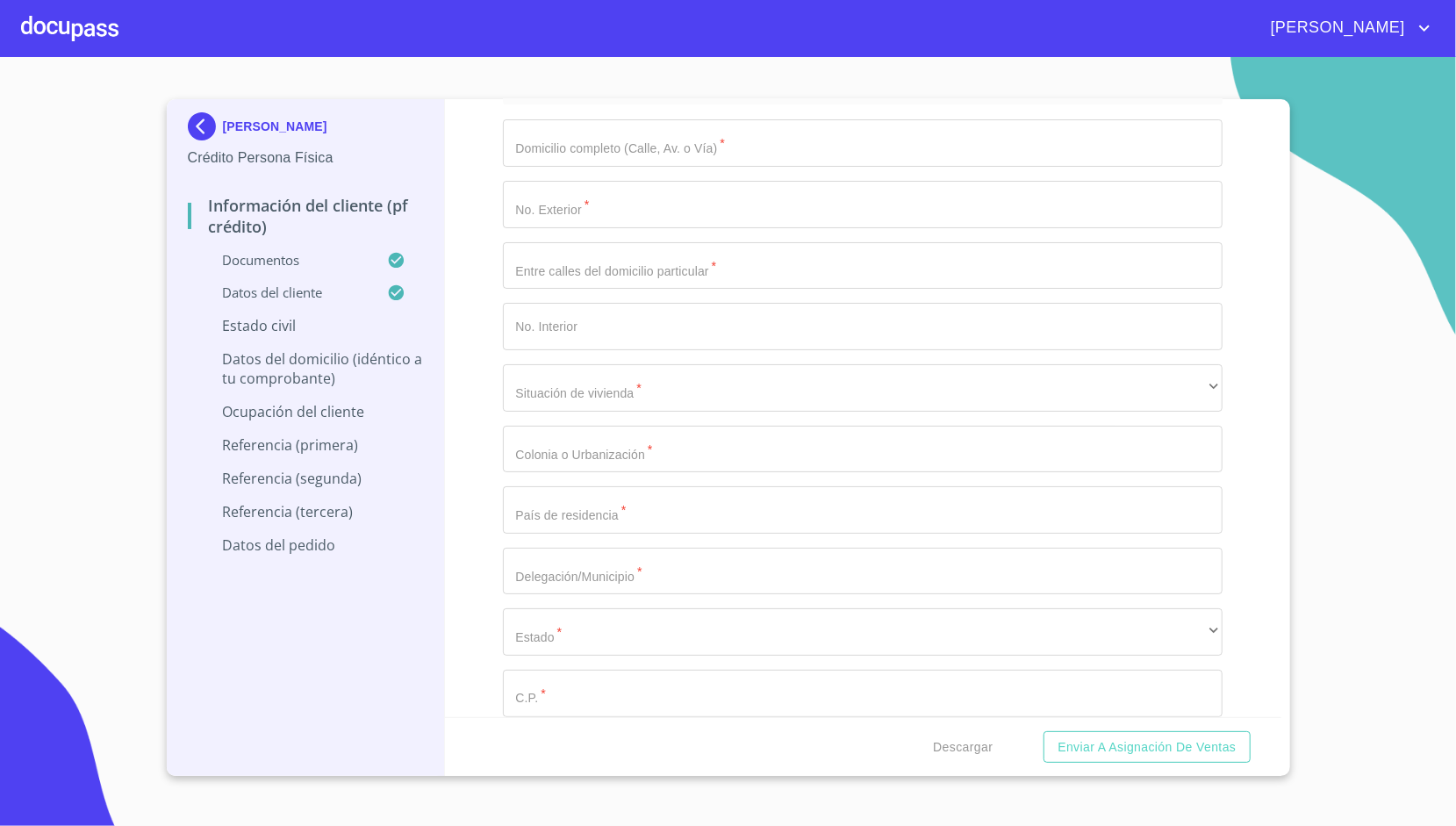
scroll to position [6632, 0]
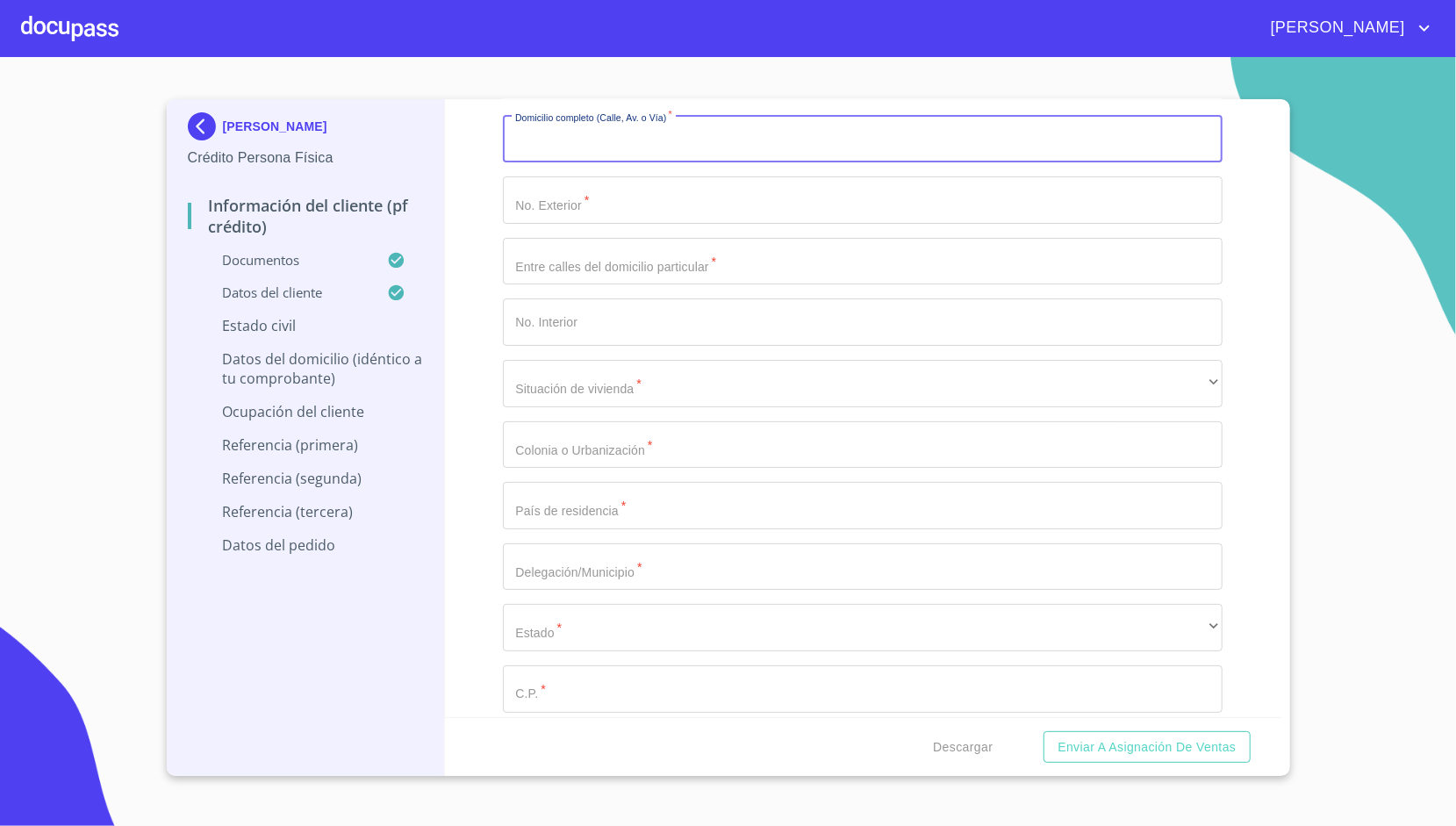
click at [612, 138] on input "Documento de identificación.   *" at bounding box center [863, 138] width 720 height 48
type input "[PERSON_NAME]"
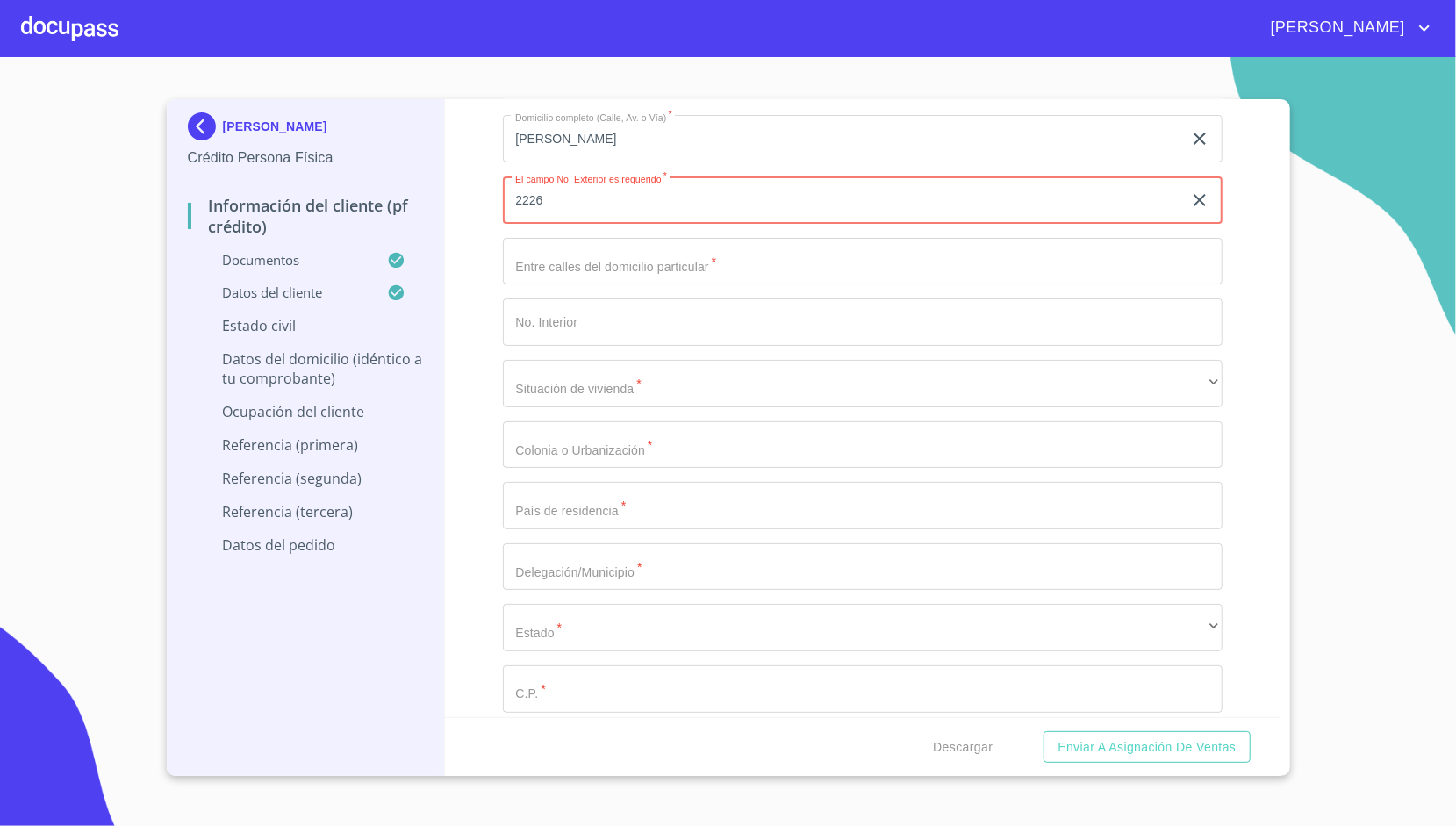
type input "2226"
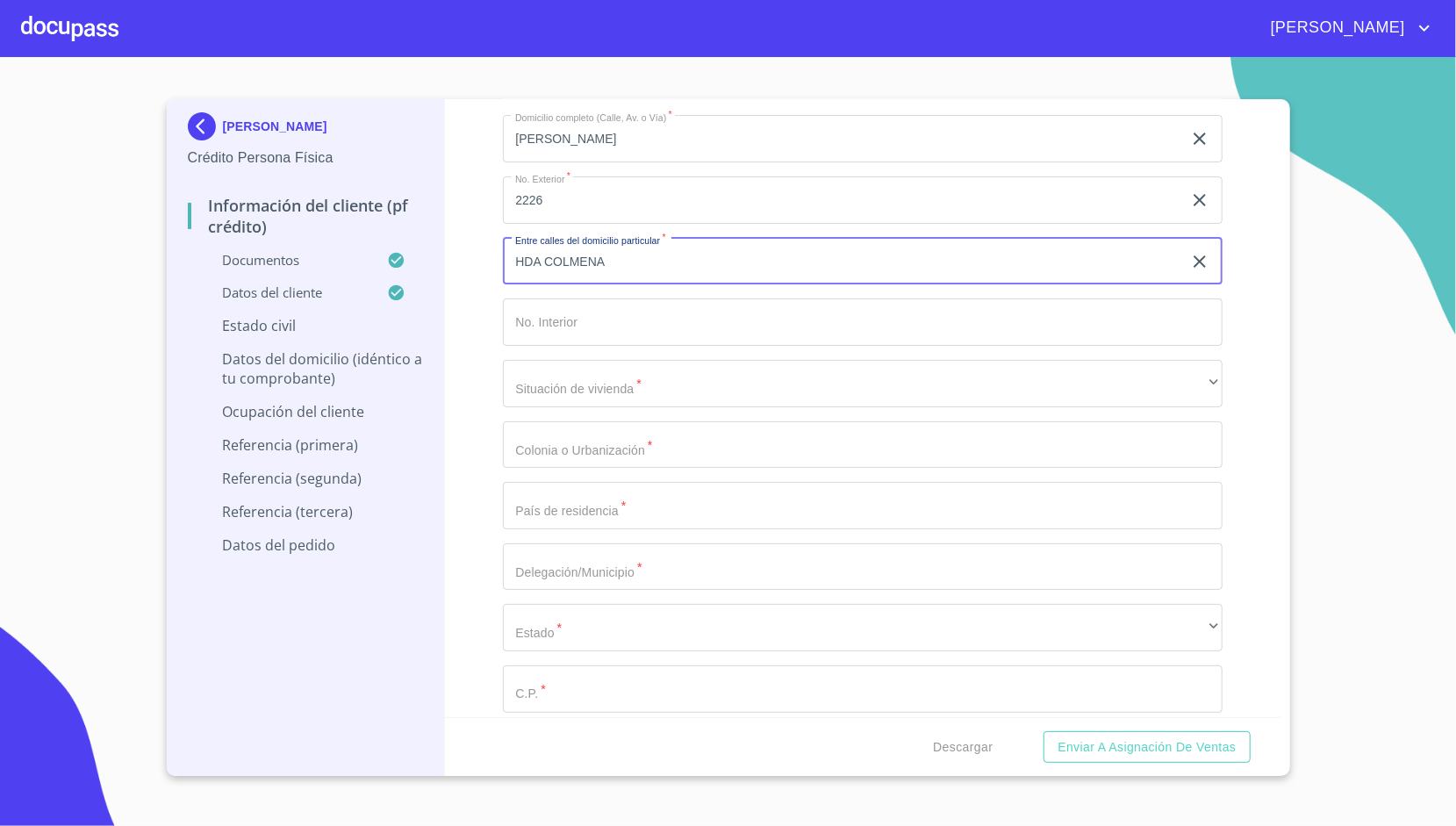
click at [634, 238] on input "HDA COLMENA" at bounding box center [843, 262] width 679 height 48
click at [644, 260] on input "HDA COLMENA" at bounding box center [843, 262] width 679 height 48
type input "HDA [PERSON_NAME]"
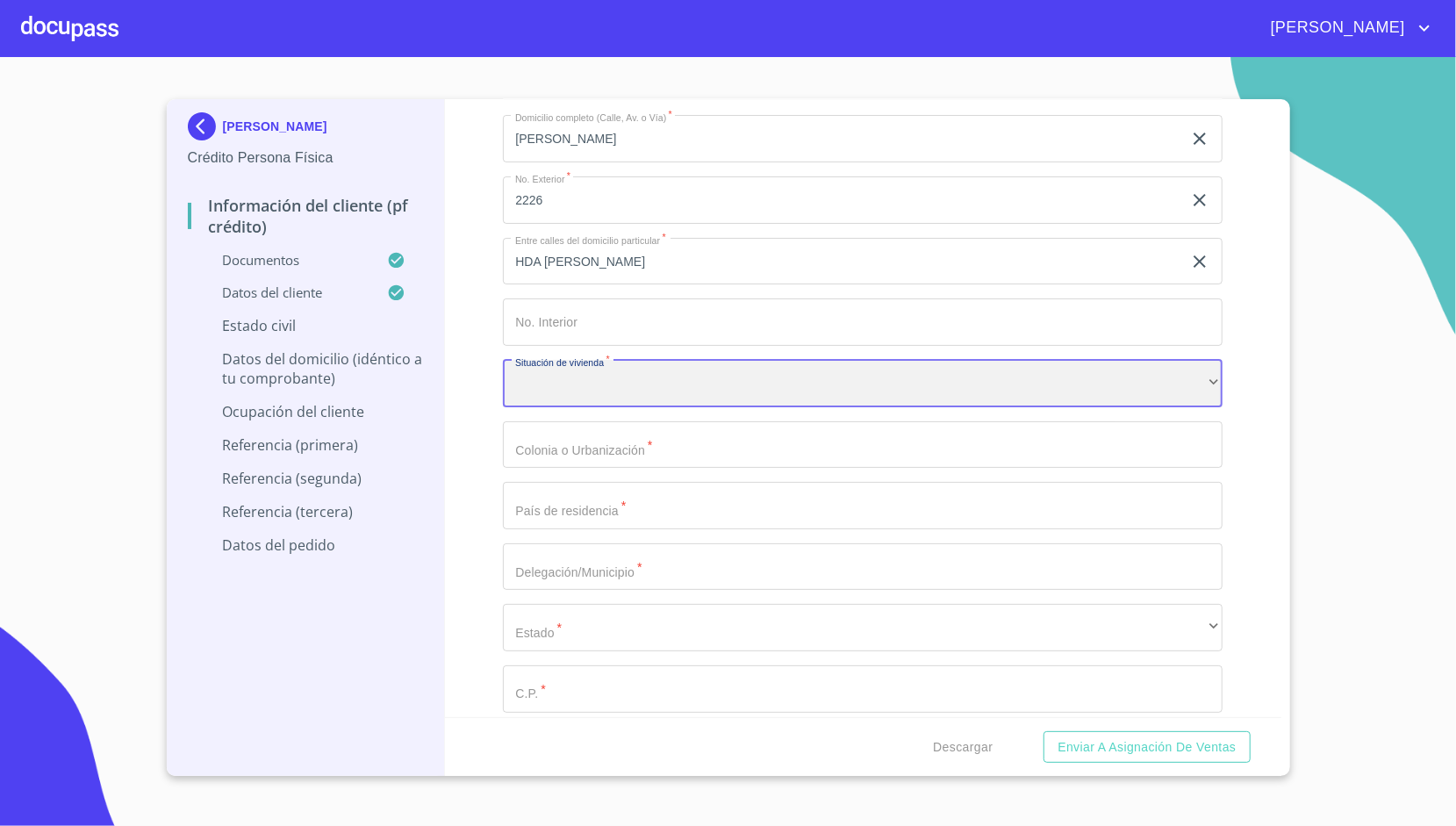
click at [540, 376] on div "​" at bounding box center [863, 383] width 720 height 48
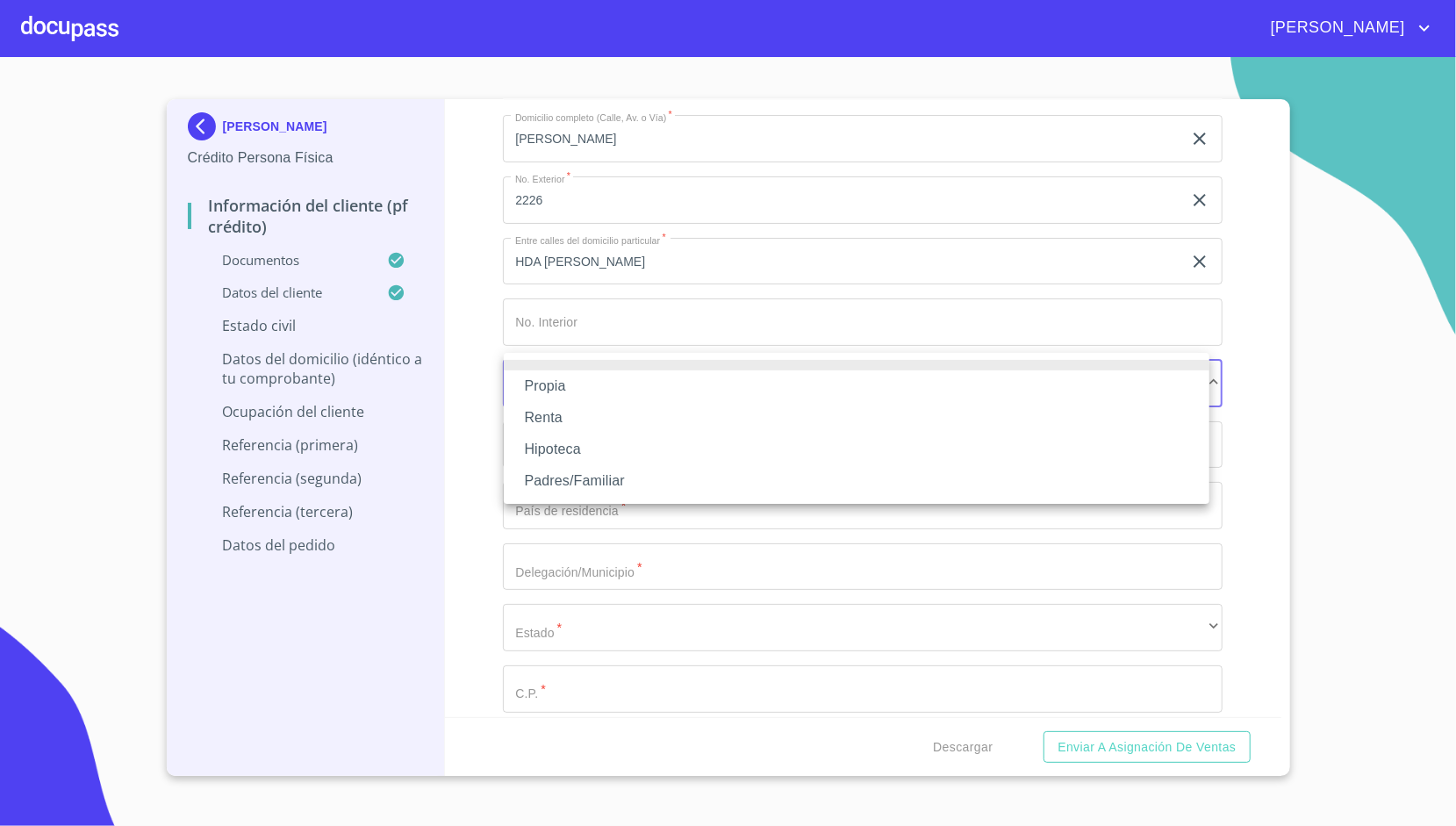
click at [562, 391] on li "Propia" at bounding box center [856, 386] width 706 height 31
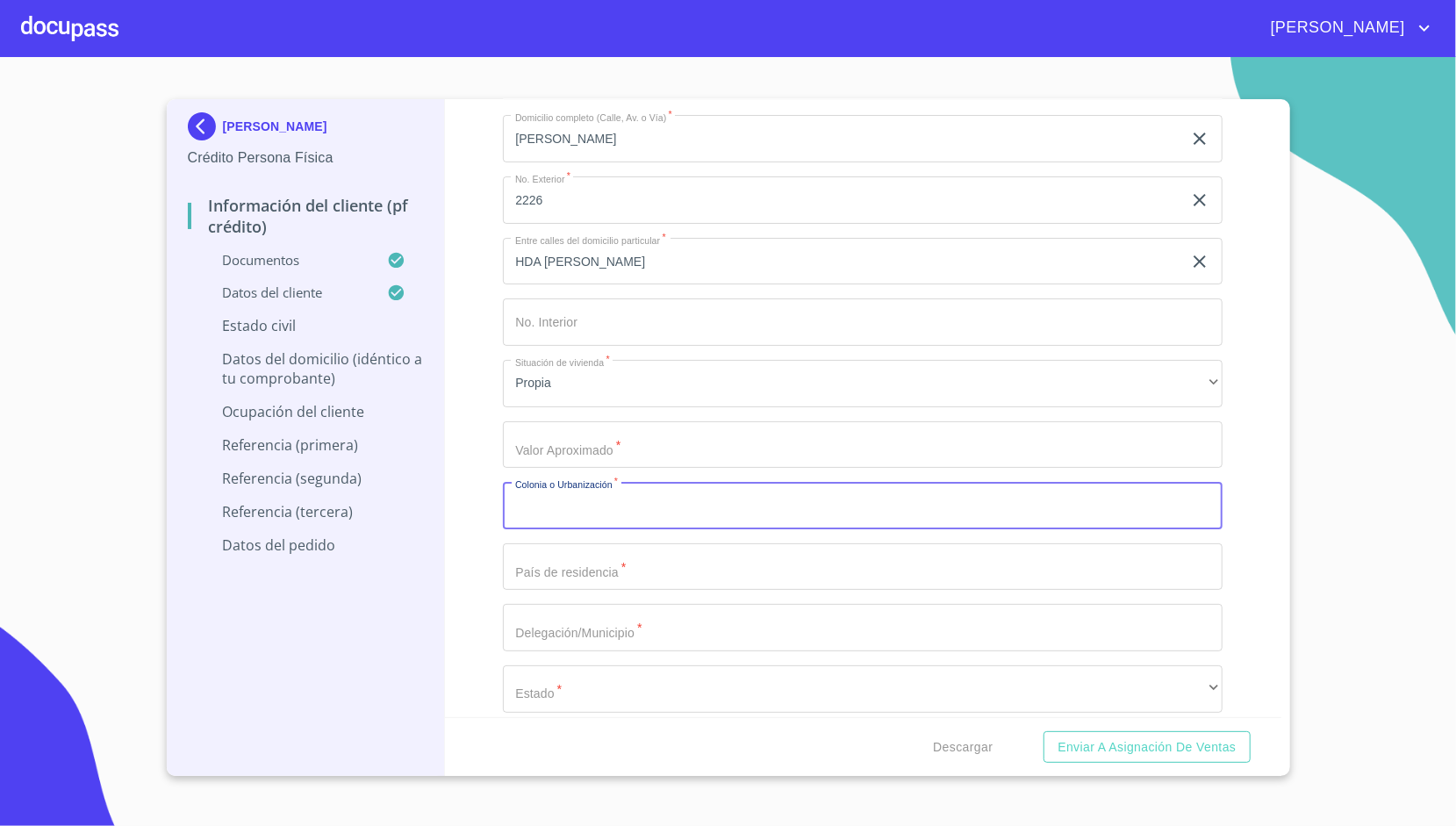
click at [563, 437] on div "Domicilio completo (Calle, Av. o Vía)   * [PERSON_NAME] ​ No. Exterior   * 222…" at bounding box center [863, 475] width 720 height 748
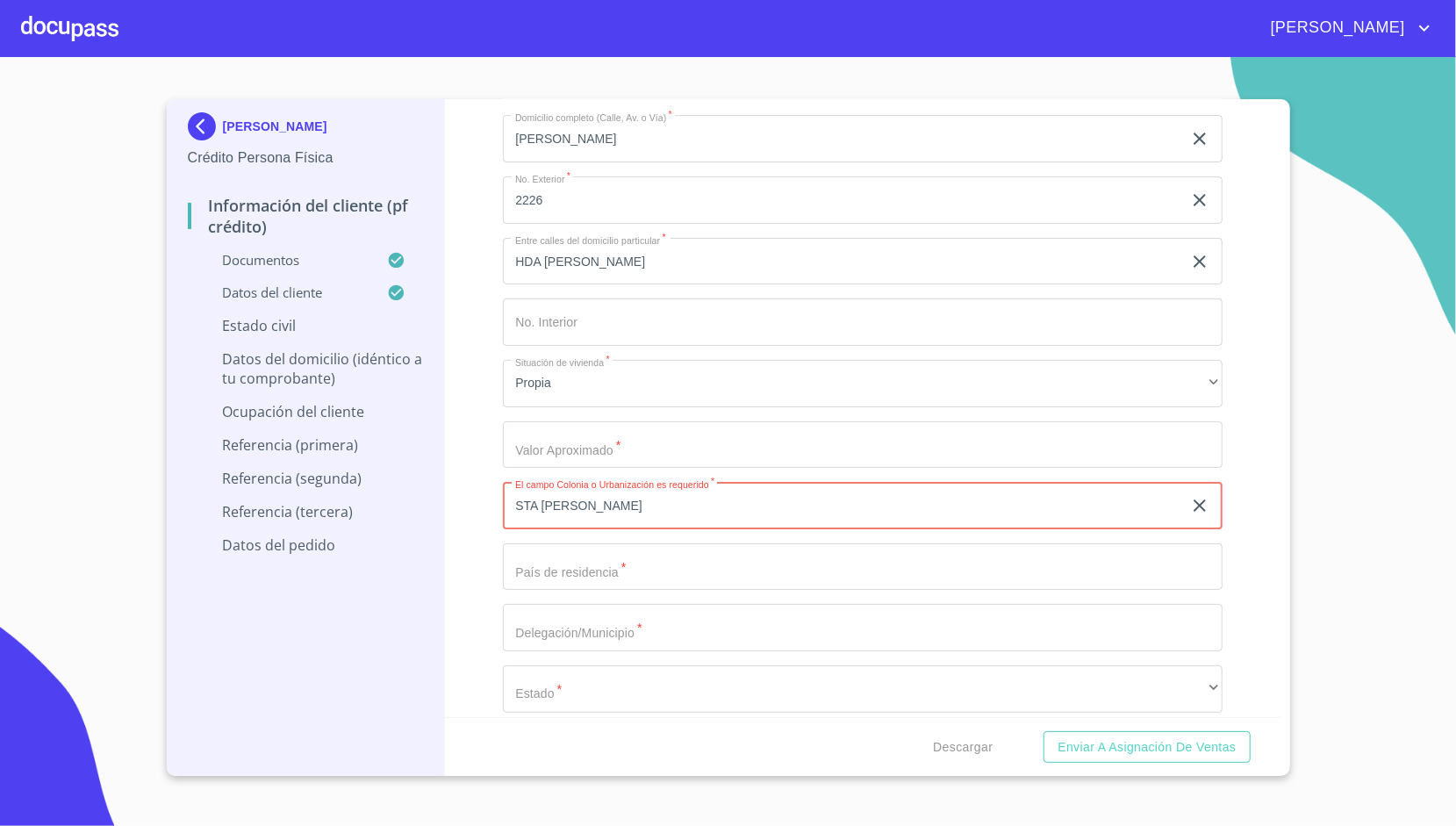
type input "STA [PERSON_NAME]"
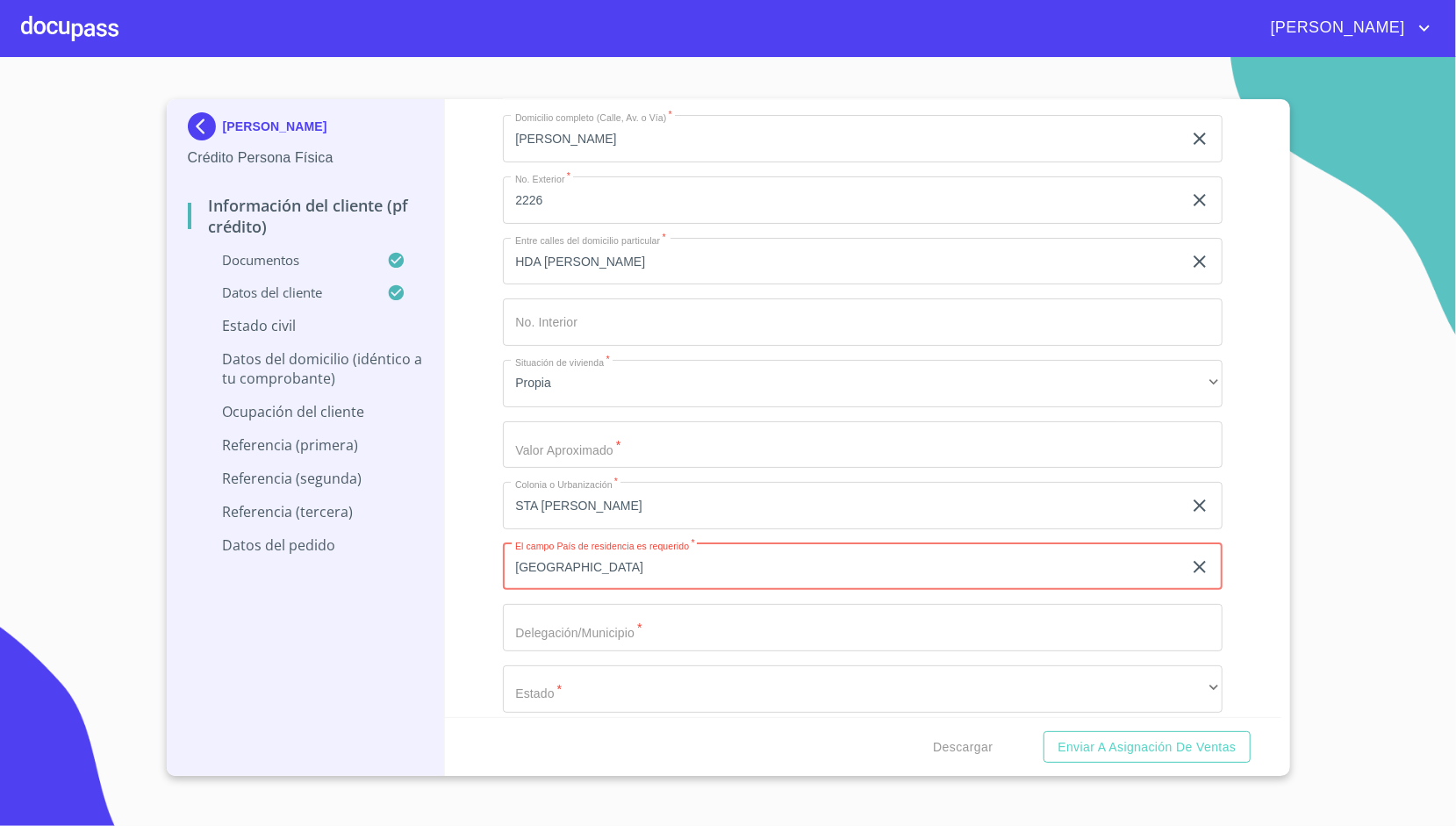
type input "[GEOGRAPHIC_DATA]"
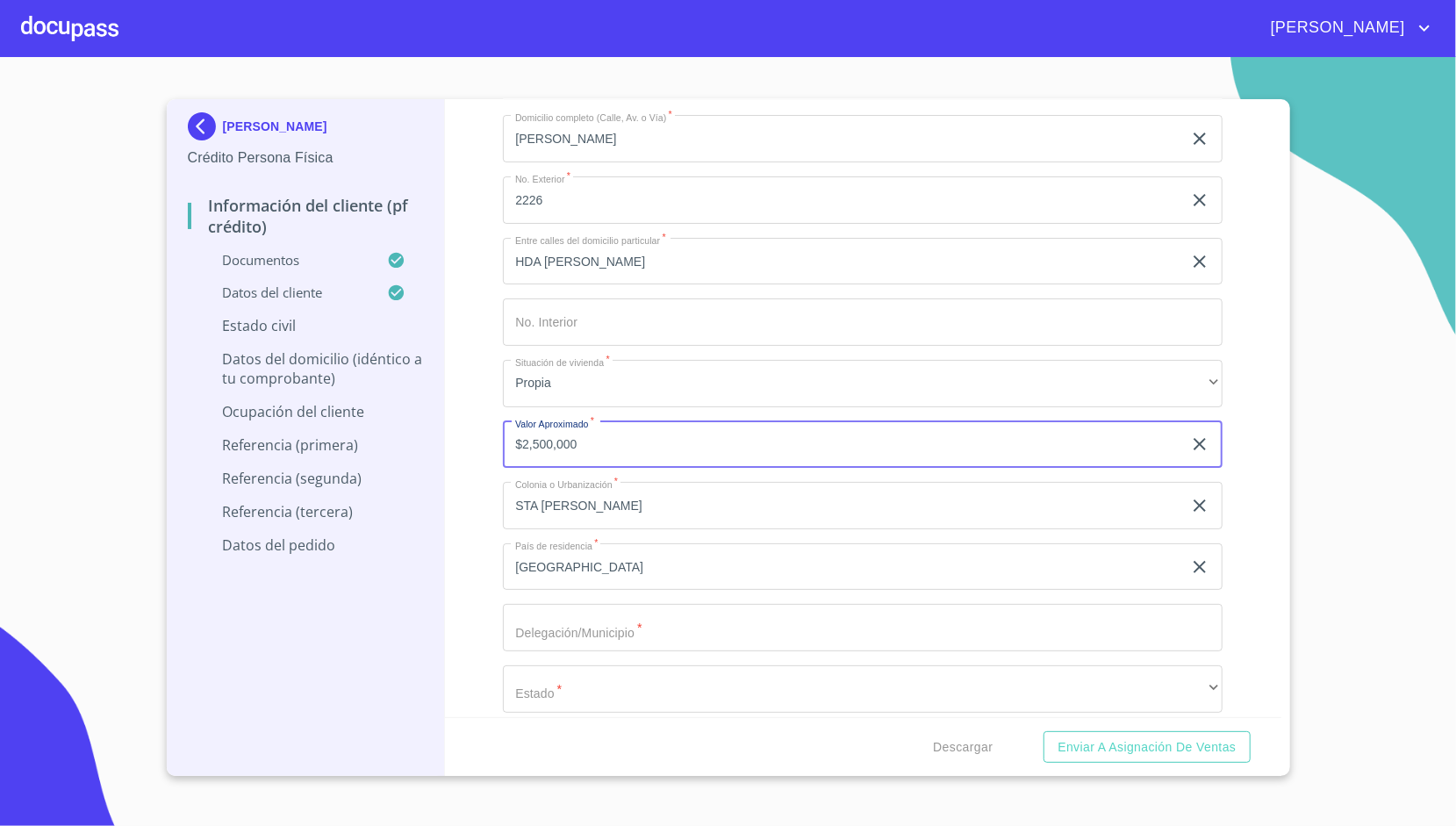
type input "$2,500,000"
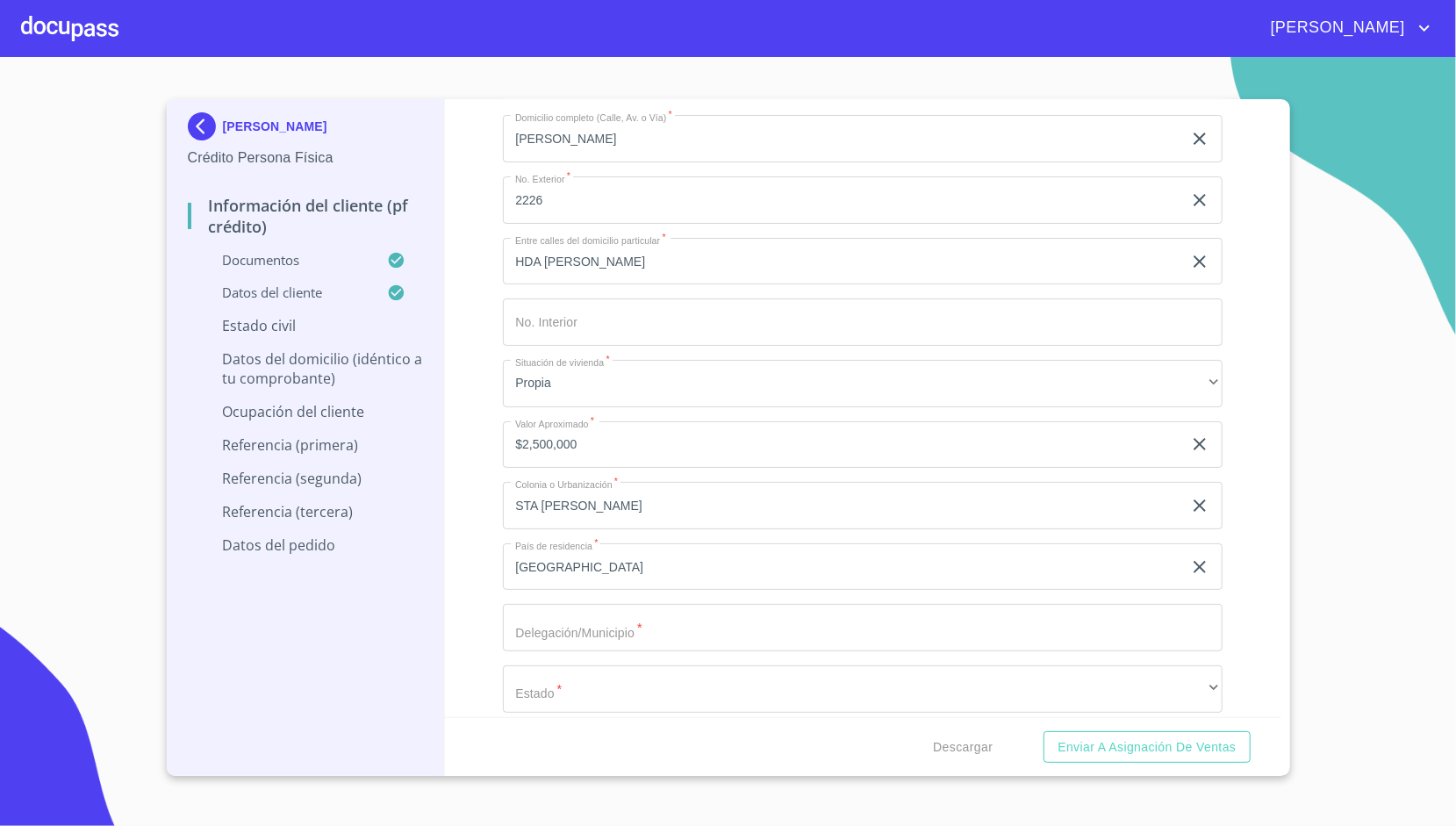
click at [486, 518] on div "Información del cliente (PF crédito) Documentos Documento de identificación.   …" at bounding box center [863, 407] width 837 height 617
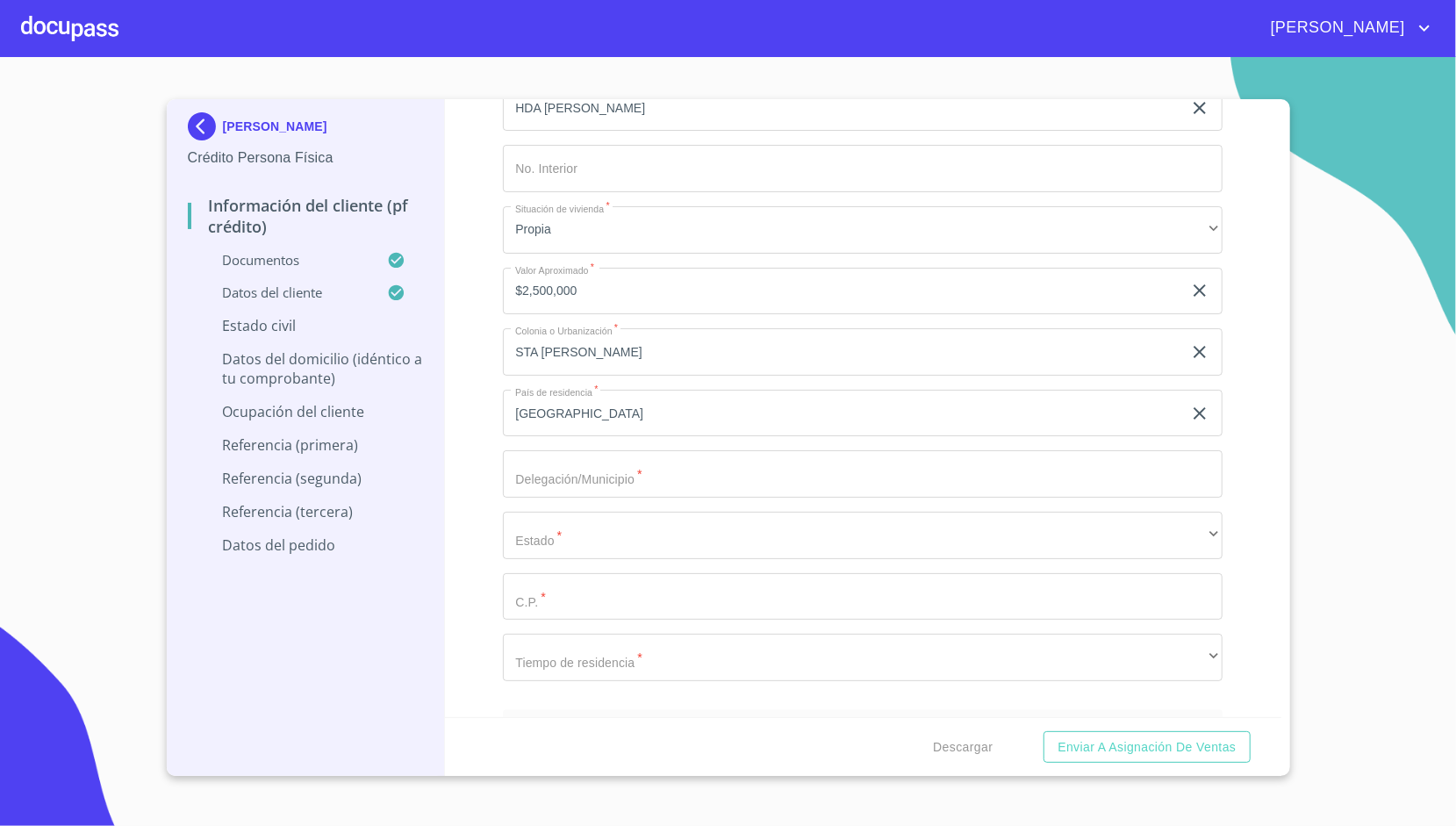
scroll to position [6788, 0]
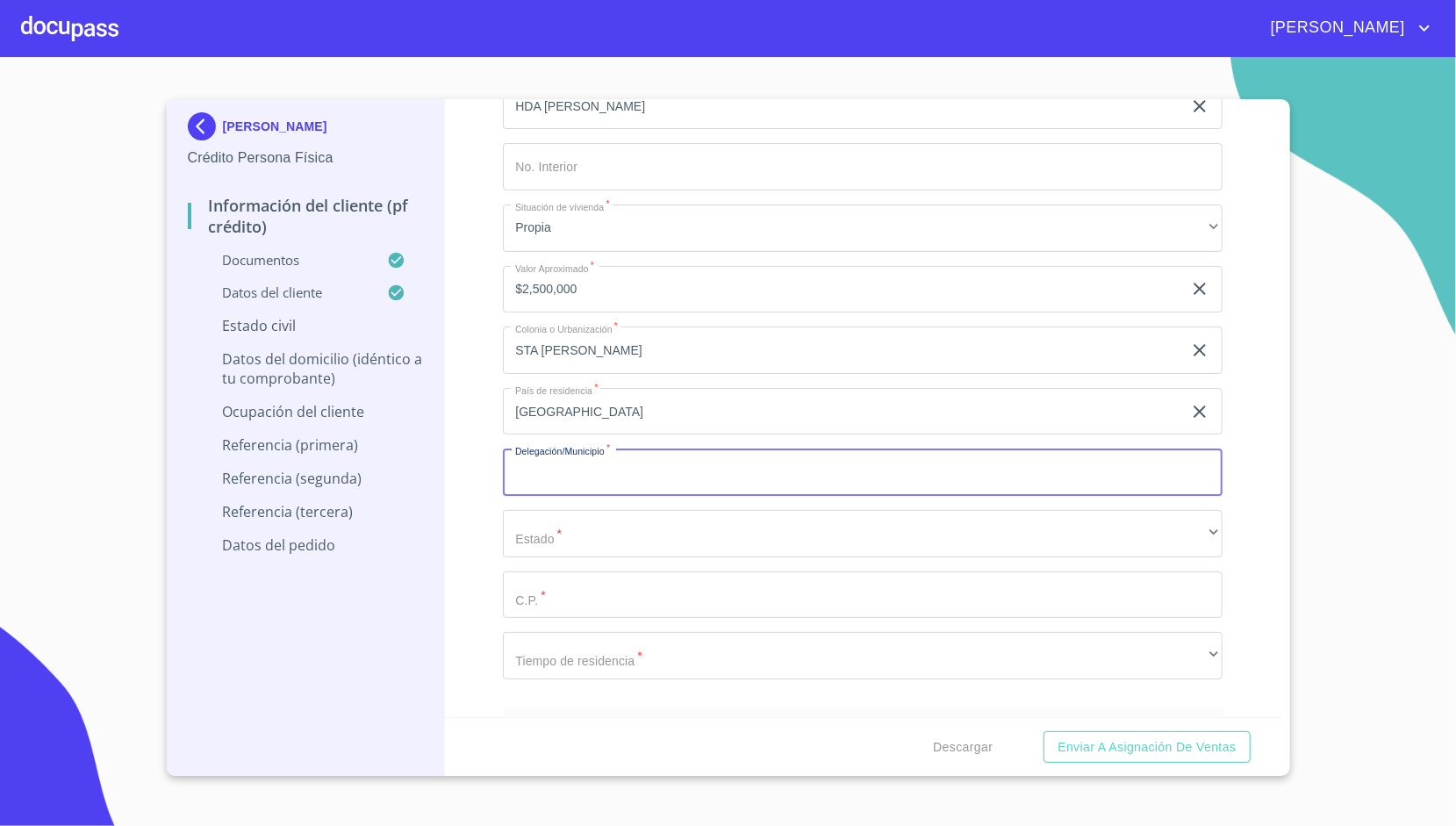
click at [527, 485] on input "Documento de identificación.   *" at bounding box center [863, 472] width 720 height 48
type input "[GEOGRAPHIC_DATA]"
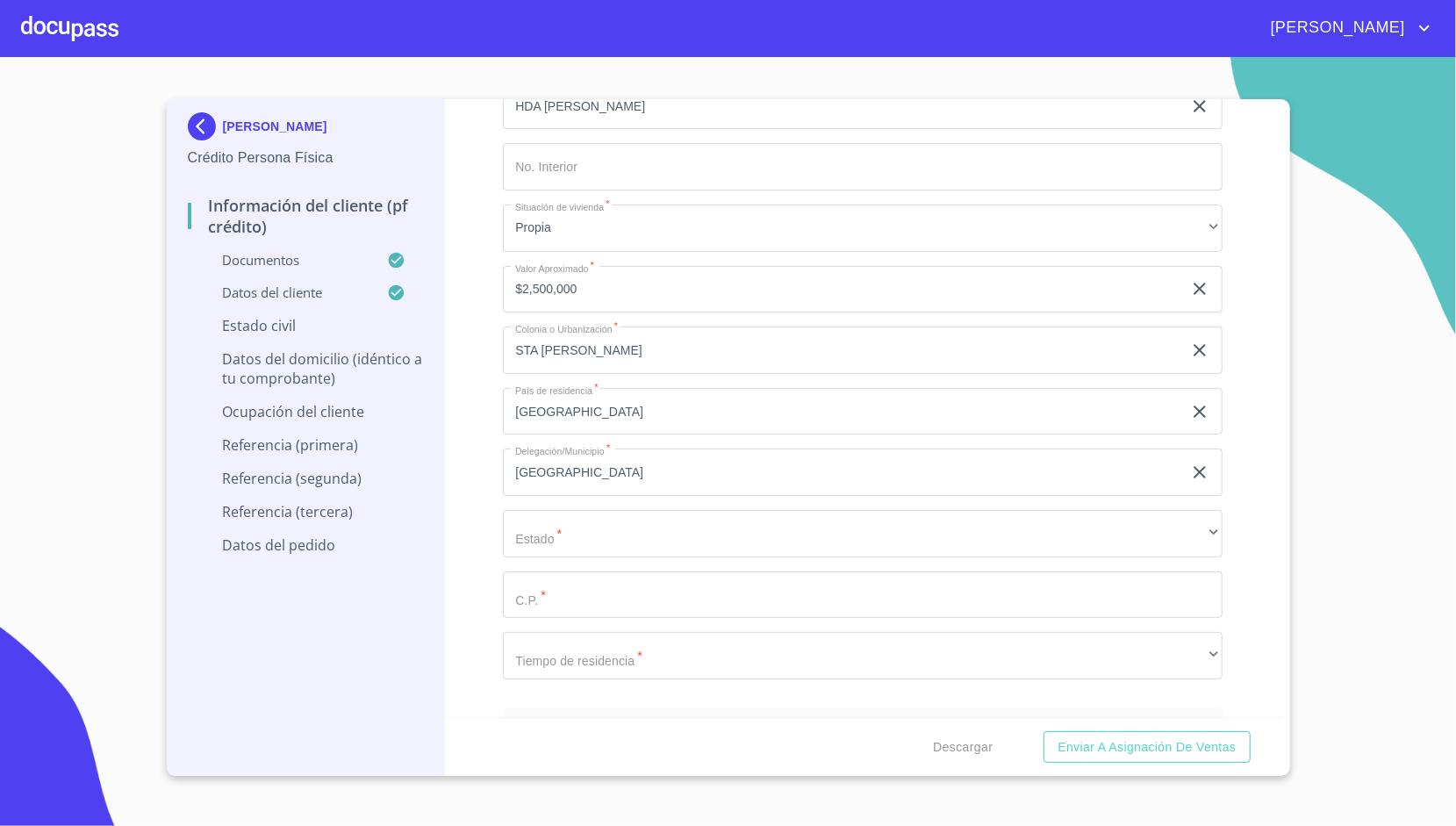
click at [500, 498] on div "Información del cliente (PF crédito) Documentos Documento de identificación.   …" at bounding box center [863, 407] width 837 height 617
click at [555, 558] on div "Domicilio completo (Calle, Av. o Vía)   * [PERSON_NAME] ​ No. Exterior   * 222…" at bounding box center [863, 319] width 720 height 748
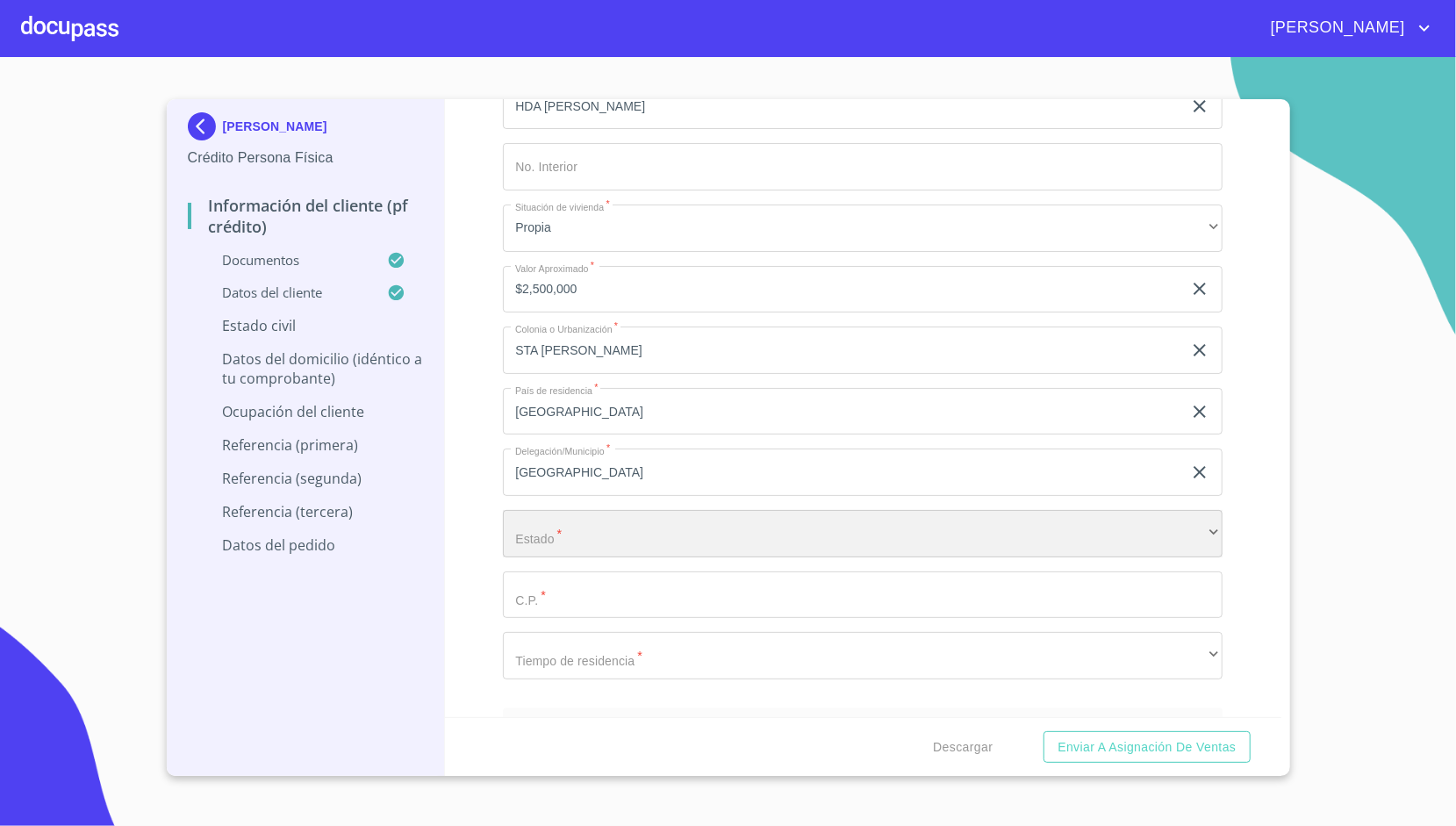
click at [591, 520] on div "​" at bounding box center [863, 533] width 720 height 48
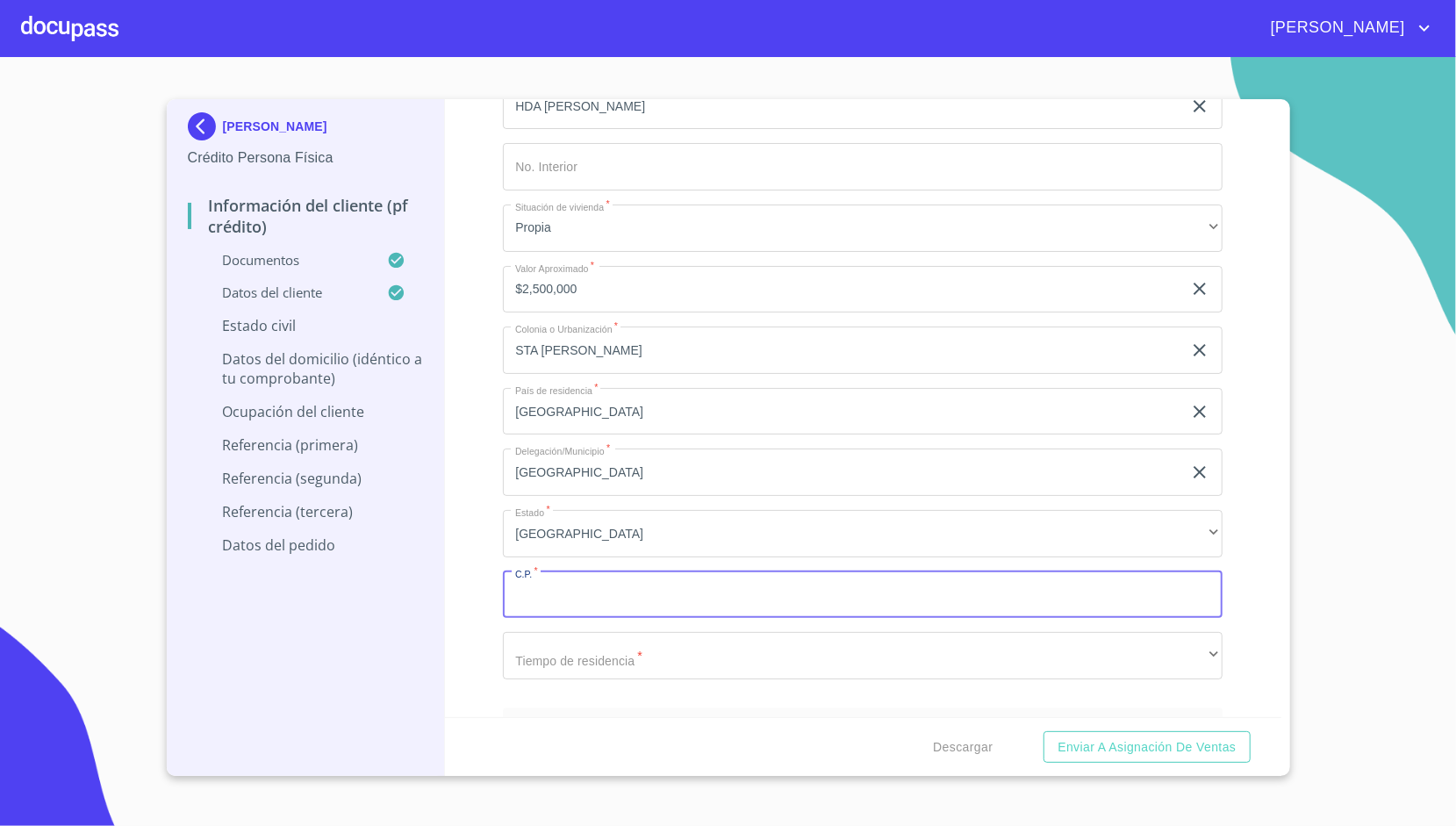
click at [547, 578] on input "Documento de identificación.   *" at bounding box center [863, 595] width 720 height 48
type input "44700"
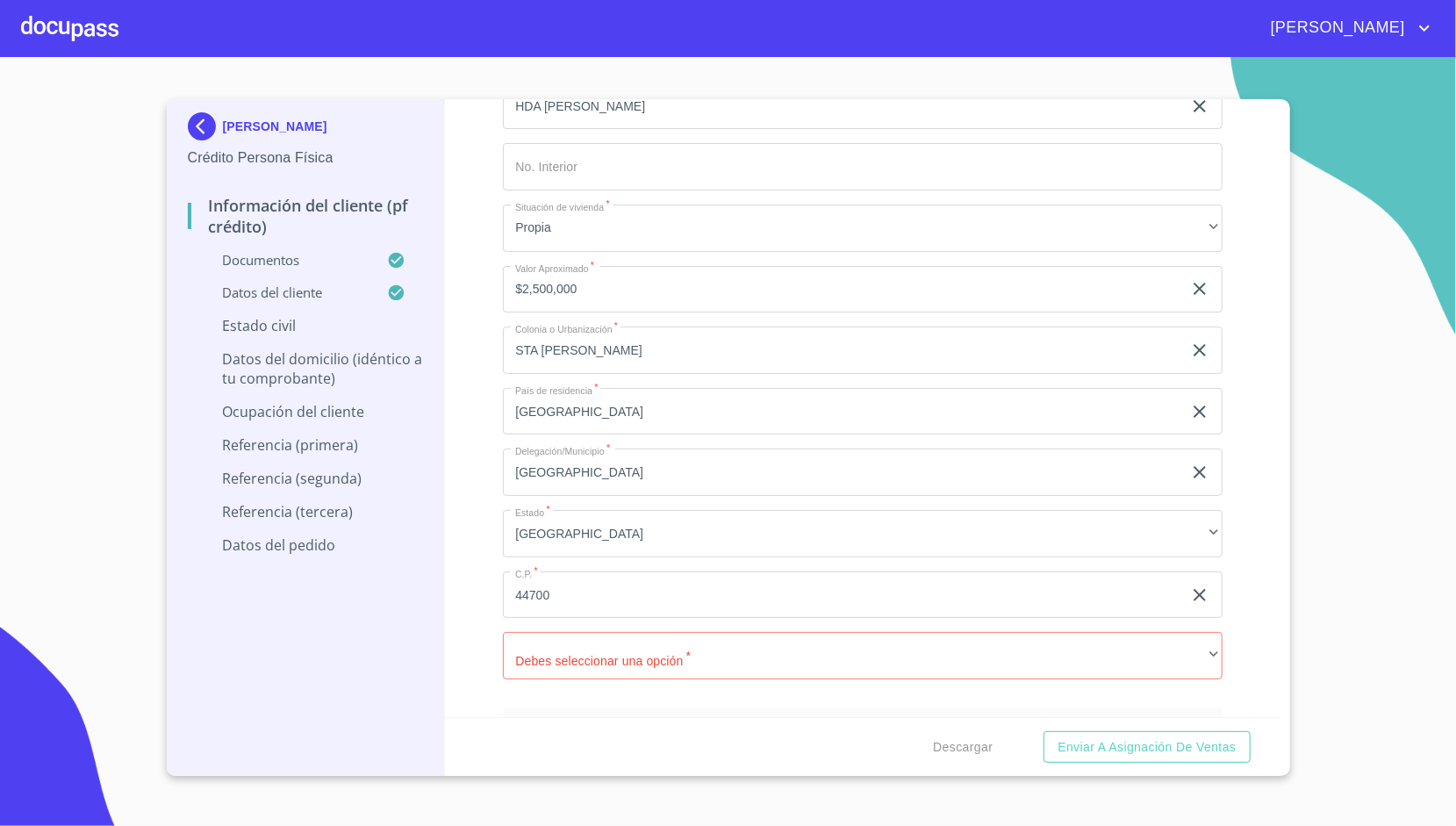
click at [600, 615] on div "Domicilio completo (Calle, Av. o Vía)   * [PERSON_NAME] ​ No. Exterior   * 222…" at bounding box center [863, 319] width 720 height 748
click at [600, 617] on div "Domicilio completo (Calle, Av. o Vía)   * [PERSON_NAME] ​ No. Exterior   * 222…" at bounding box center [863, 319] width 720 height 748
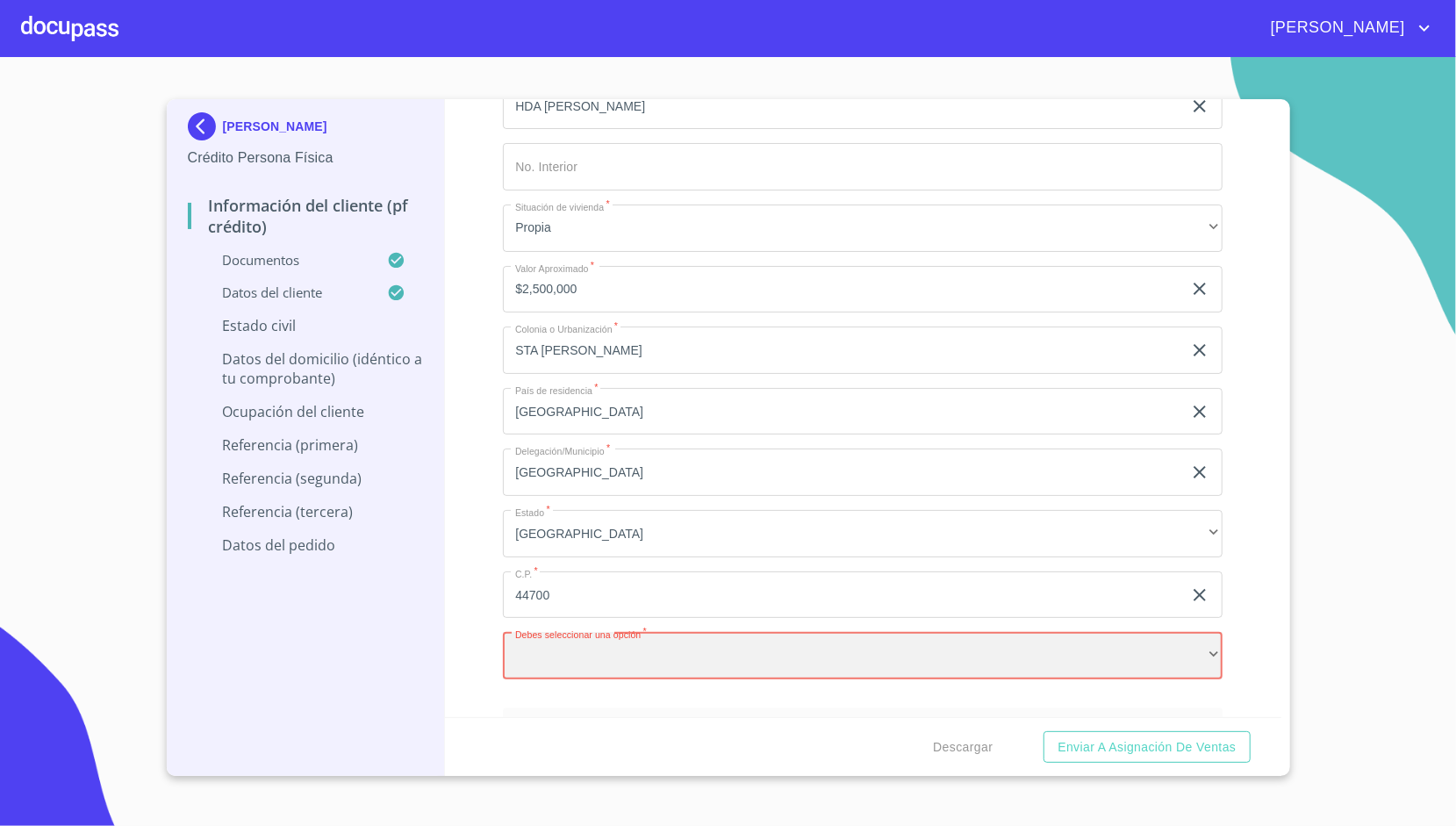
click at [596, 643] on div "​" at bounding box center [863, 655] width 720 height 48
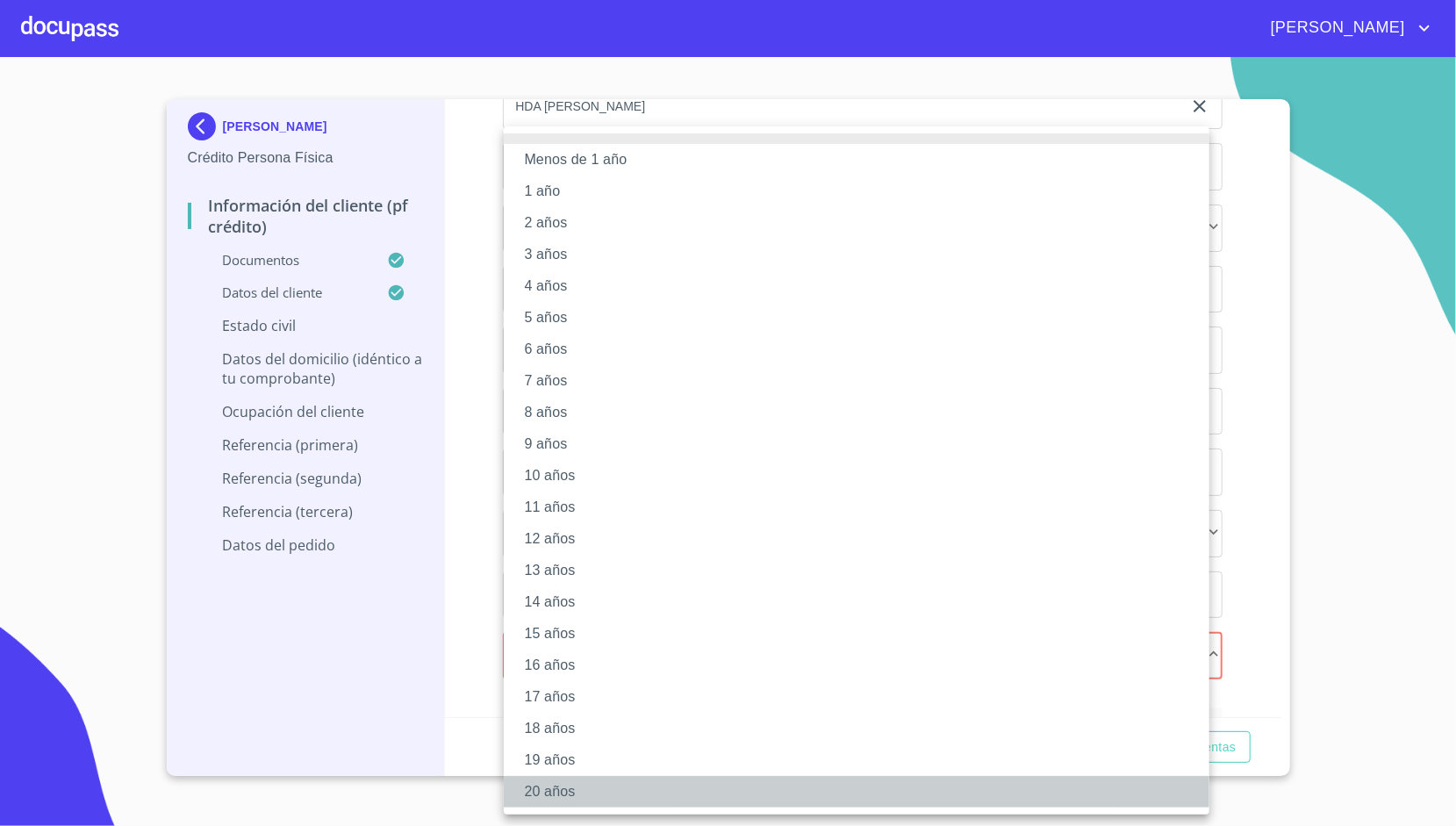
click at [540, 786] on li "20 años" at bounding box center [856, 791] width 706 height 31
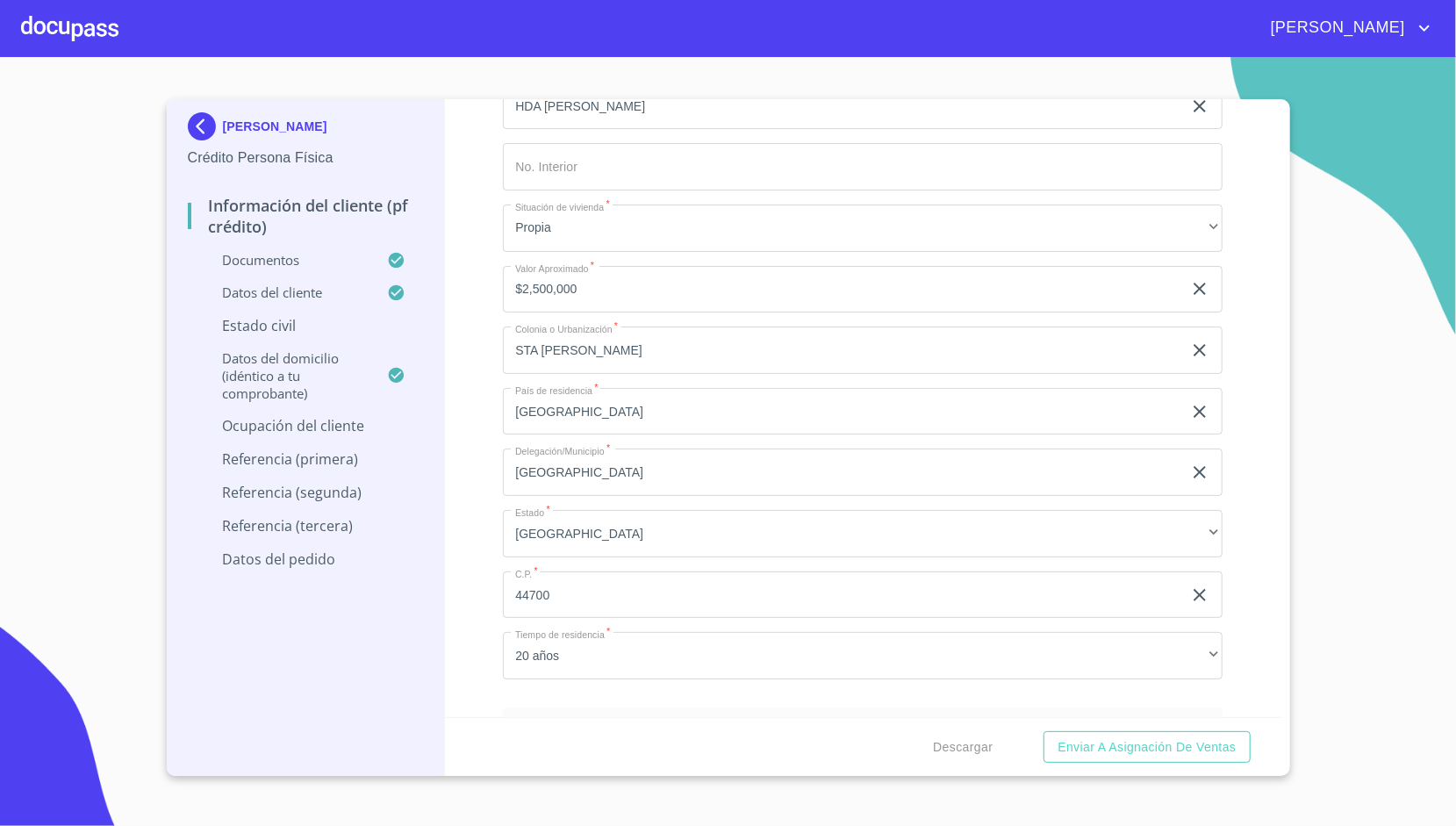
click at [503, 546] on div "Jalisco ​" at bounding box center [863, 533] width 720 height 48
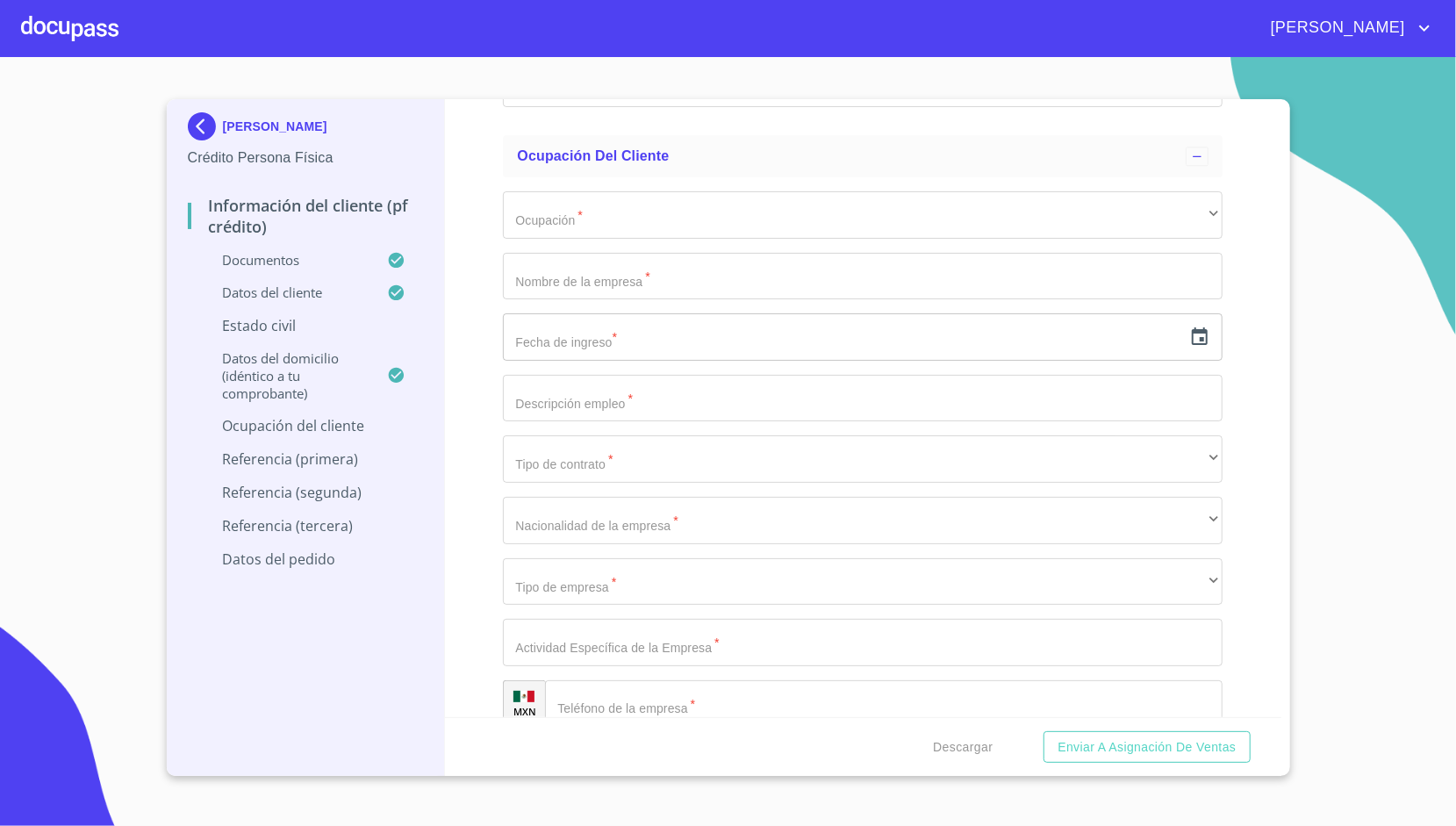
scroll to position [7368, 0]
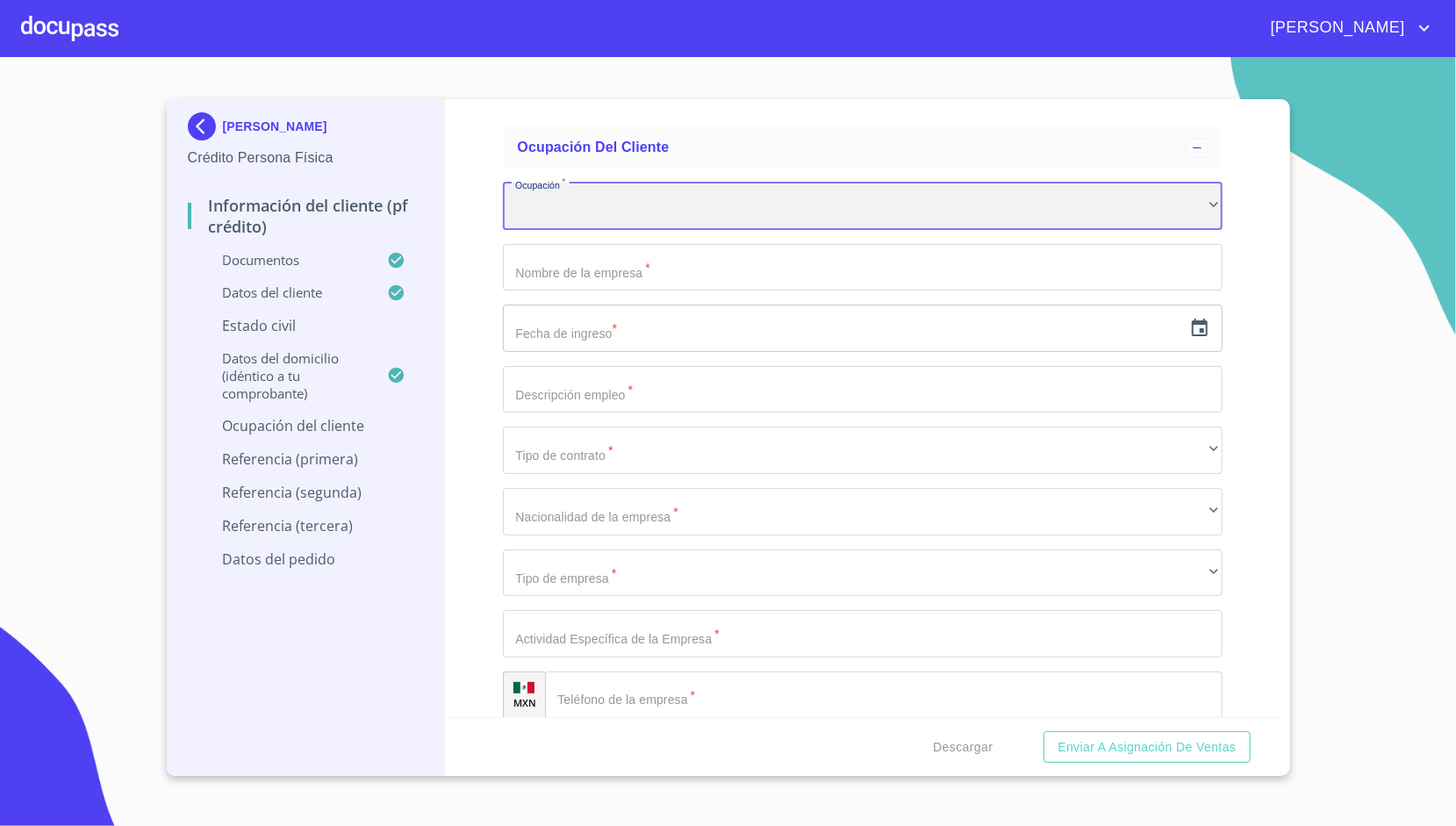
click at [599, 210] on div "​" at bounding box center [863, 206] width 720 height 48
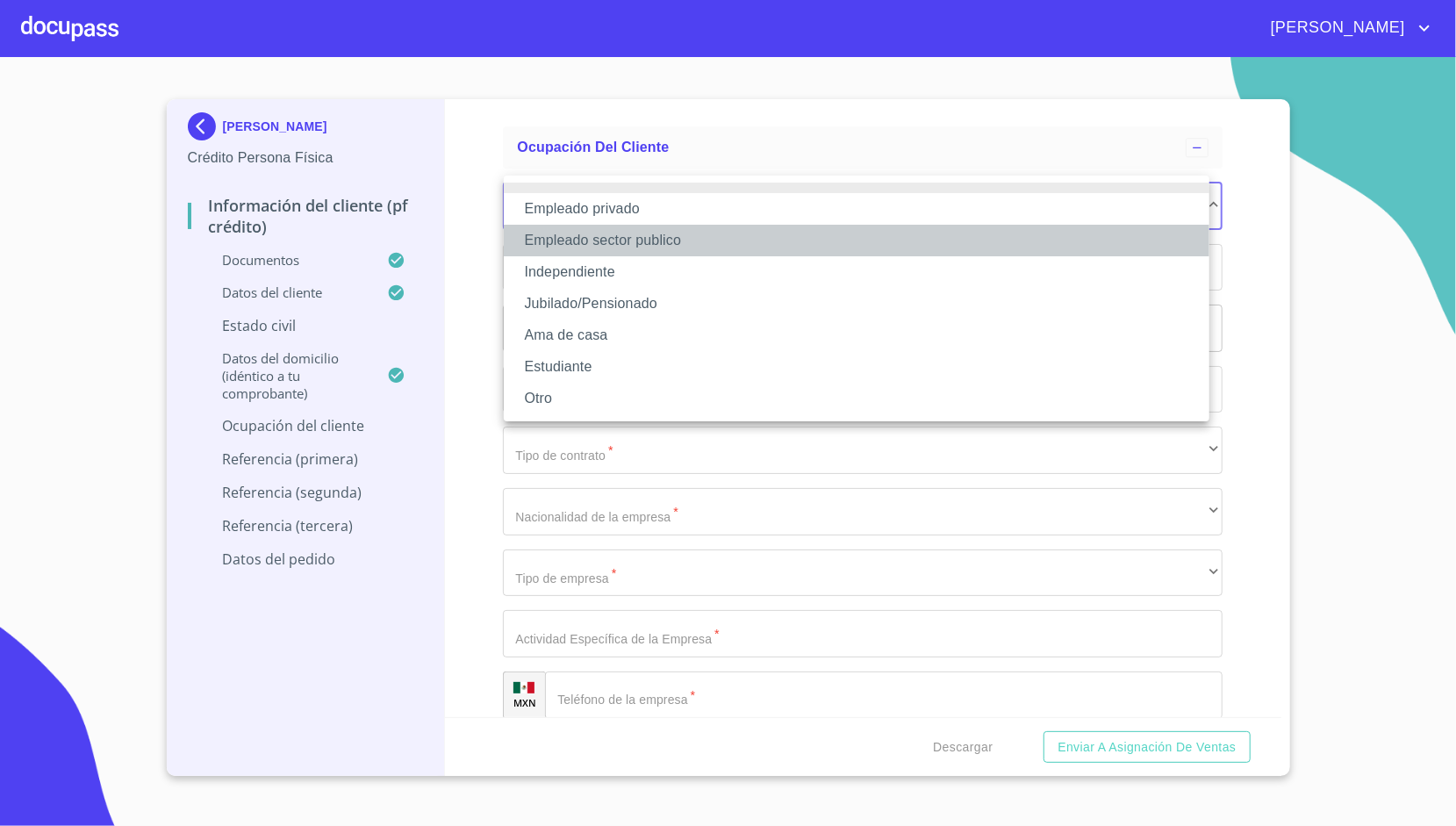
click at [607, 242] on li "Empleado sector publico" at bounding box center [856, 240] width 706 height 31
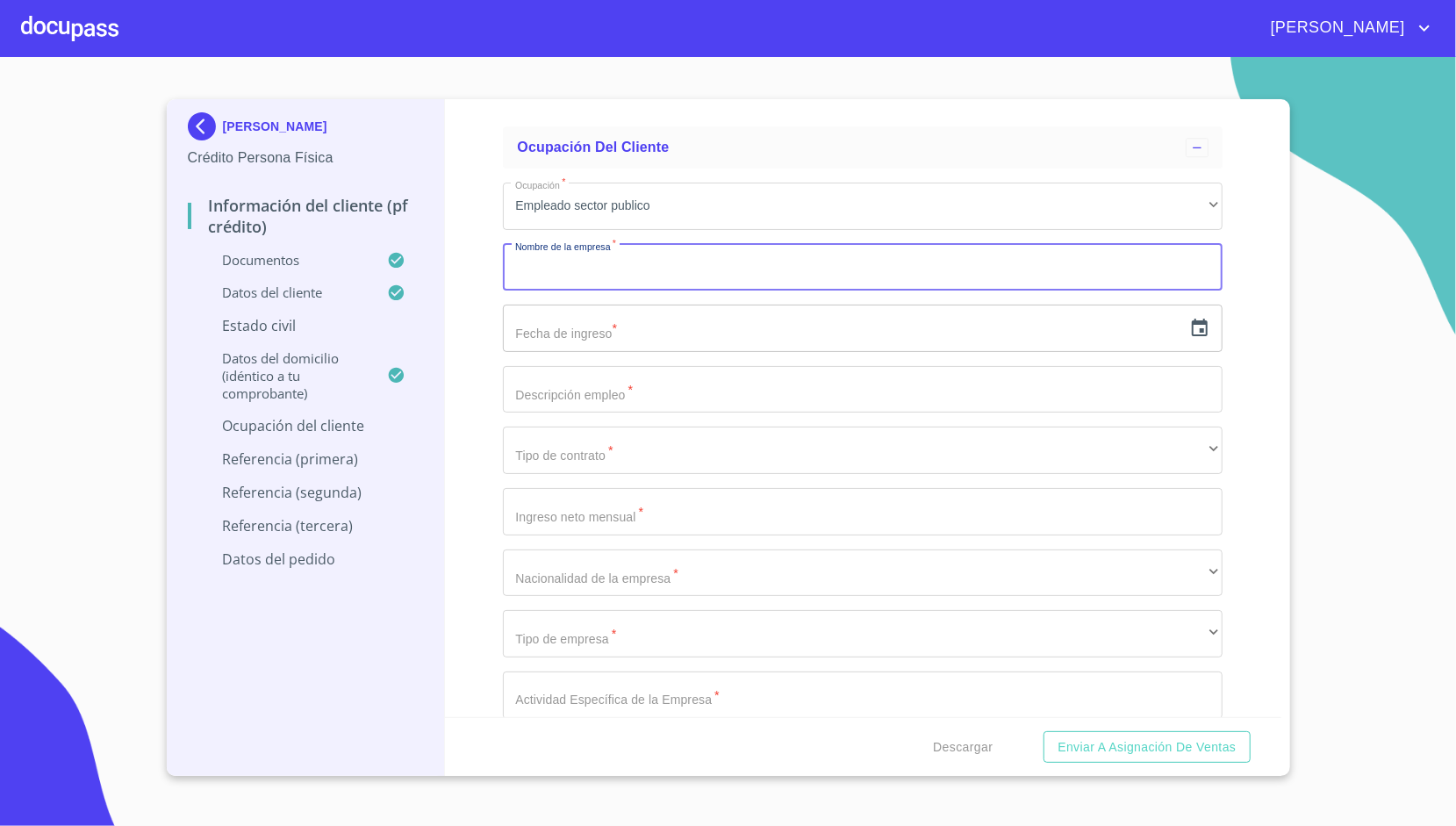
click at [588, 271] on input "Documento de identificación.   *" at bounding box center [863, 267] width 720 height 48
type input "SECRETARIA DE EDUCACIÓN PUBLICA"
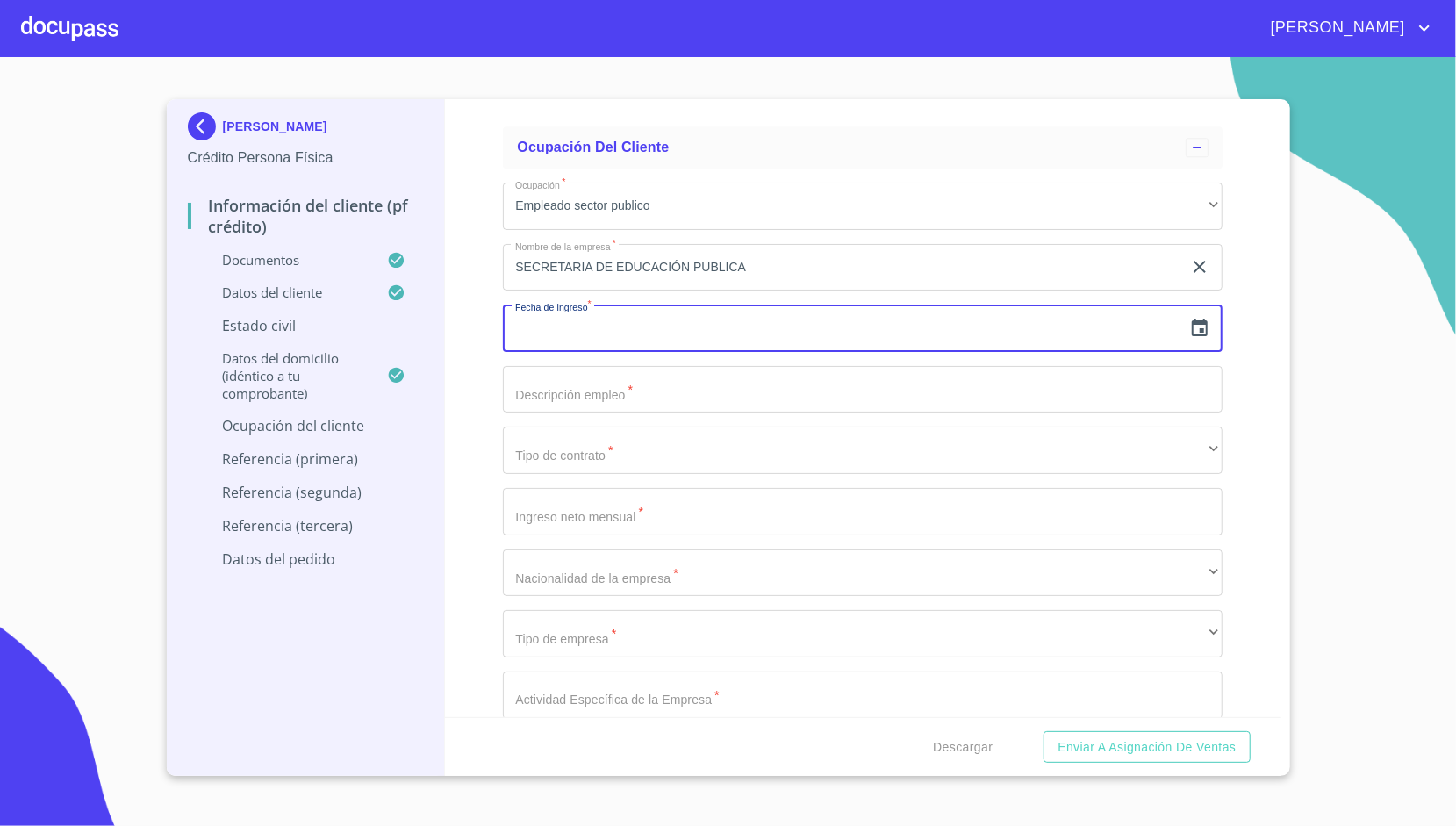
click at [563, 329] on input "text" at bounding box center [843, 328] width 679 height 48
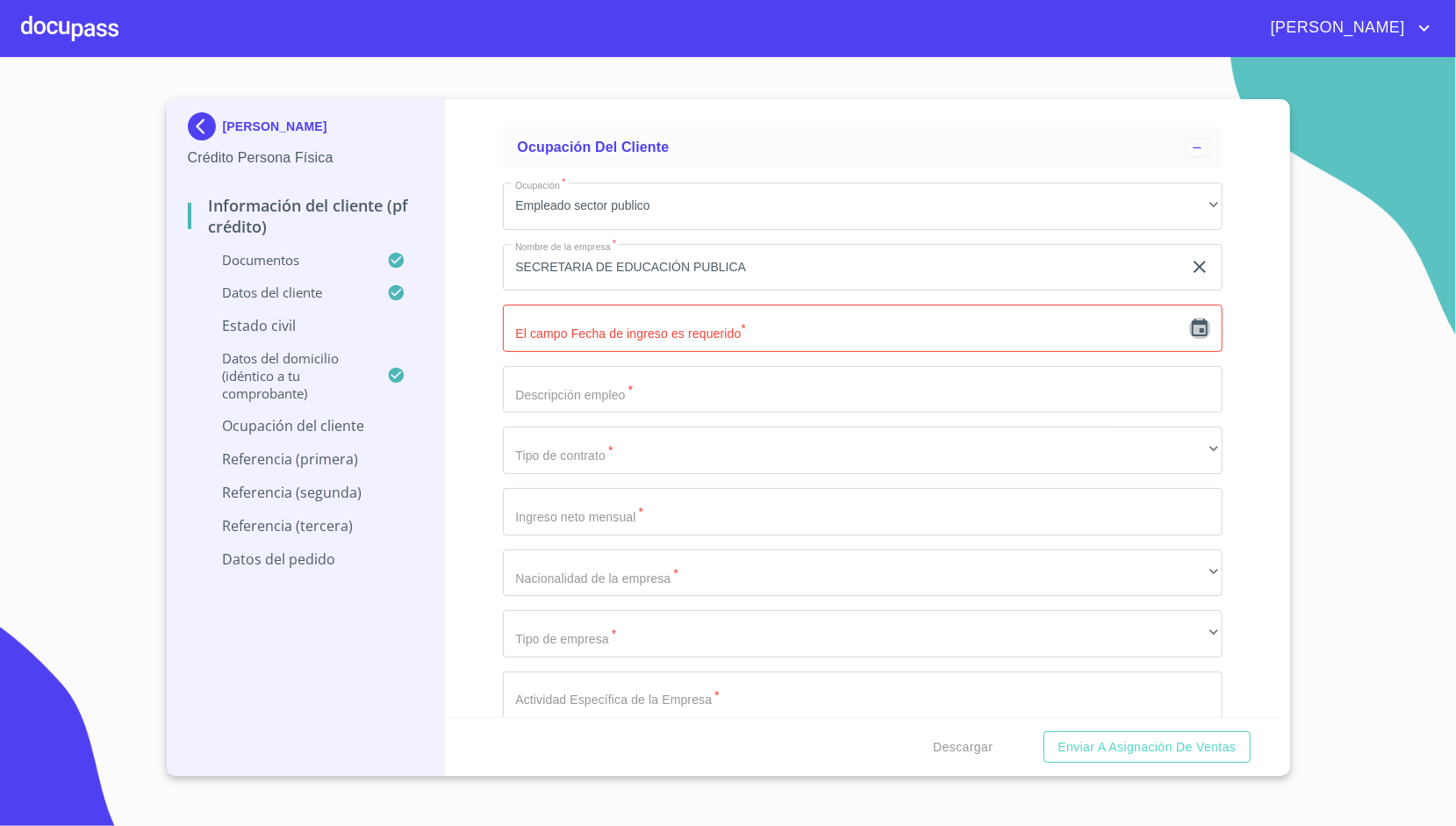
click at [1192, 318] on icon "button" at bounding box center [1199, 327] width 21 height 21
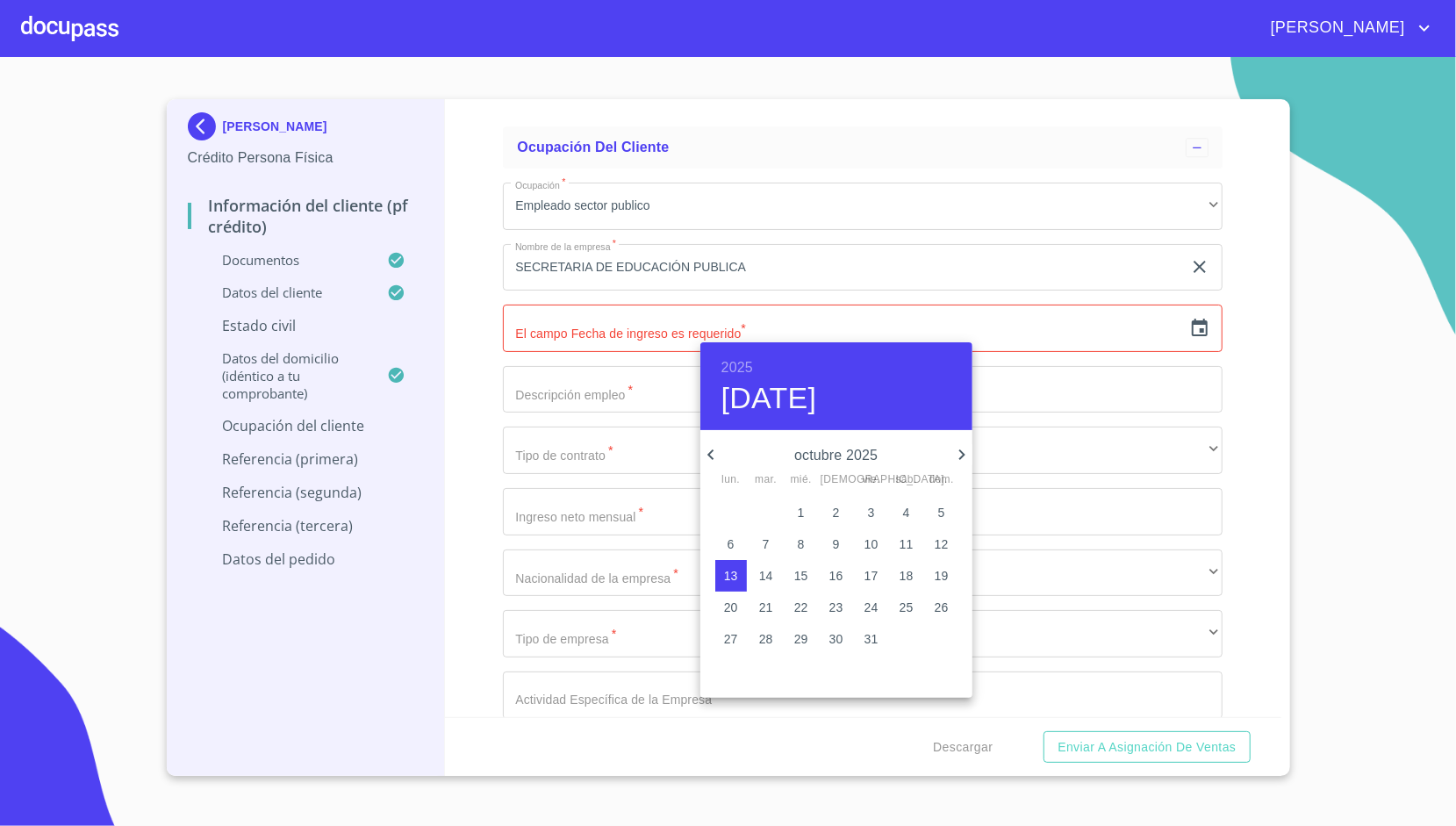
click at [739, 372] on h6 "2025" at bounding box center [737, 367] width 31 height 24
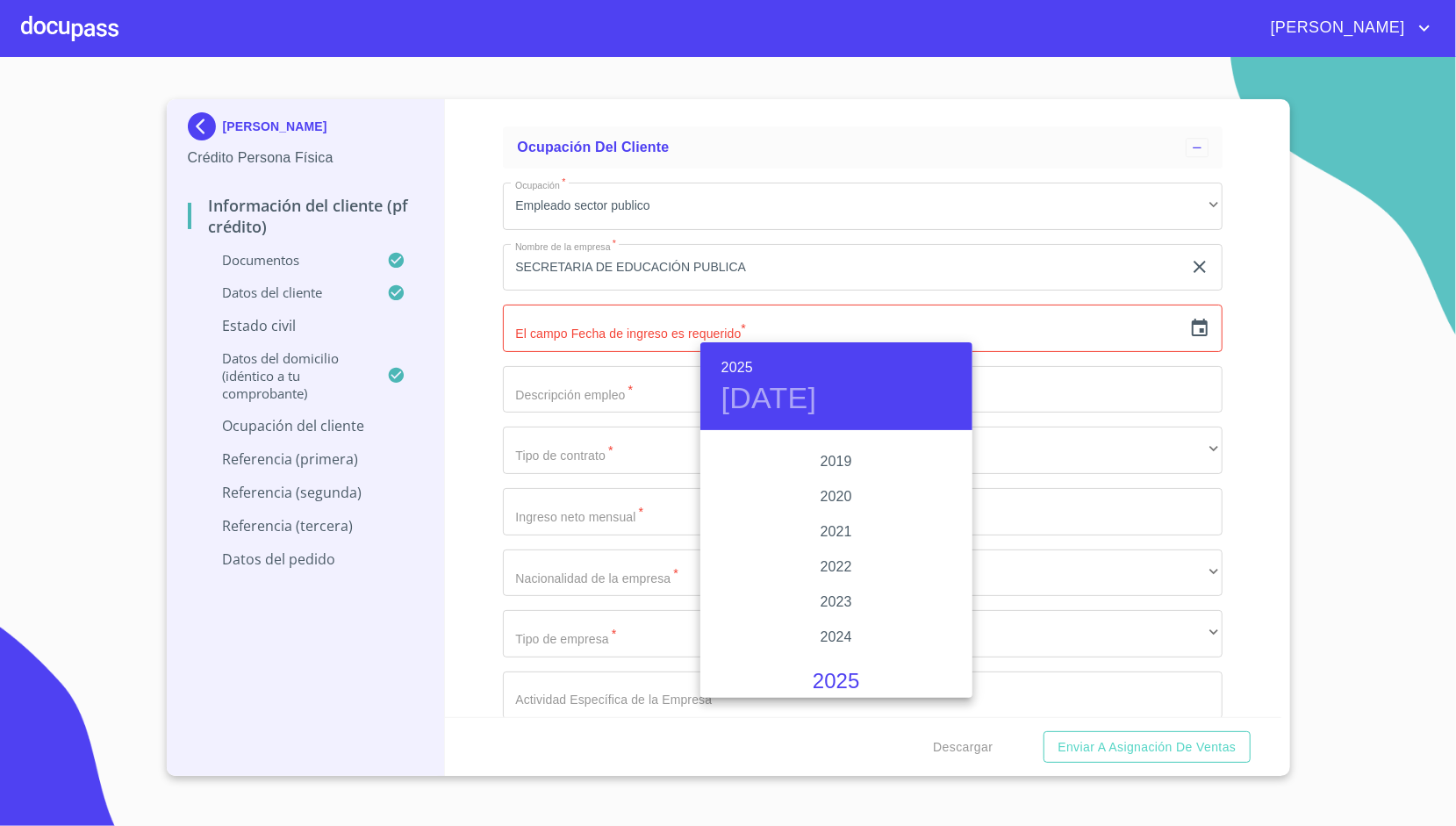
scroll to position [3282, 0]
click at [838, 505] on div "2020" at bounding box center [836, 502] width 272 height 35
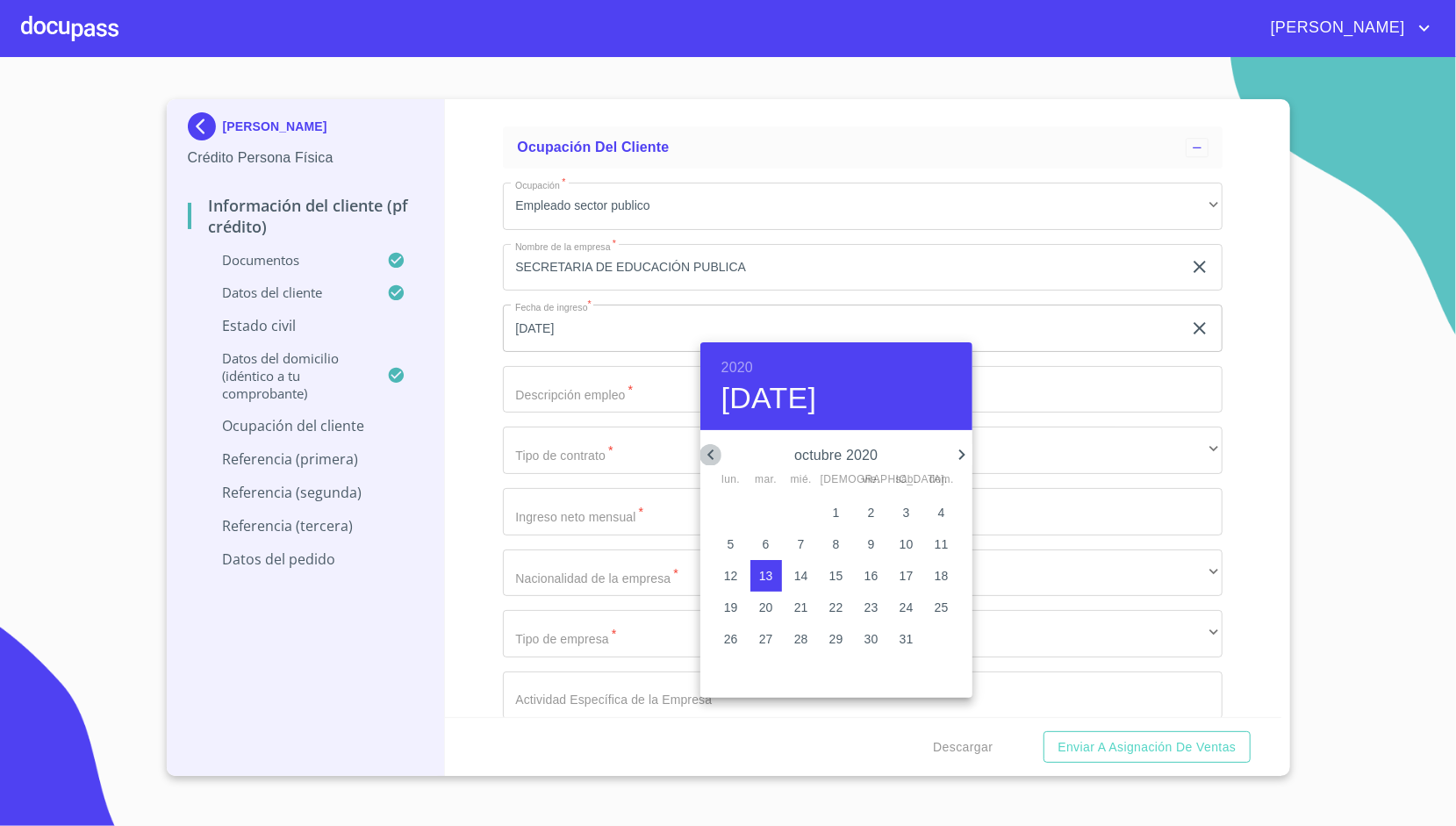
click at [716, 450] on icon "button" at bounding box center [710, 454] width 21 height 21
click at [775, 516] on span "1" at bounding box center [766, 512] width 31 height 18
type input "1 de sep. de 2020"
click at [488, 354] on div at bounding box center [728, 413] width 1456 height 826
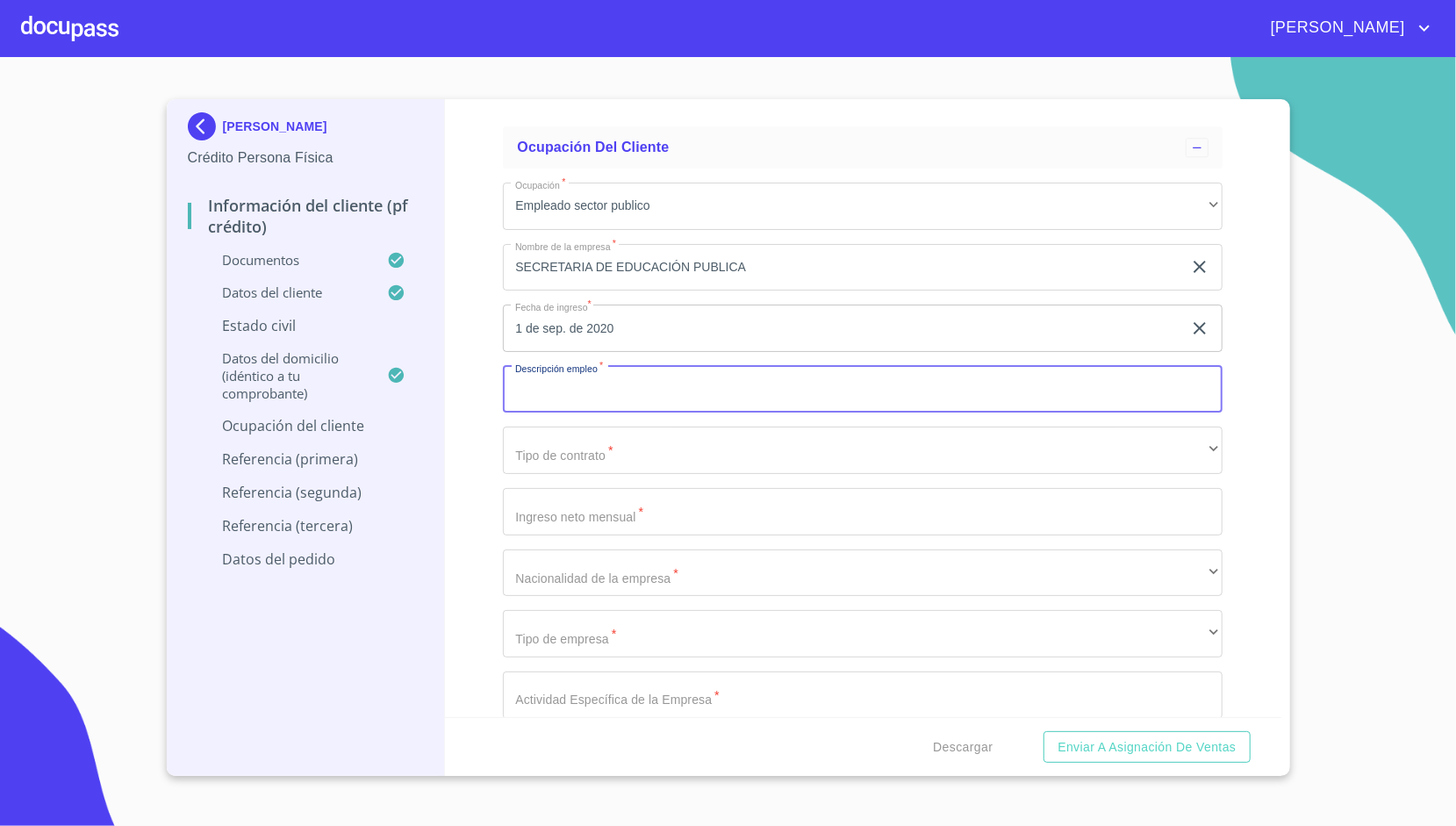
click at [551, 377] on input "Documento de identificación.   *" at bounding box center [863, 389] width 720 height 48
type input "MAESTRO DE ESCUELA"
click at [450, 416] on div "Información del cliente (PF crédito) Documentos Documento de identificación.   …" at bounding box center [863, 407] width 837 height 617
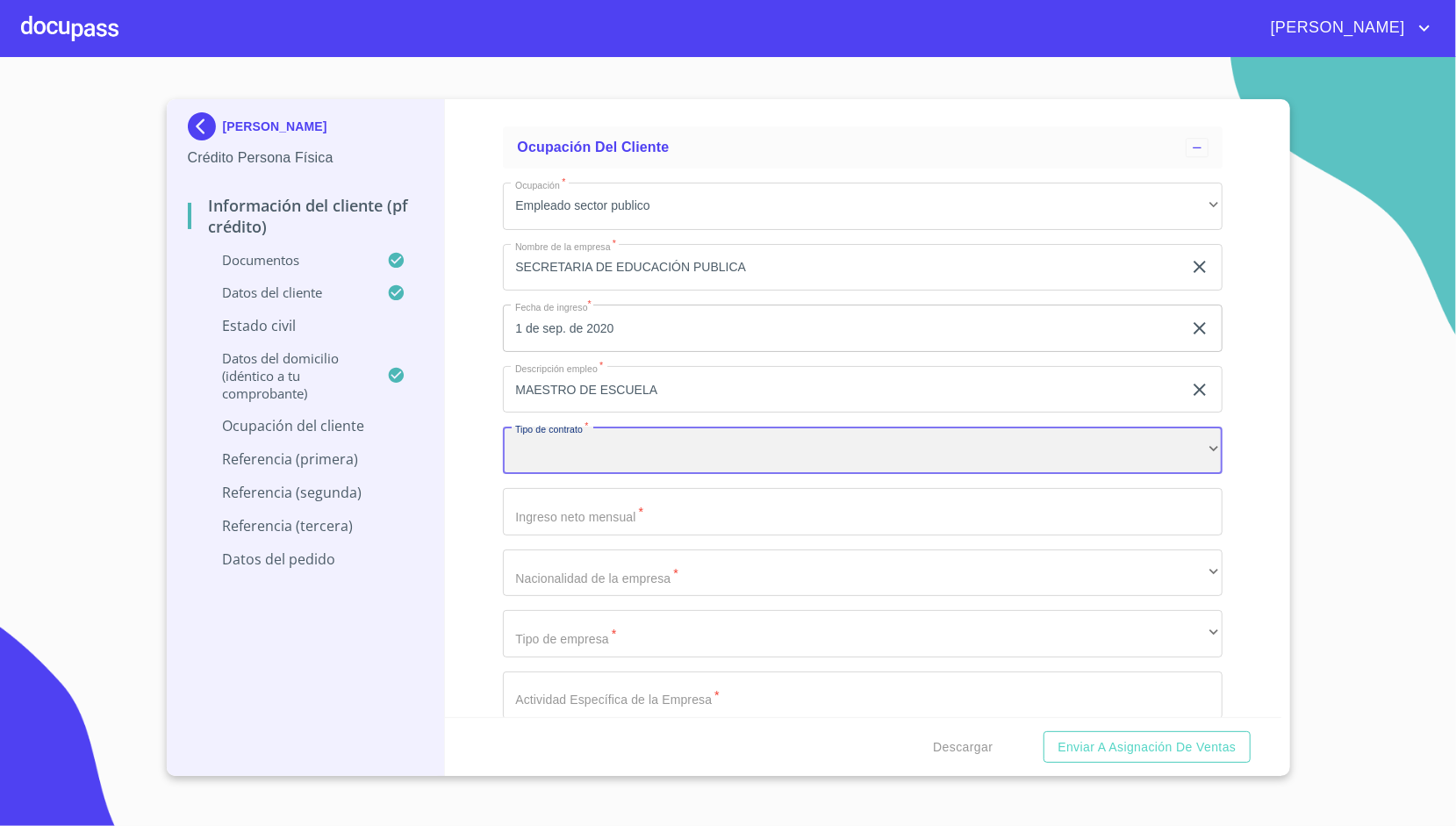
click at [552, 434] on div "​" at bounding box center [863, 450] width 720 height 48
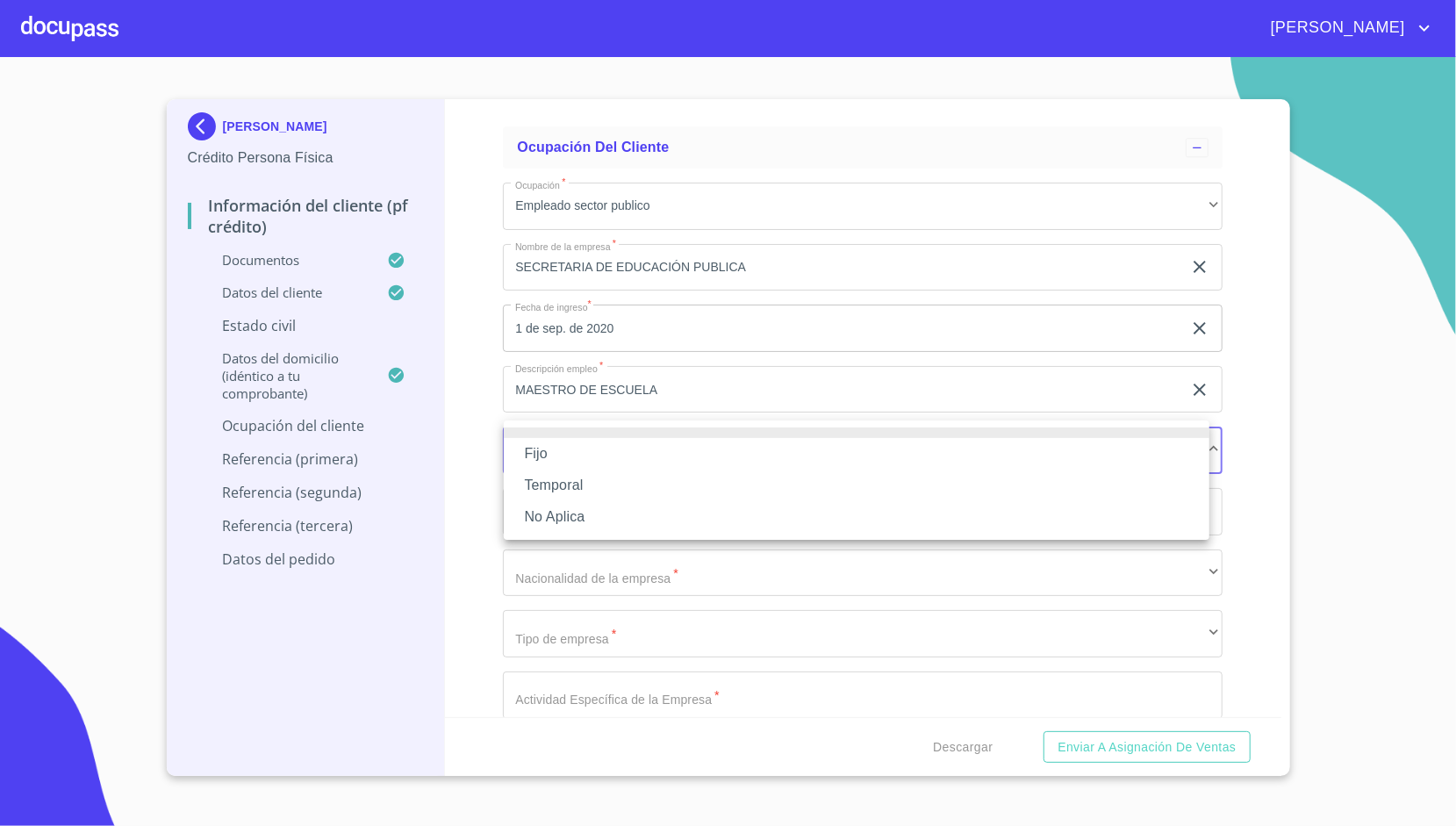
click at [490, 369] on div at bounding box center [728, 413] width 1456 height 826
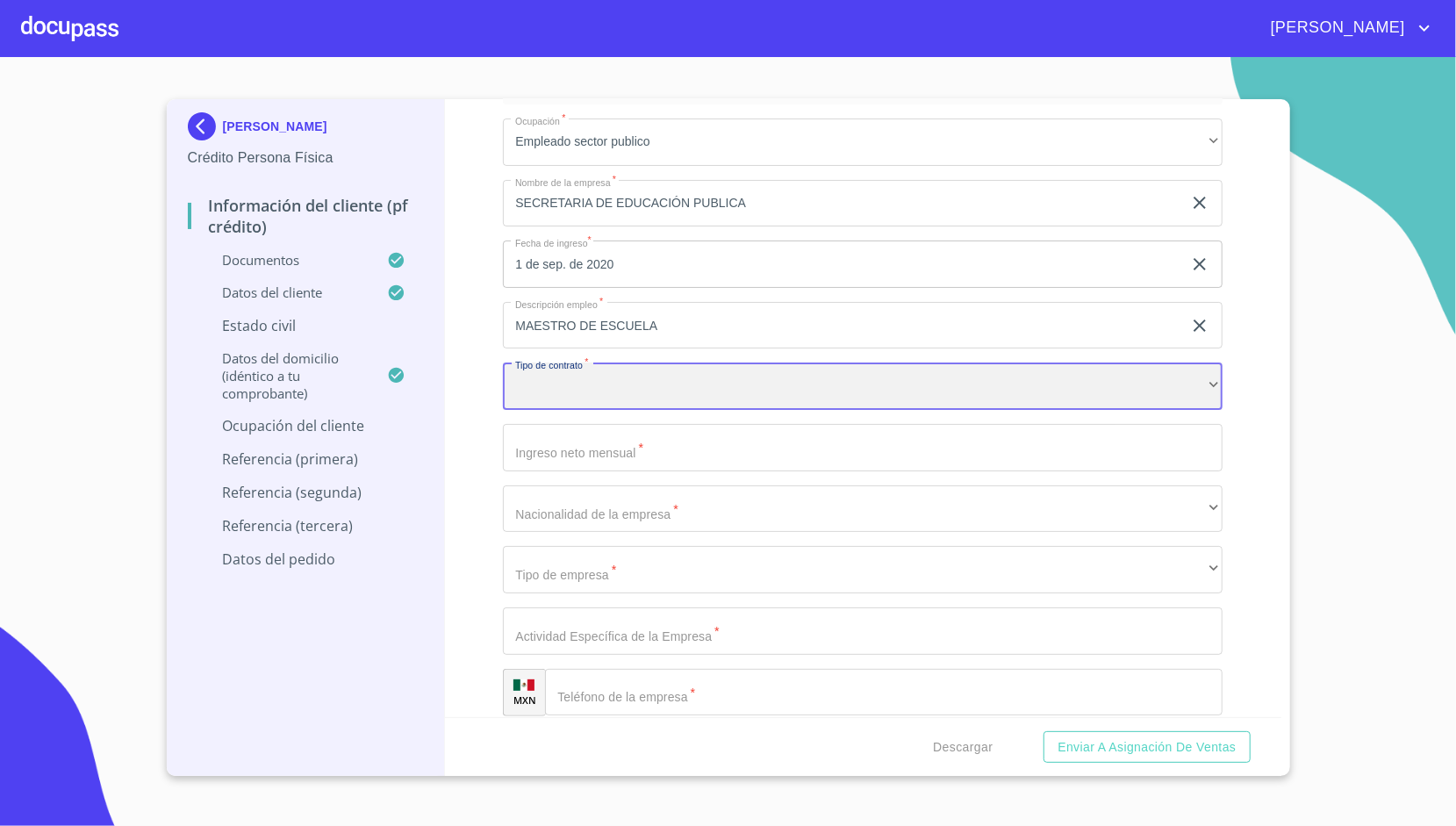
scroll to position [7440, 0]
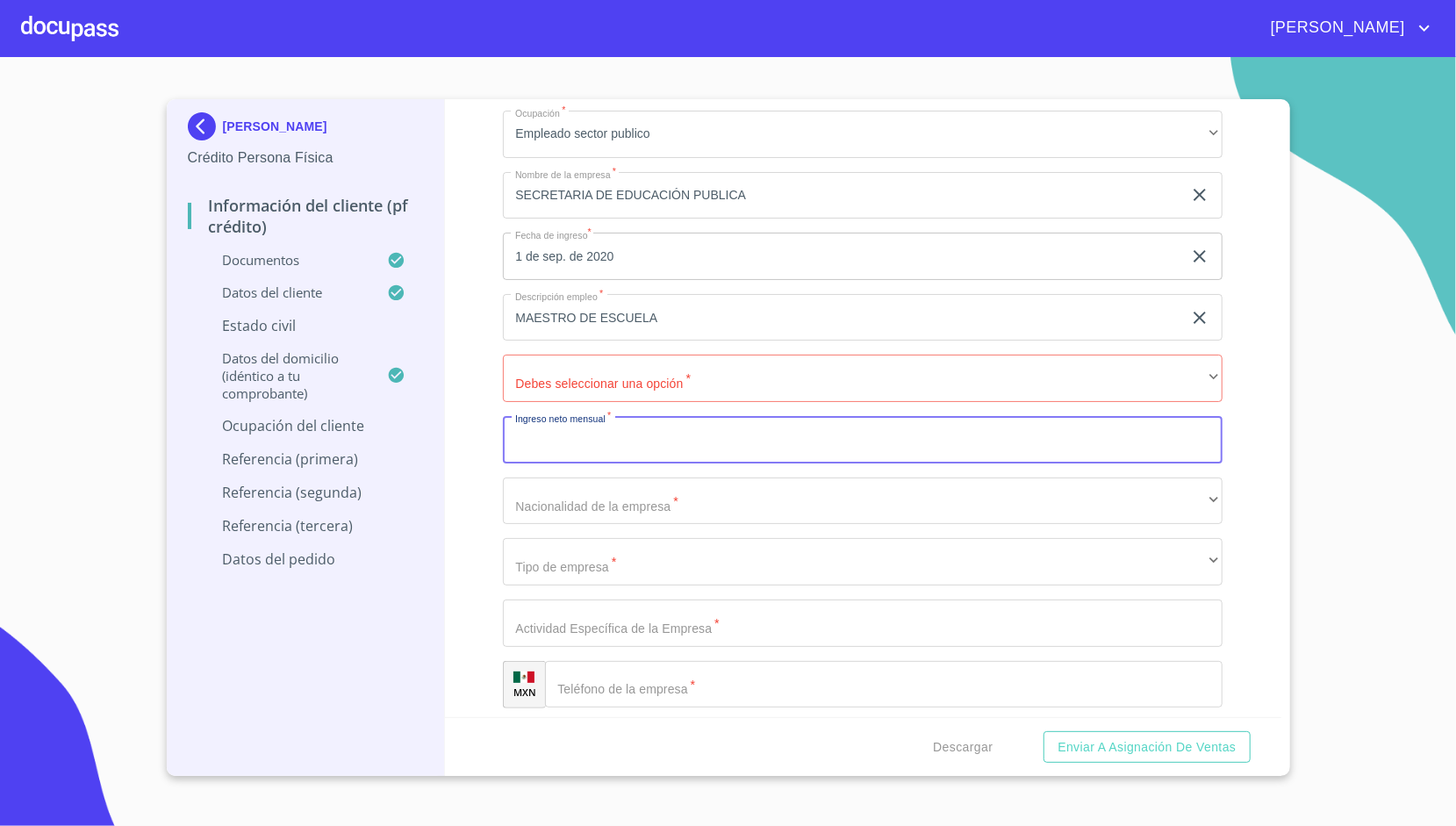
click at [540, 435] on input "Documento de identificación.   *" at bounding box center [863, 440] width 720 height 48
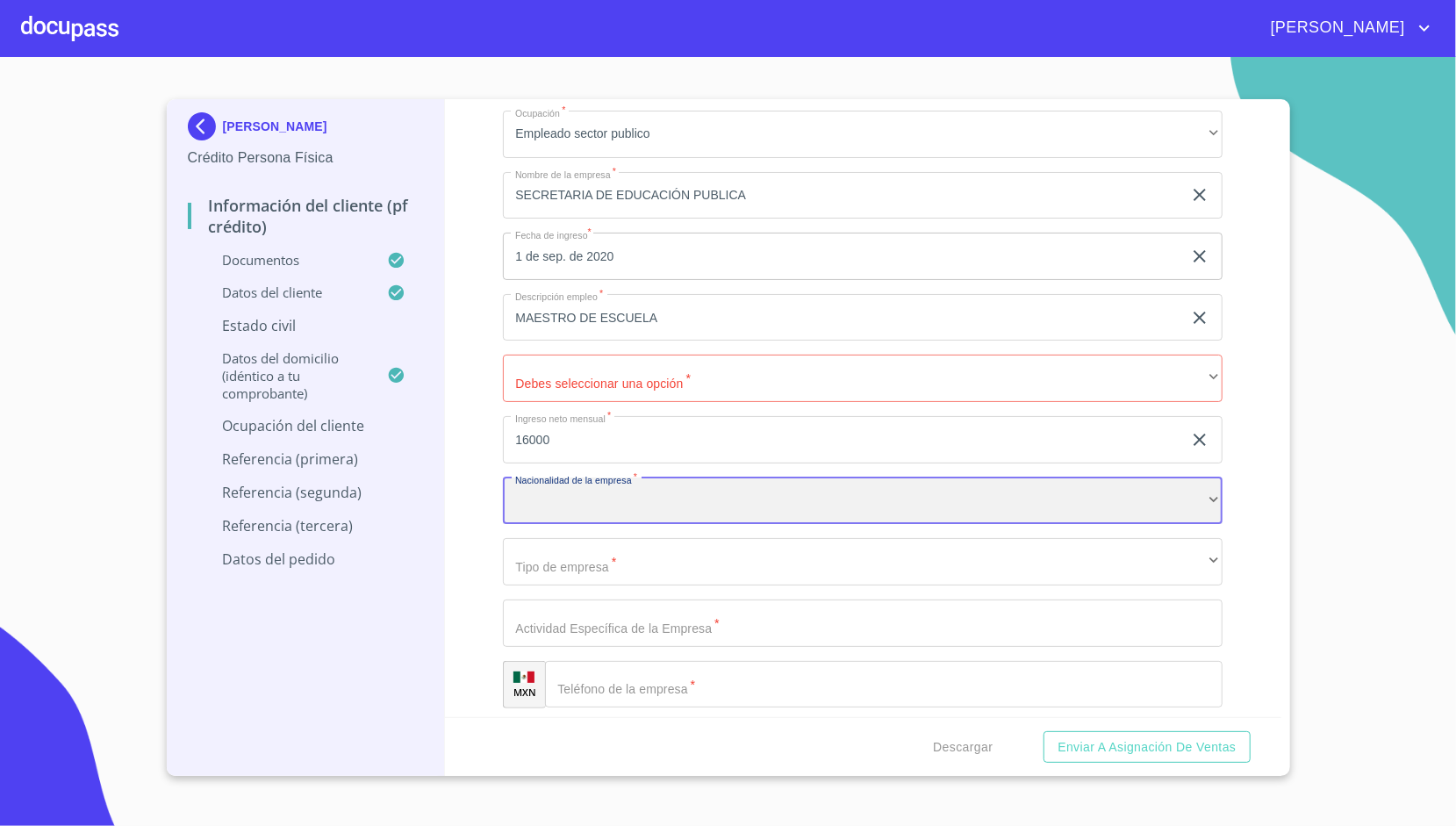
click at [530, 486] on div "​" at bounding box center [863, 501] width 720 height 48
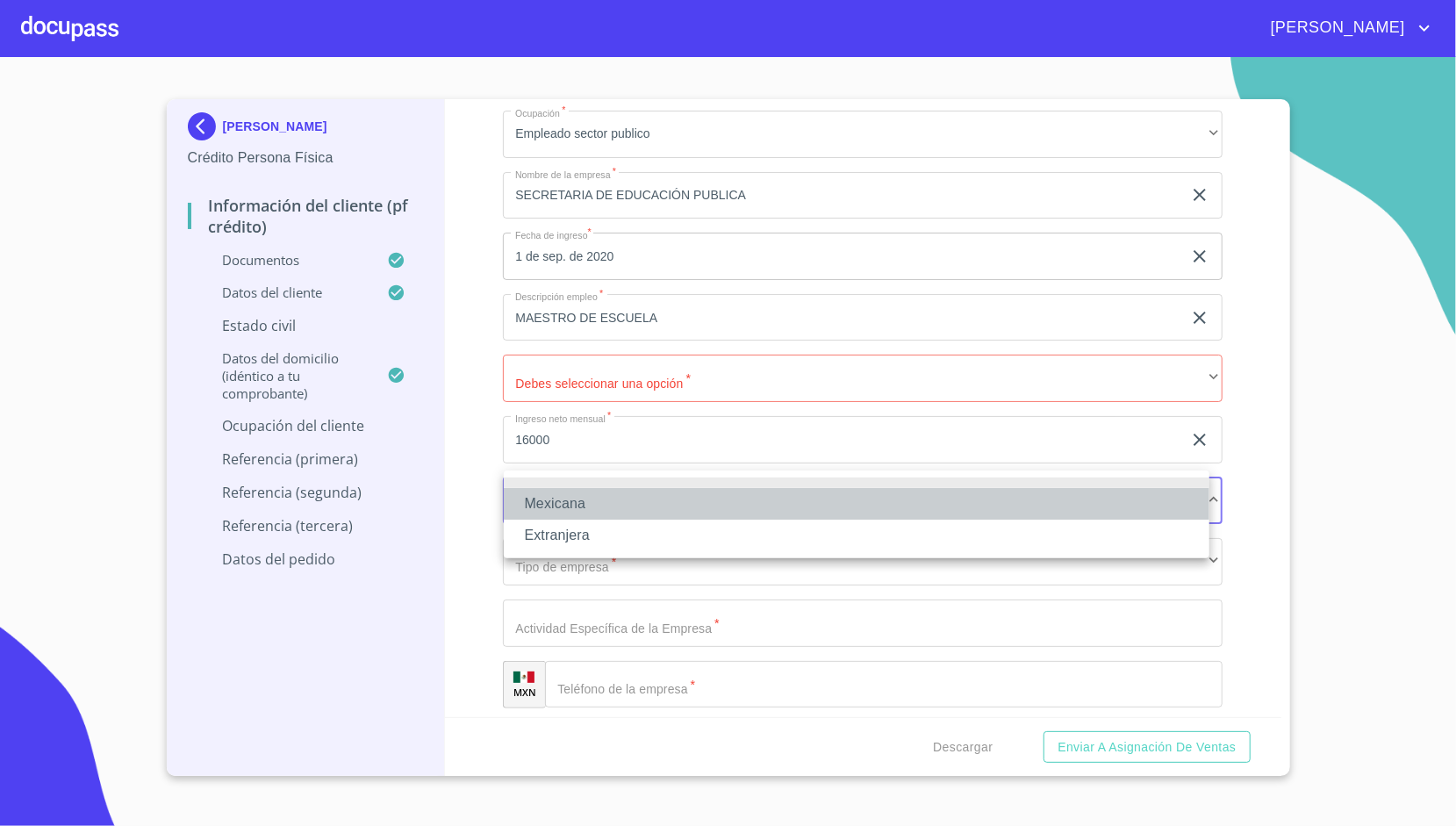
click at [552, 501] on li "Mexicana" at bounding box center [856, 503] width 706 height 31
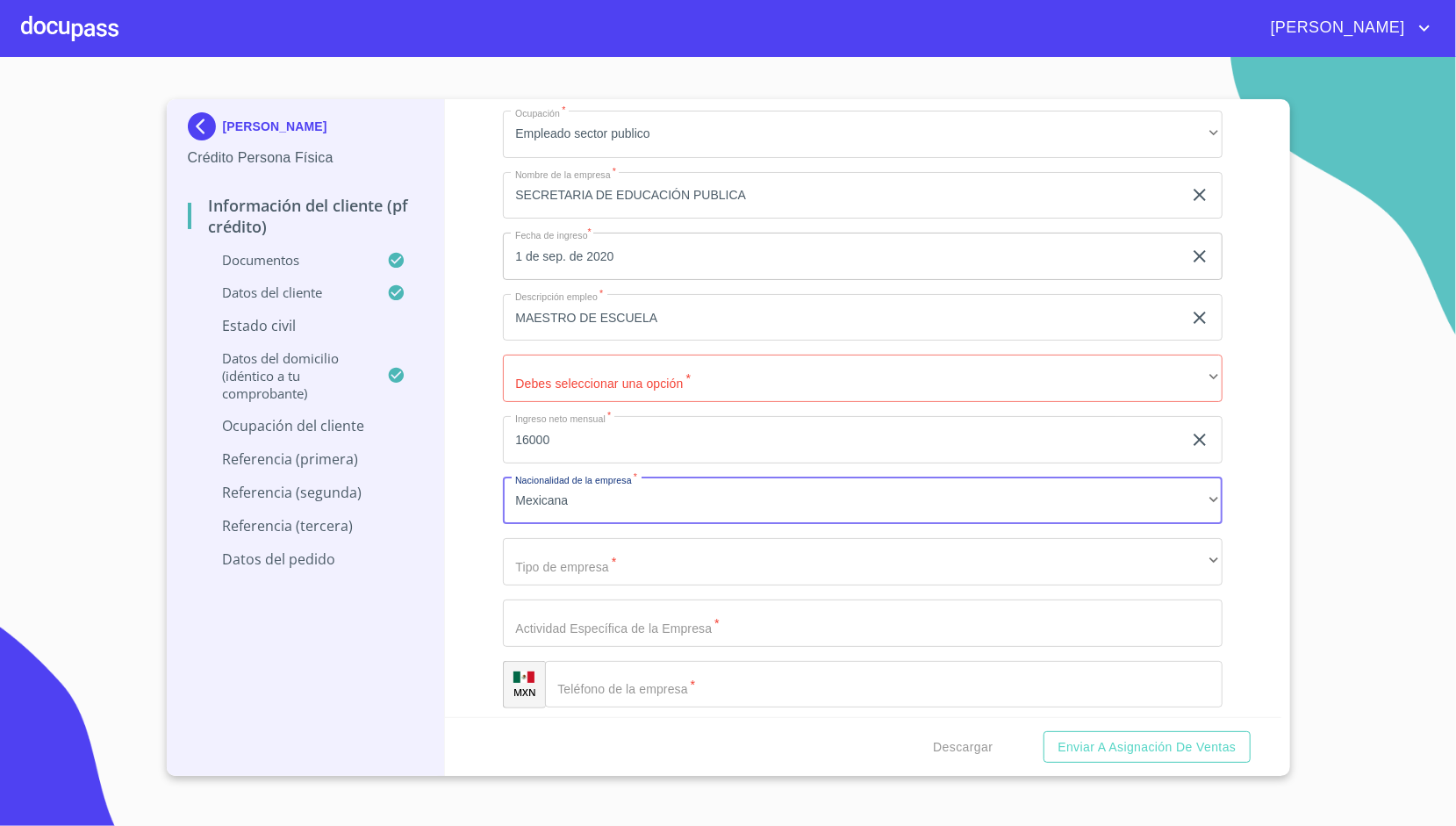
click at [586, 439] on input "16000" at bounding box center [843, 440] width 679 height 48
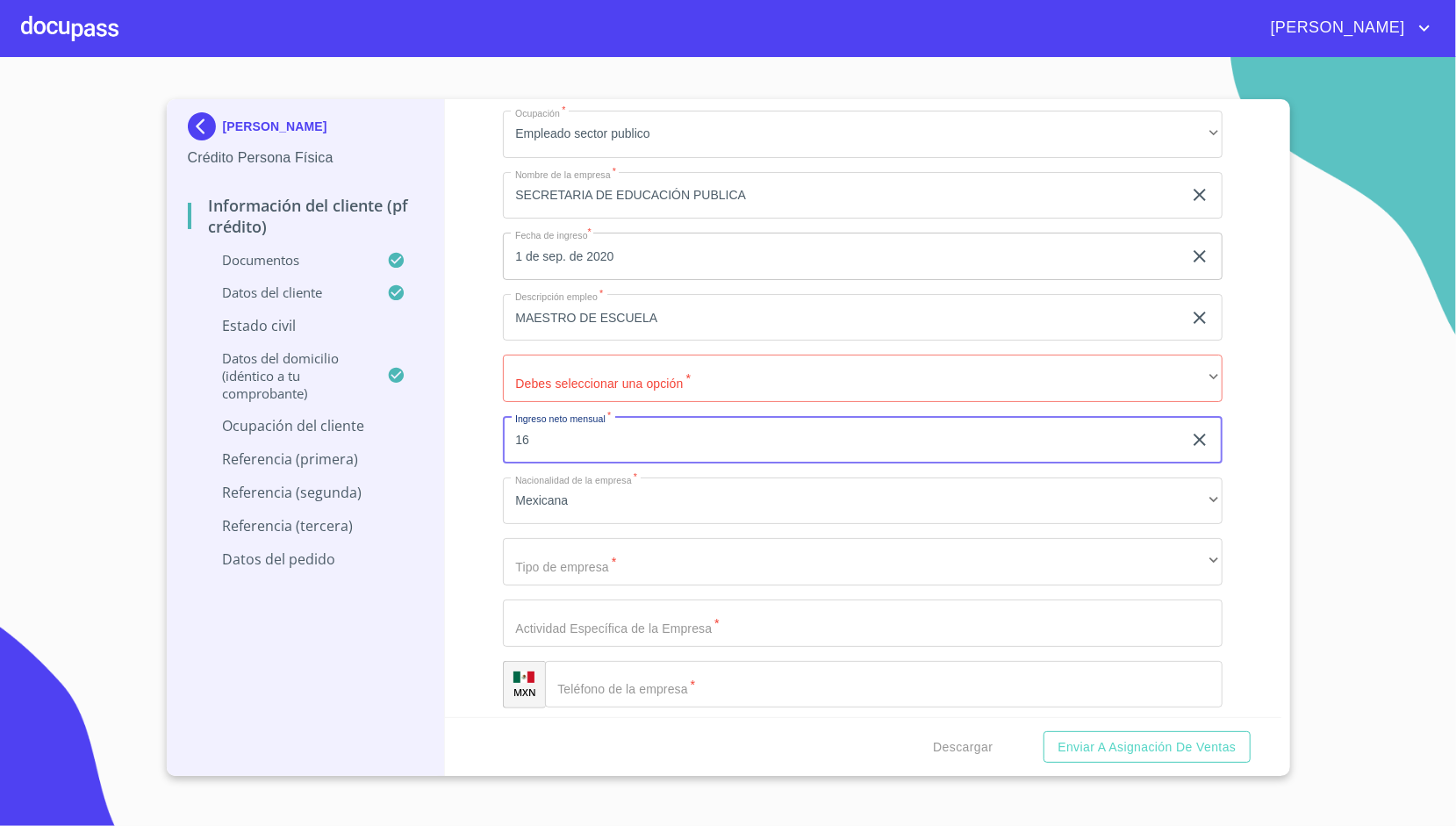
type input "1"
type input "24000"
click at [484, 448] on div "Información del cliente (PF crédito) Documentos Documento de identificación.   …" at bounding box center [863, 407] width 837 height 617
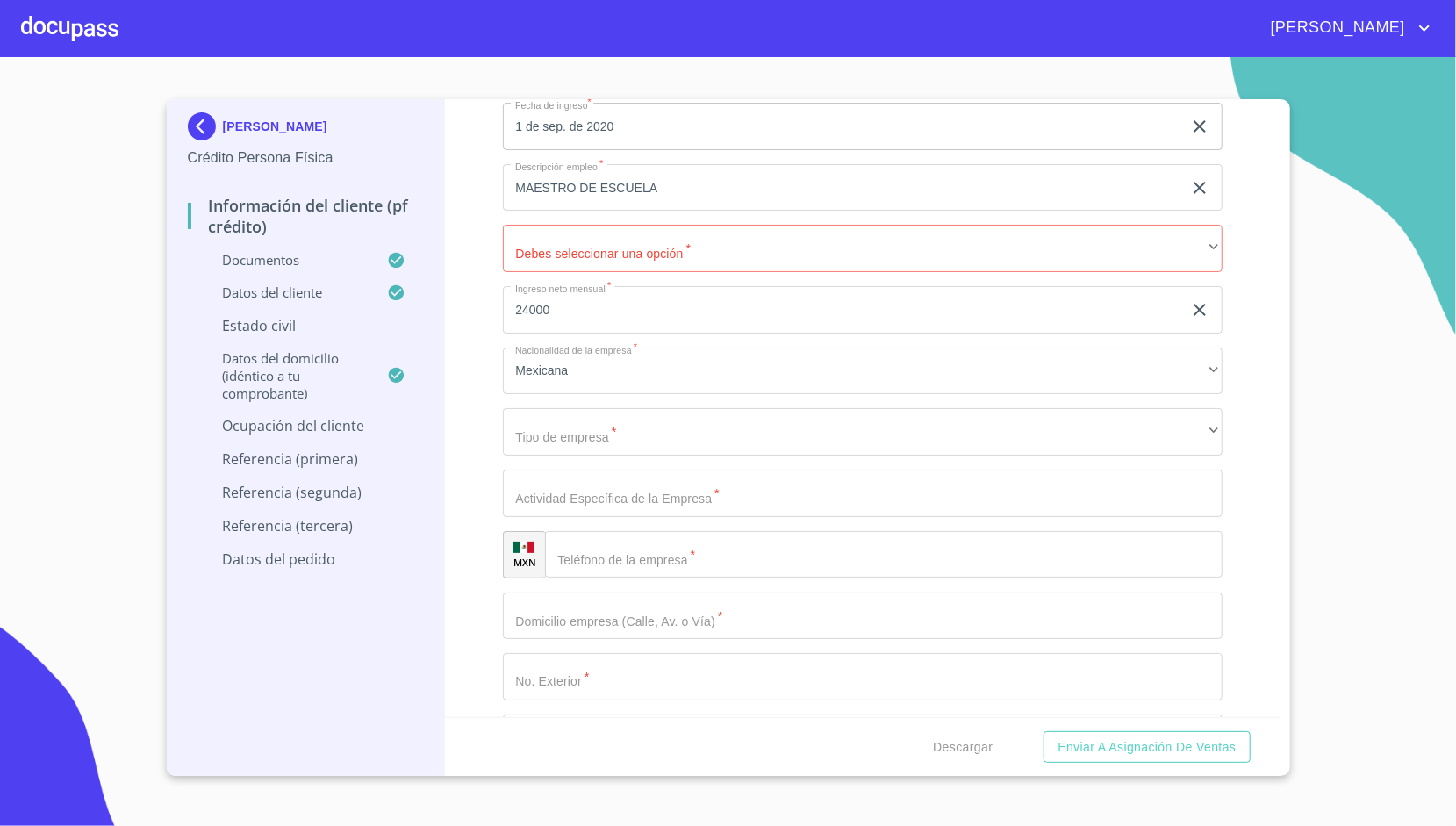
scroll to position [7572, 0]
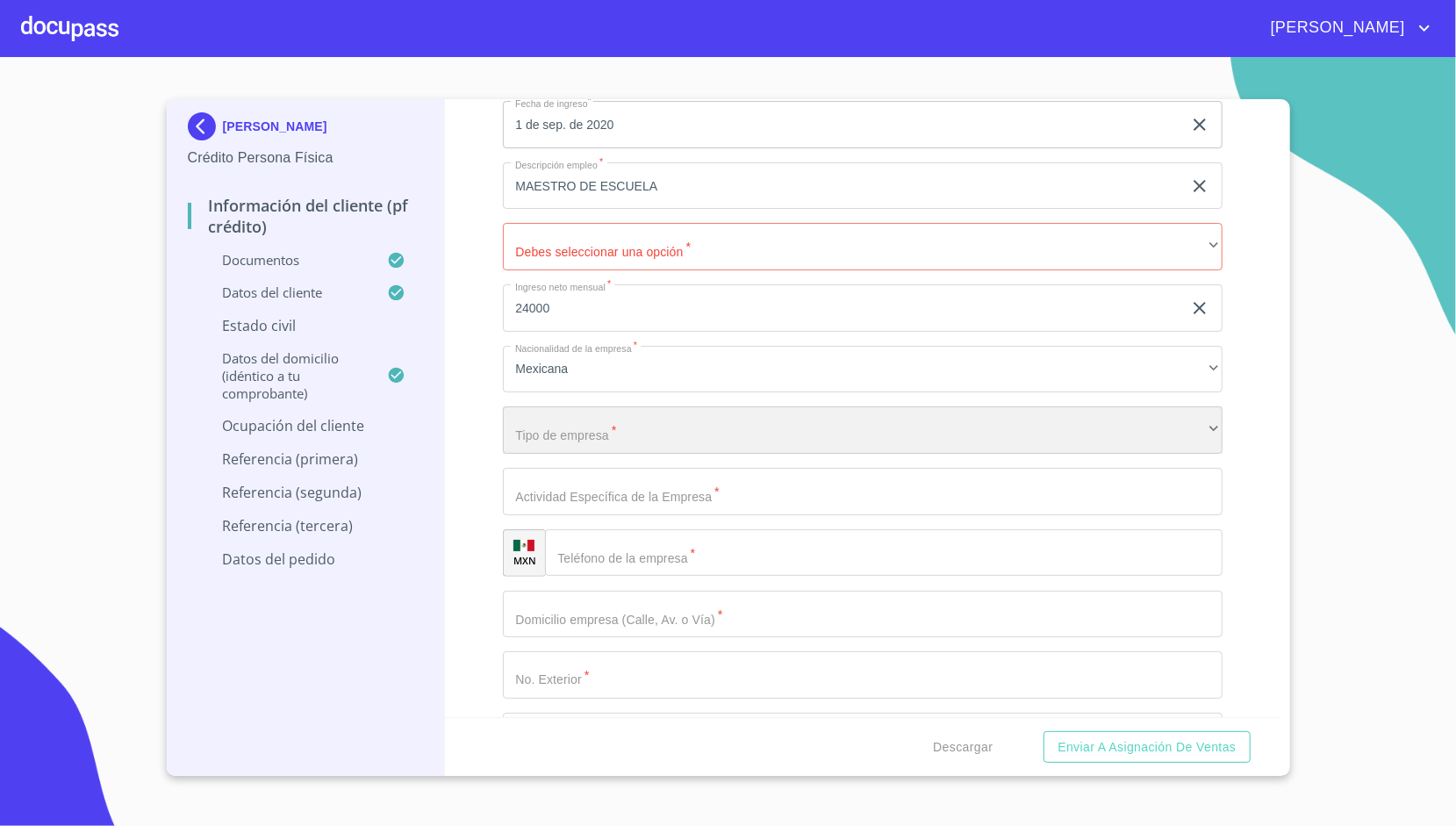
click at [546, 436] on div "​" at bounding box center [863, 430] width 720 height 48
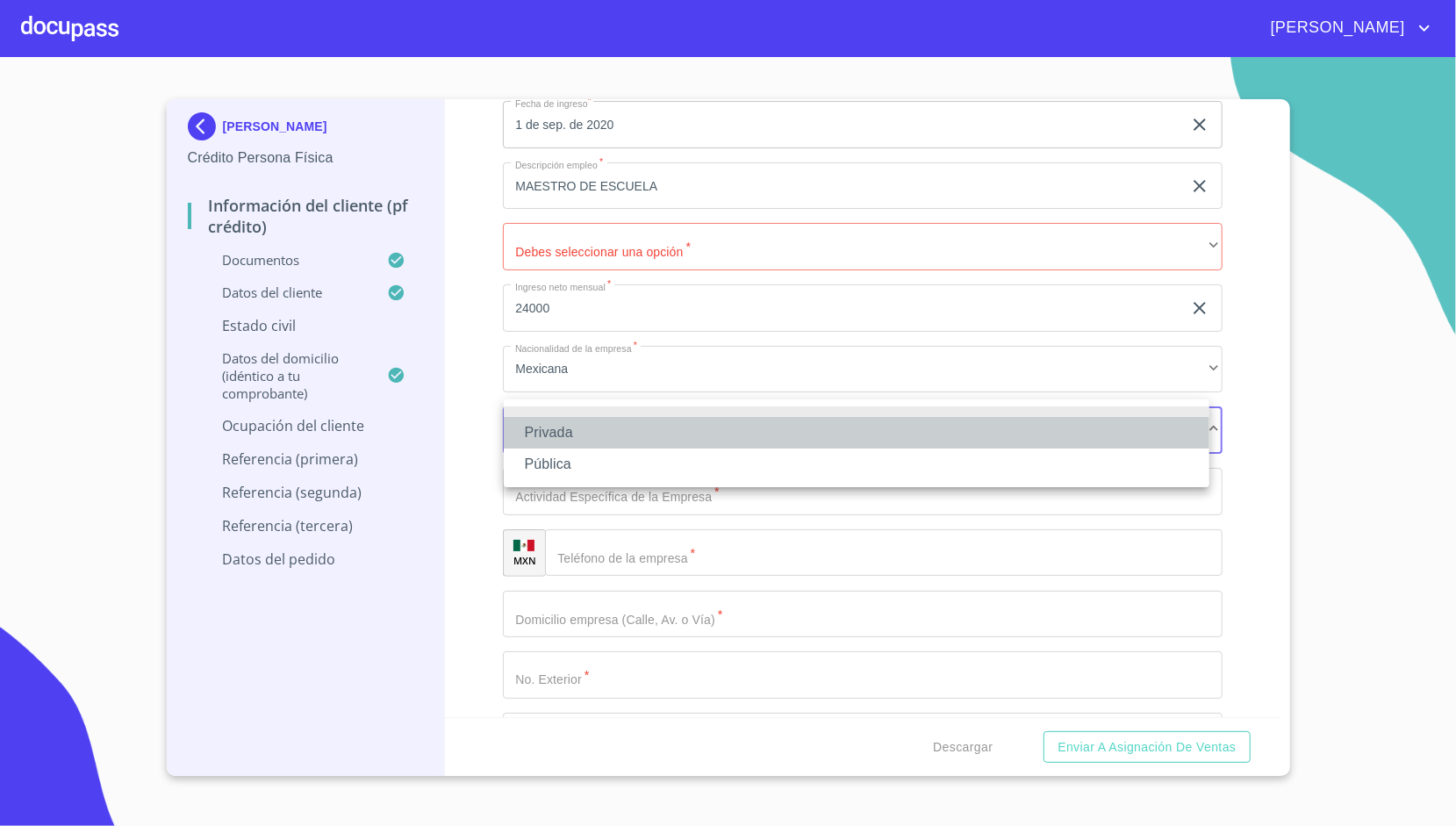
click at [546, 436] on li "Privada" at bounding box center [856, 432] width 706 height 31
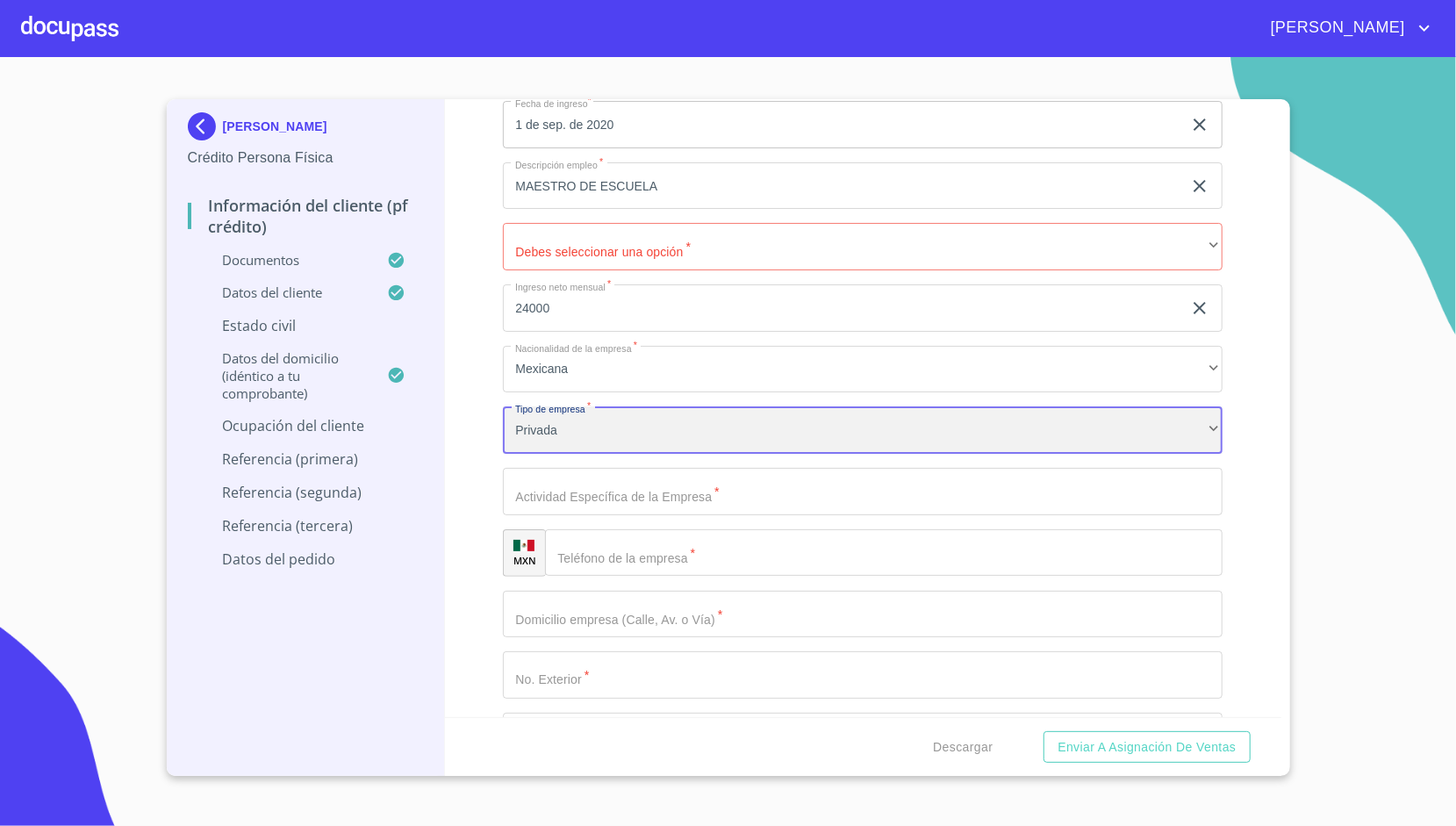
click at [551, 433] on div "Privada" at bounding box center [863, 430] width 720 height 48
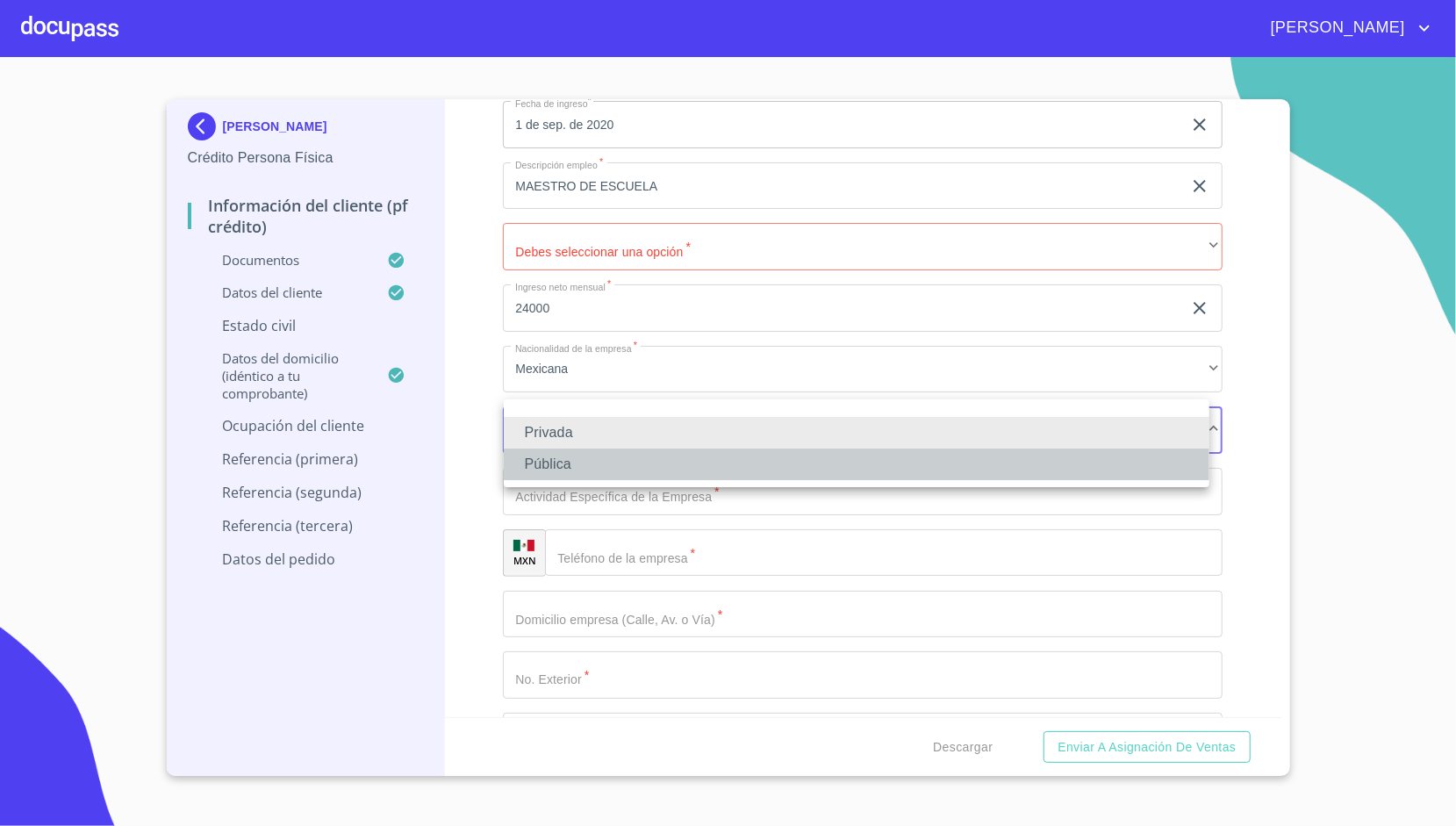
click at [562, 457] on li "Pública" at bounding box center [856, 464] width 706 height 31
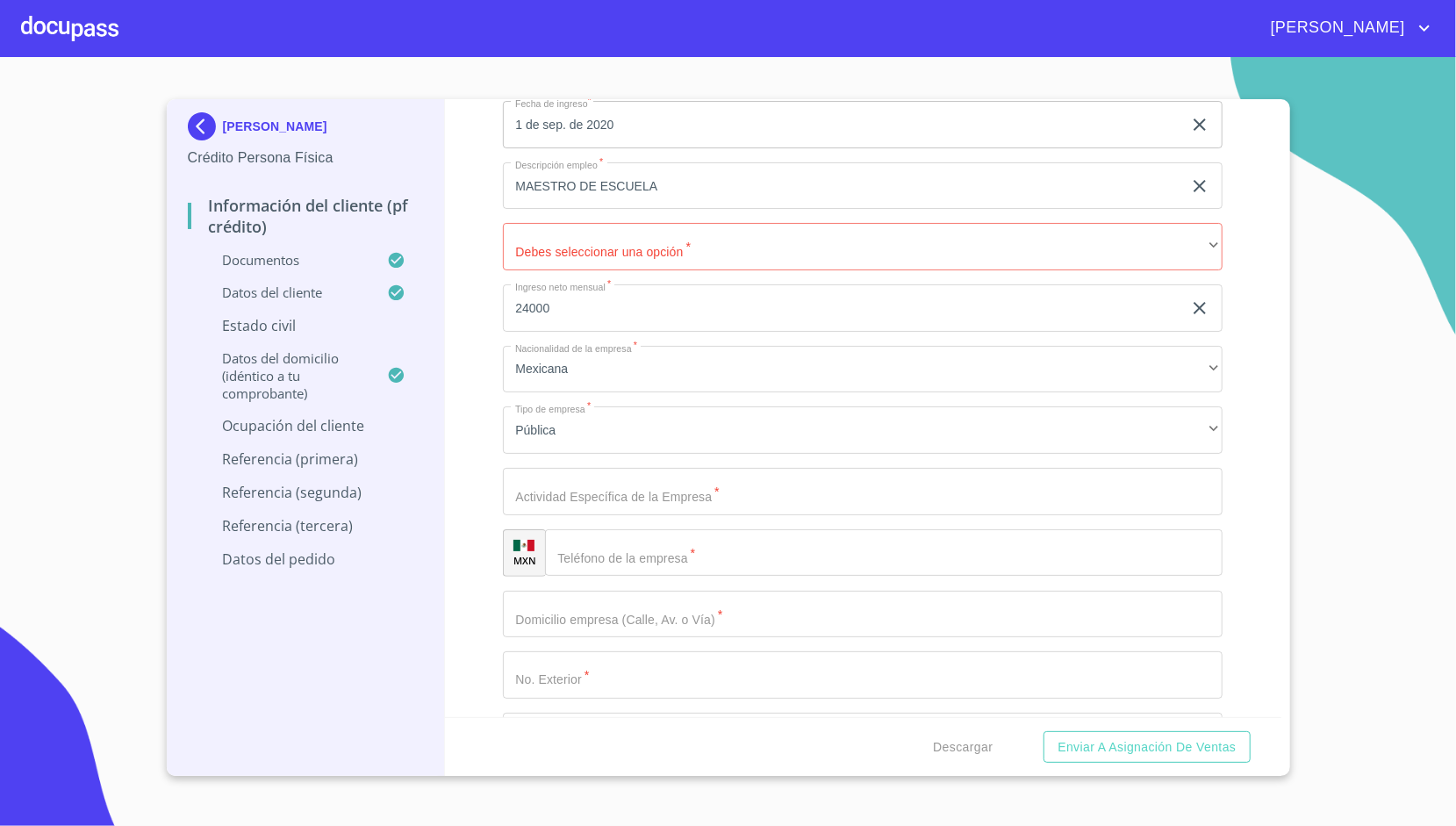
click at [483, 441] on div "Información del cliente (PF crédito) Documentos Documento de identificación.   …" at bounding box center [863, 407] width 837 height 617
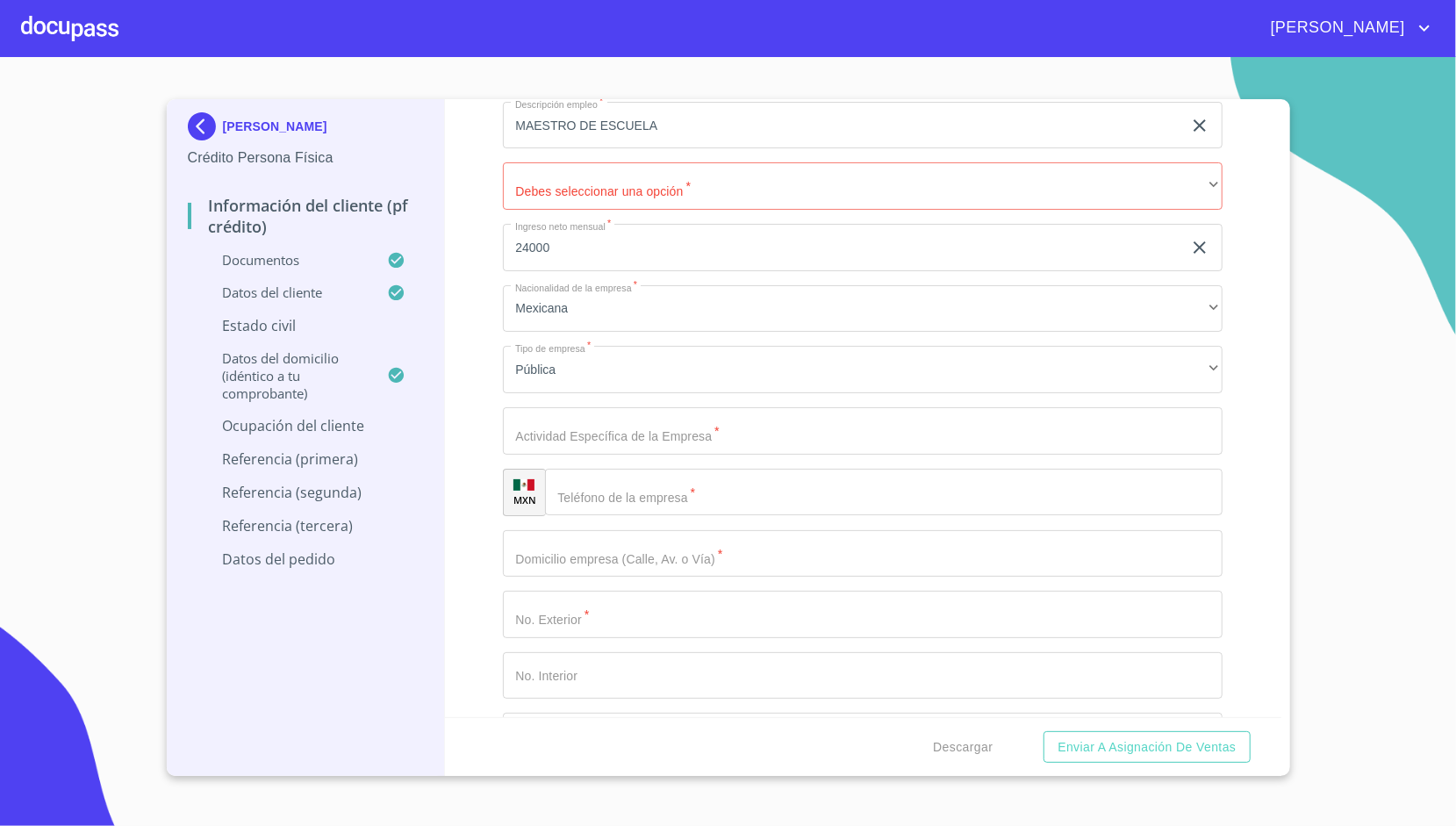
scroll to position [7634, 0]
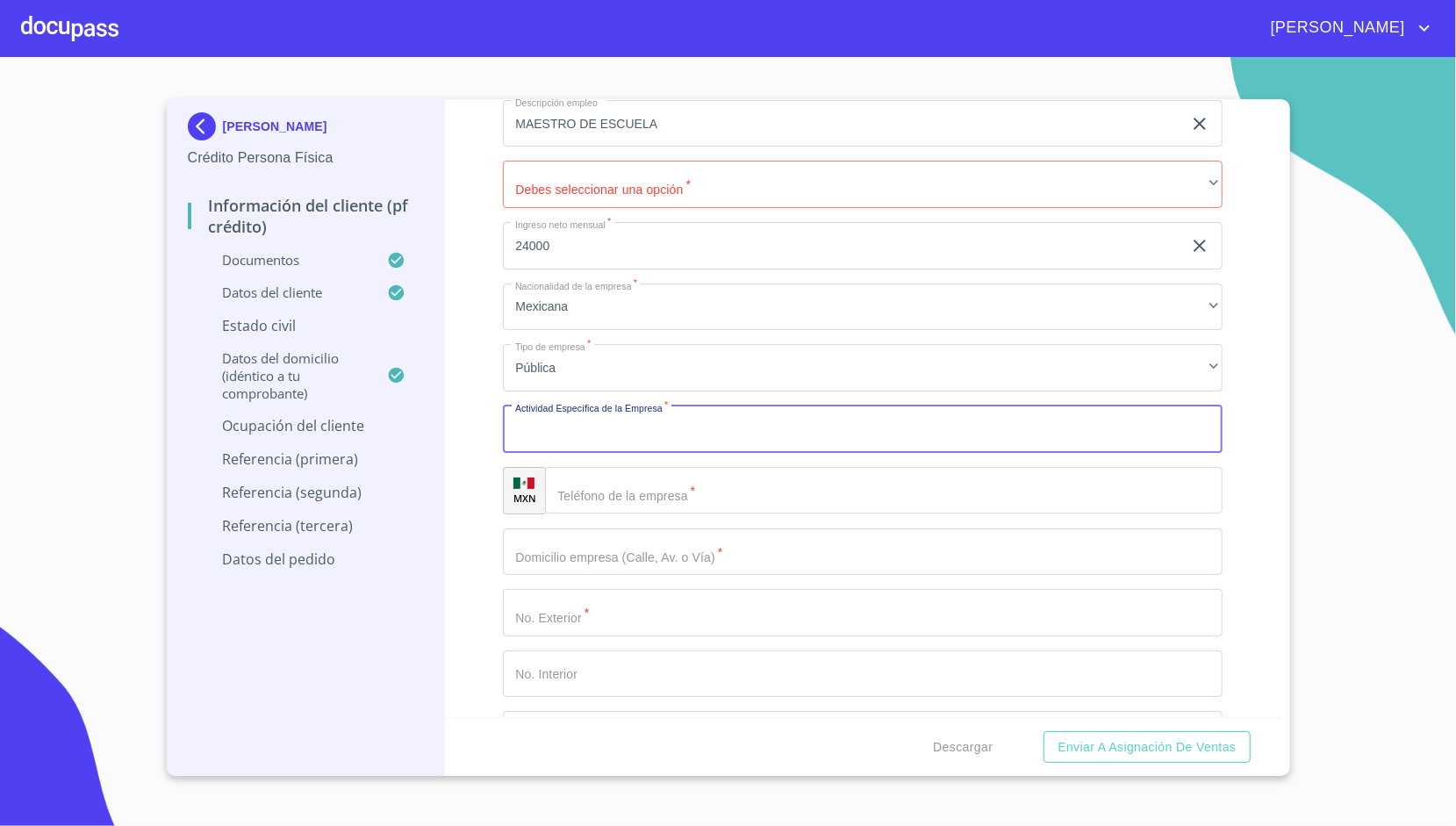
click at [544, 409] on input "Documento de identificación.   *" at bounding box center [863, 429] width 720 height 48
type input "I"
type input "IMPARTIR EDUCACIÓN PUBLICA"
click at [477, 481] on div "Información del cliente (PF crédito) Documentos Documento de identificación.   …" at bounding box center [863, 407] width 837 height 617
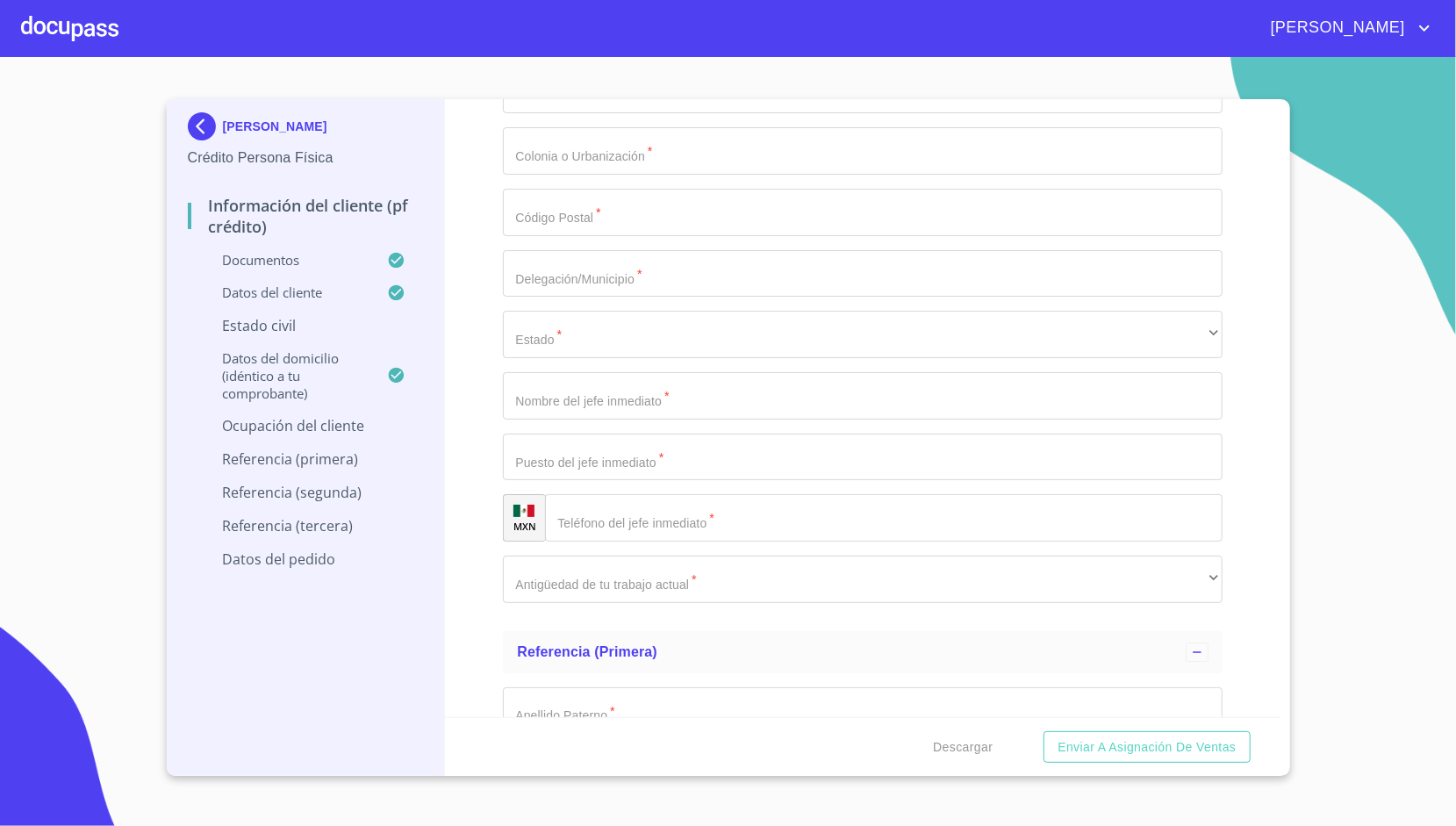
scroll to position [8219, 0]
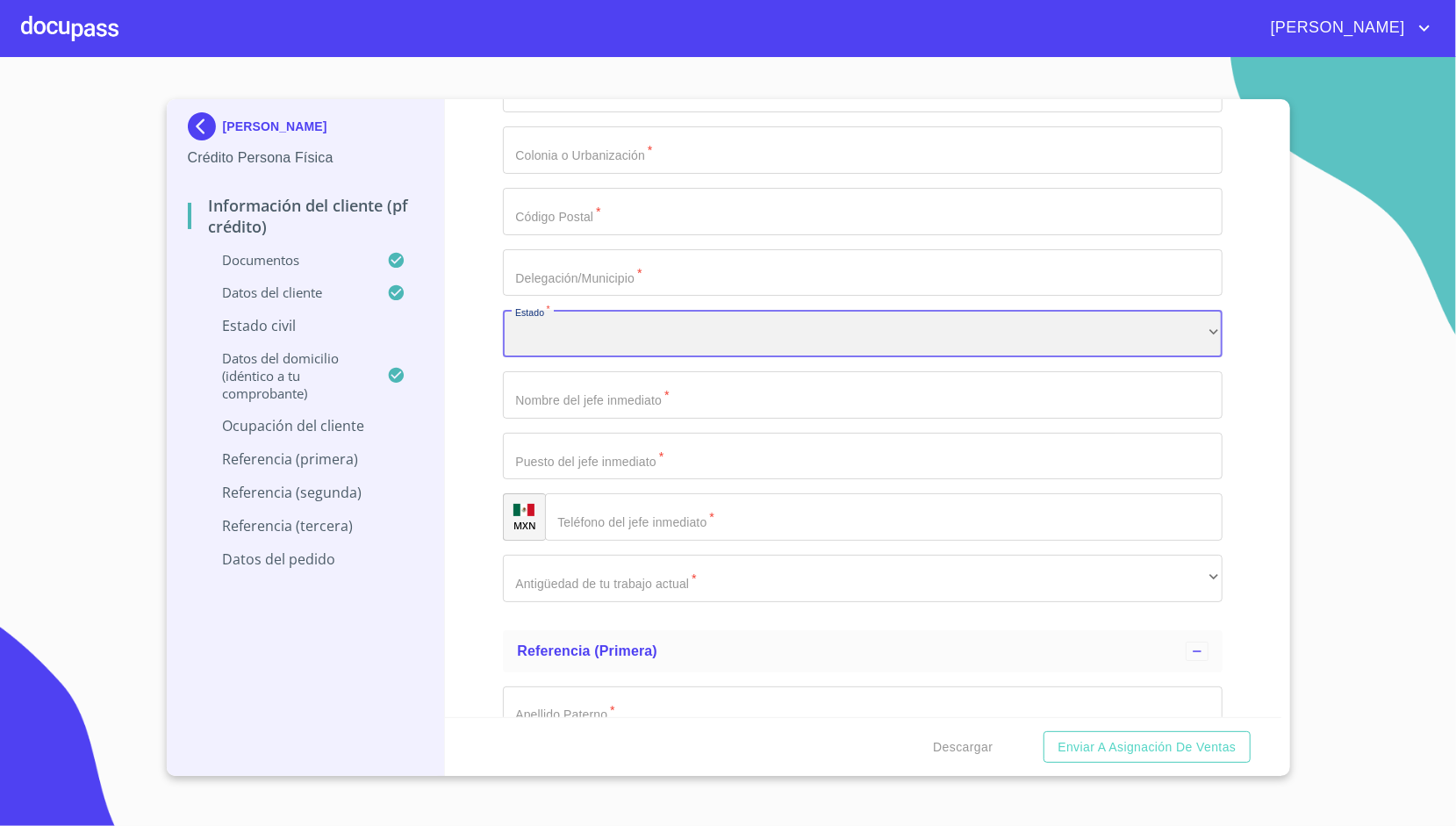
click at [557, 335] on div "​" at bounding box center [863, 333] width 720 height 48
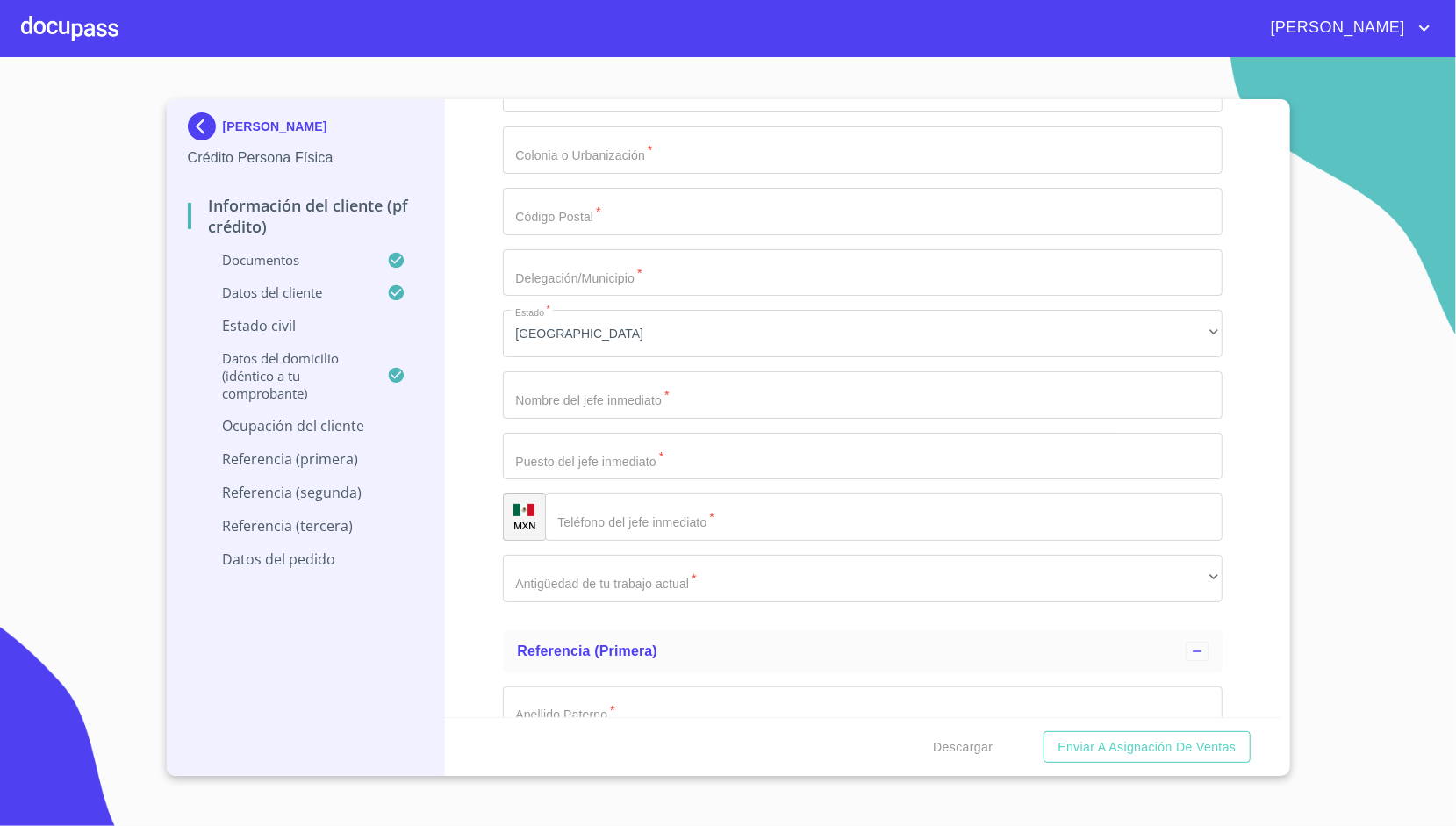
click at [485, 398] on div "Información del cliente (PF crédito) Documentos Documento de identificación.   …" at bounding box center [863, 407] width 837 height 617
click at [537, 395] on input "Documento de identificación.   *" at bounding box center [863, 395] width 720 height 48
type input "[PERSON_NAME]"
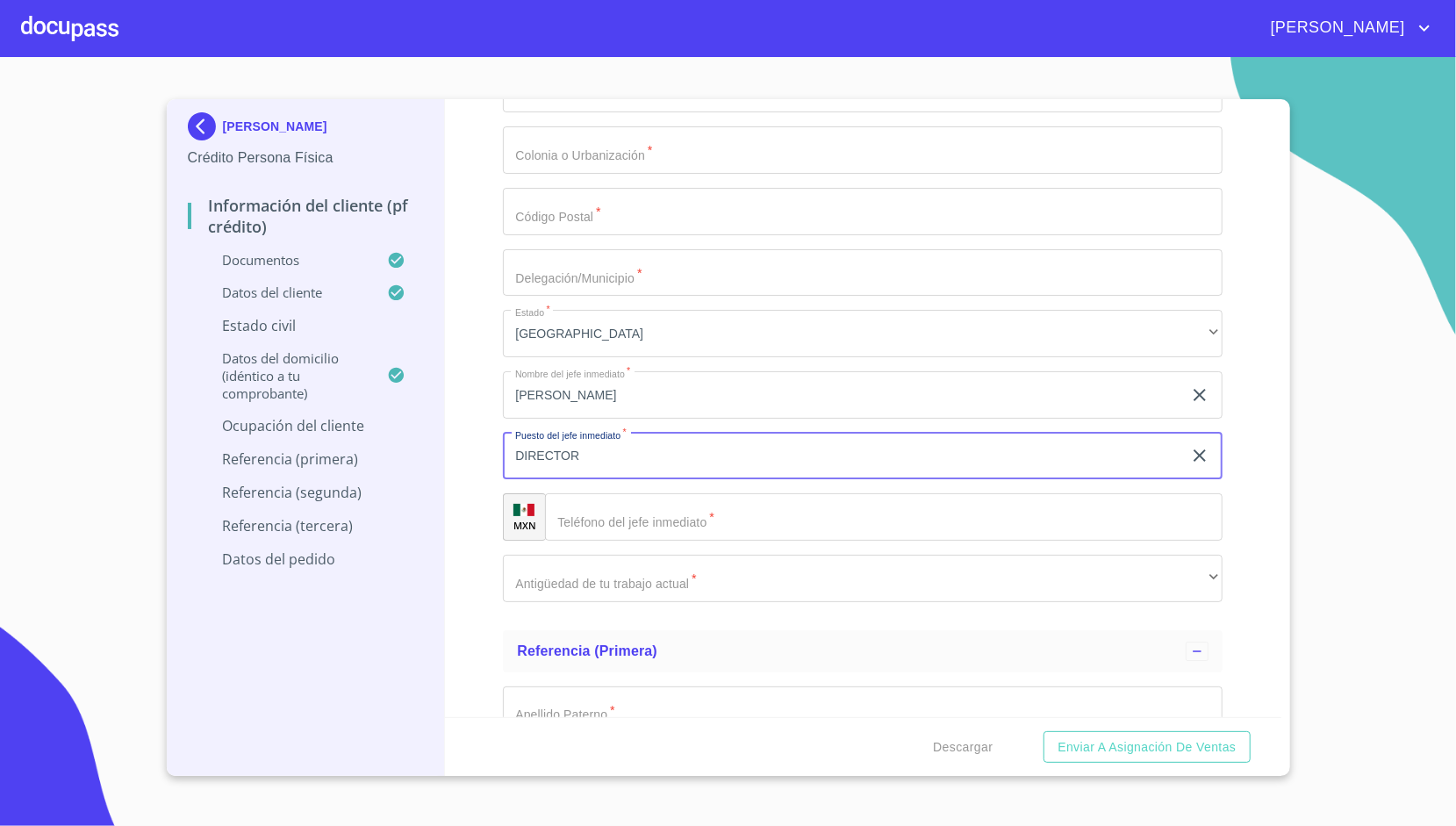
type input "DIRECTOR"
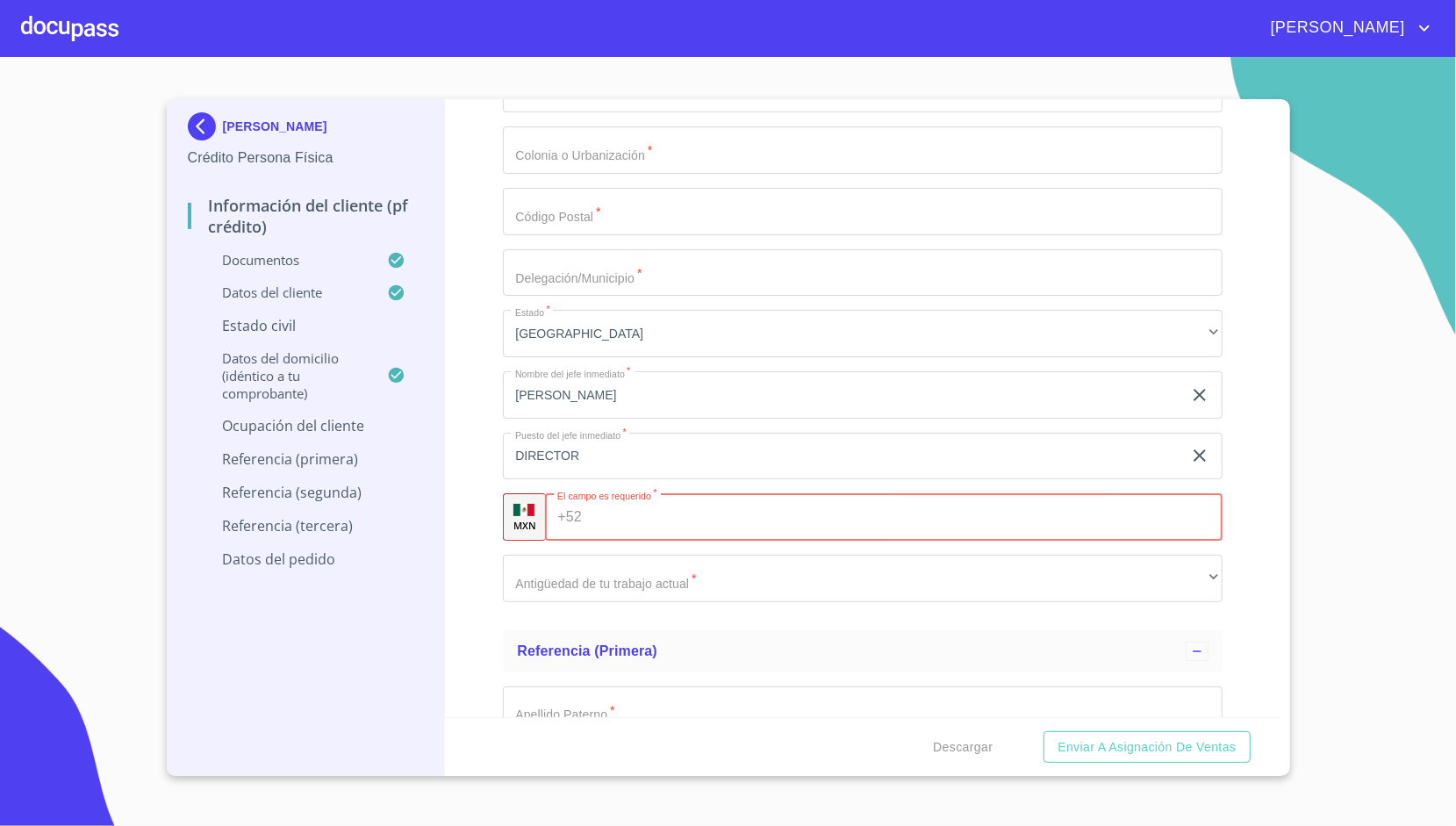
paste input "[PHONE_NUMBER]"
type input "[PHONE_NUMBER]"
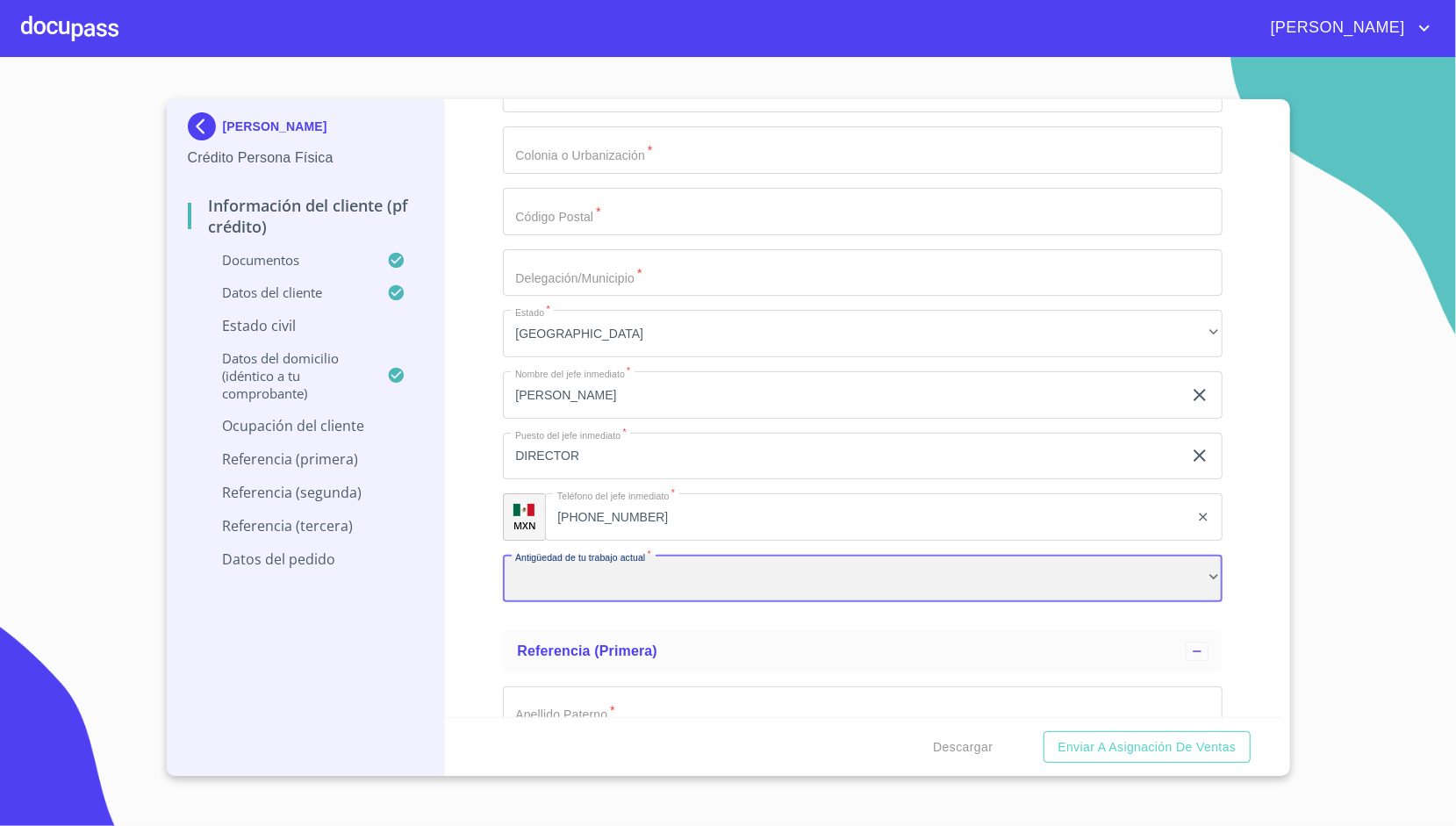
click at [600, 567] on div "​" at bounding box center [863, 578] width 720 height 48
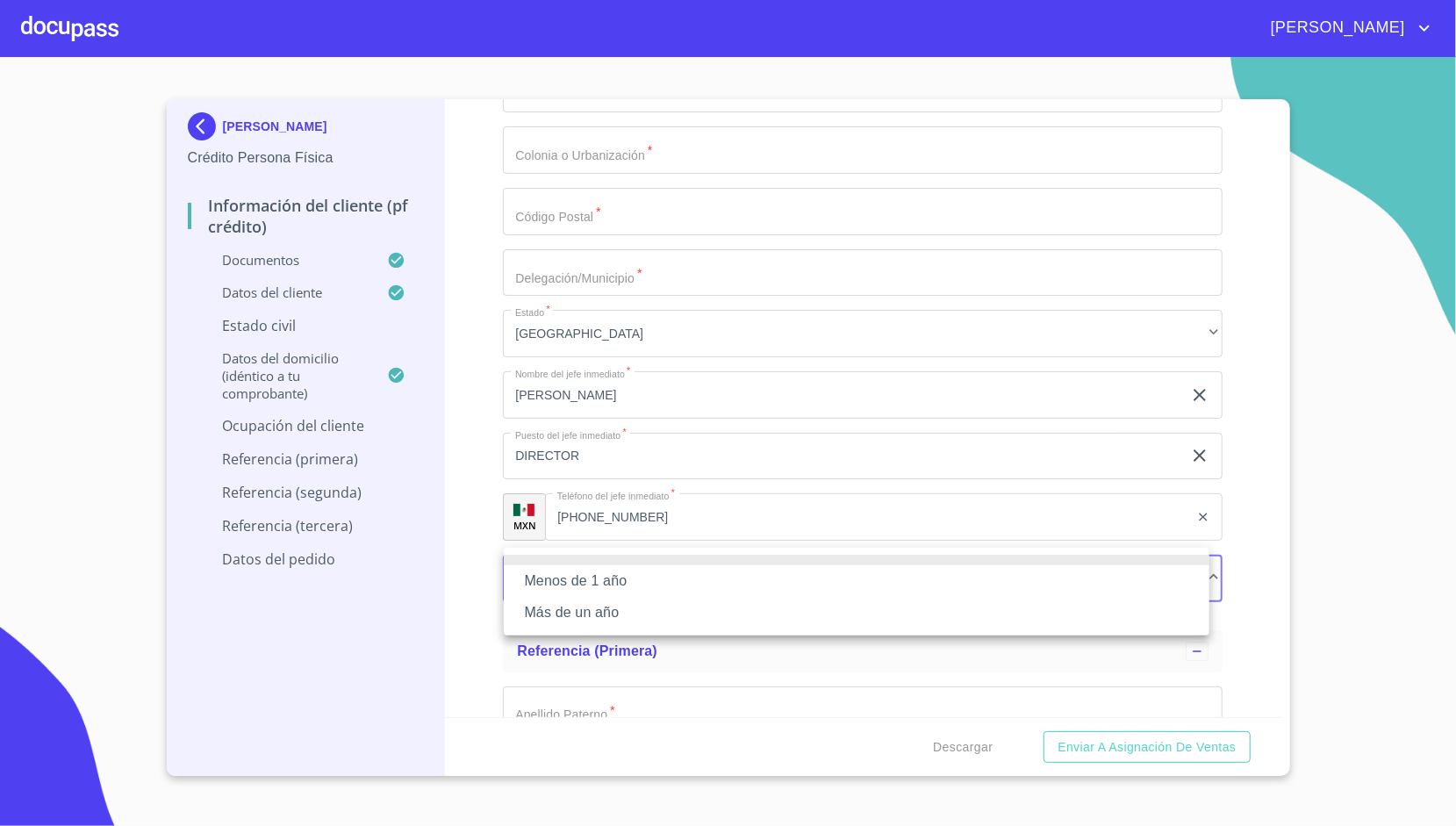
click at [560, 613] on li "Más de un año" at bounding box center [856, 612] width 706 height 31
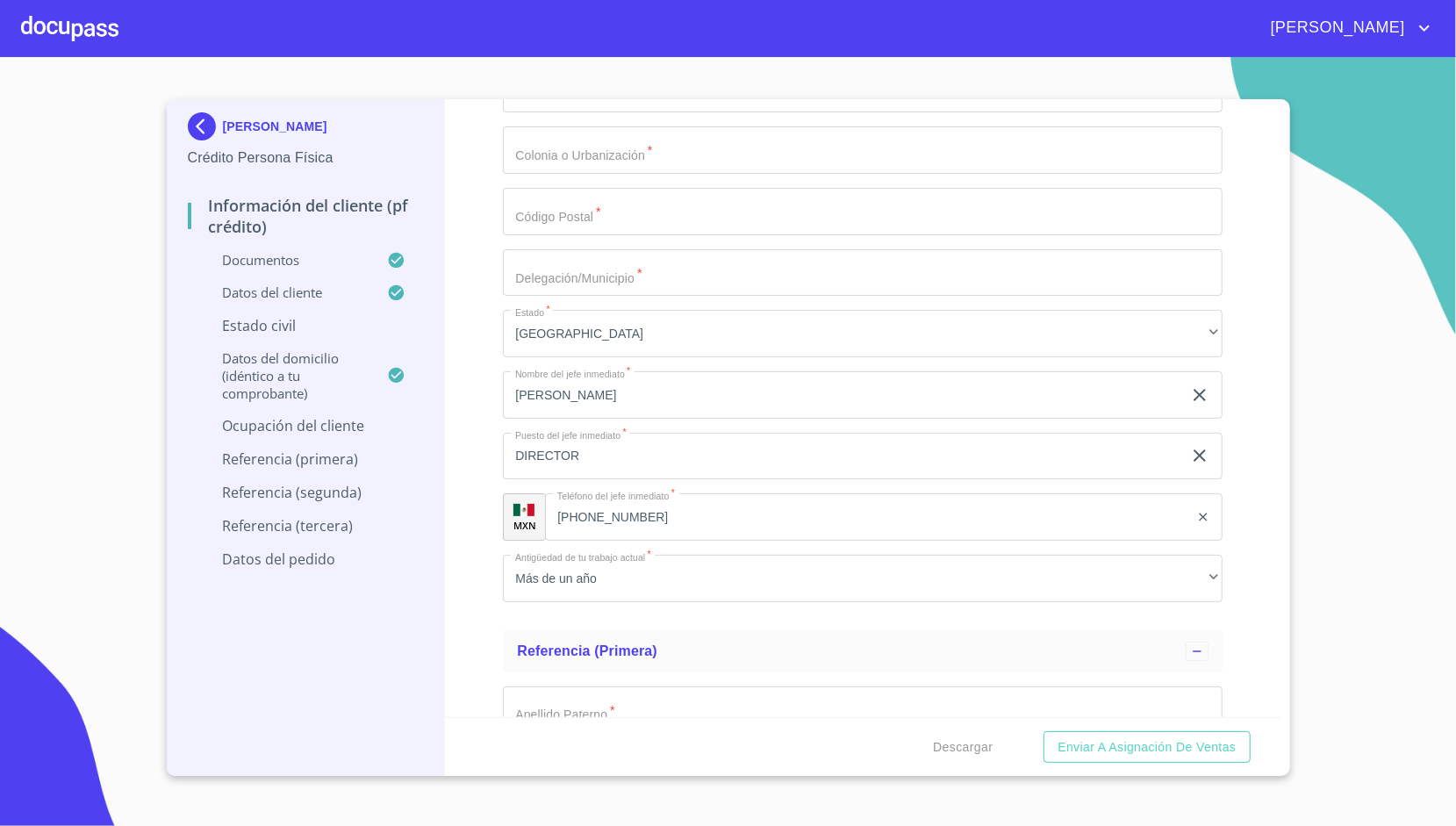
click at [490, 469] on div "Información del cliente (PF crédito) Documentos Documento de identificación.   …" at bounding box center [863, 407] width 837 height 617
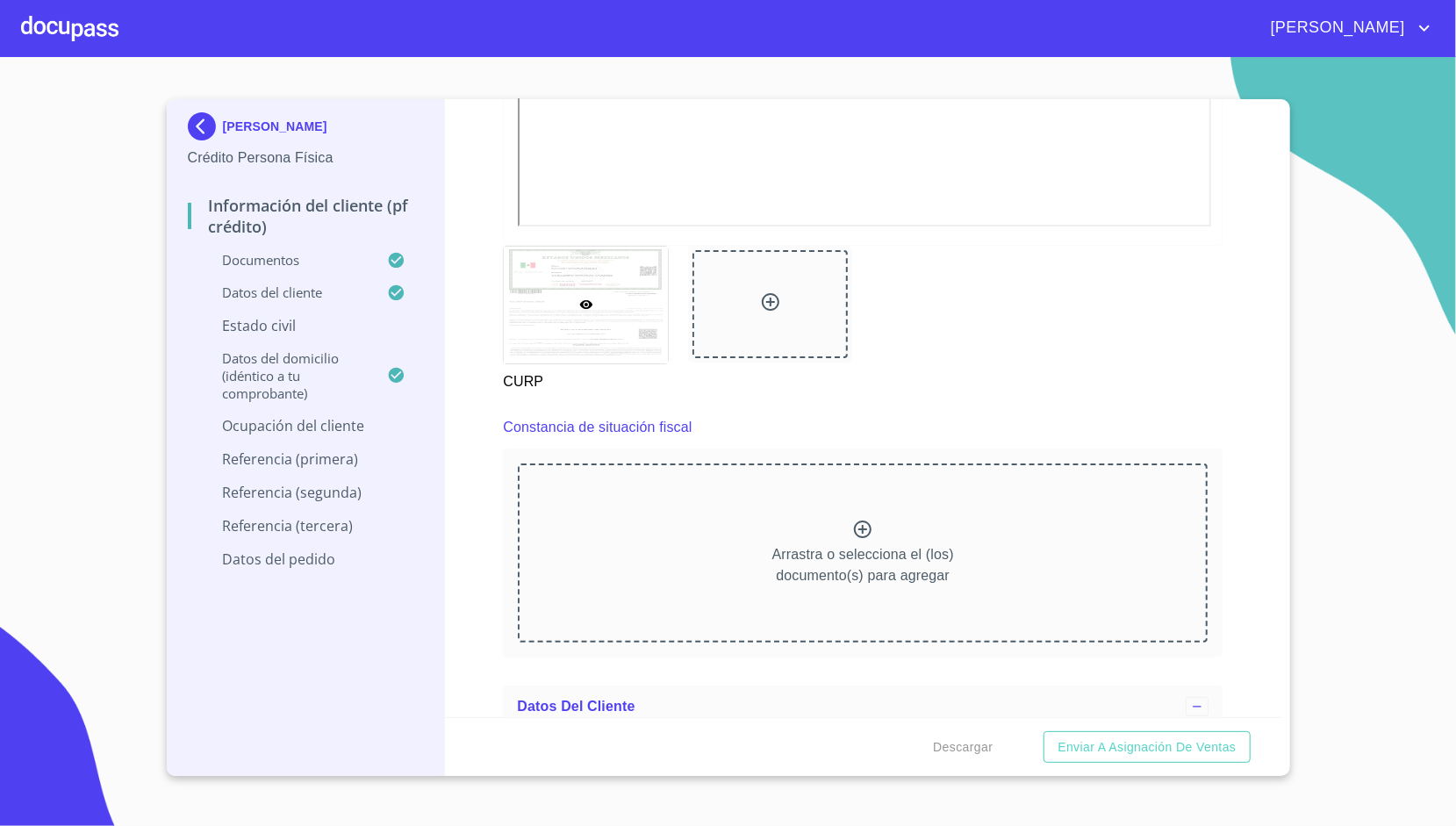
scroll to position [4579, 0]
